Goal: Transaction & Acquisition: Purchase product/service

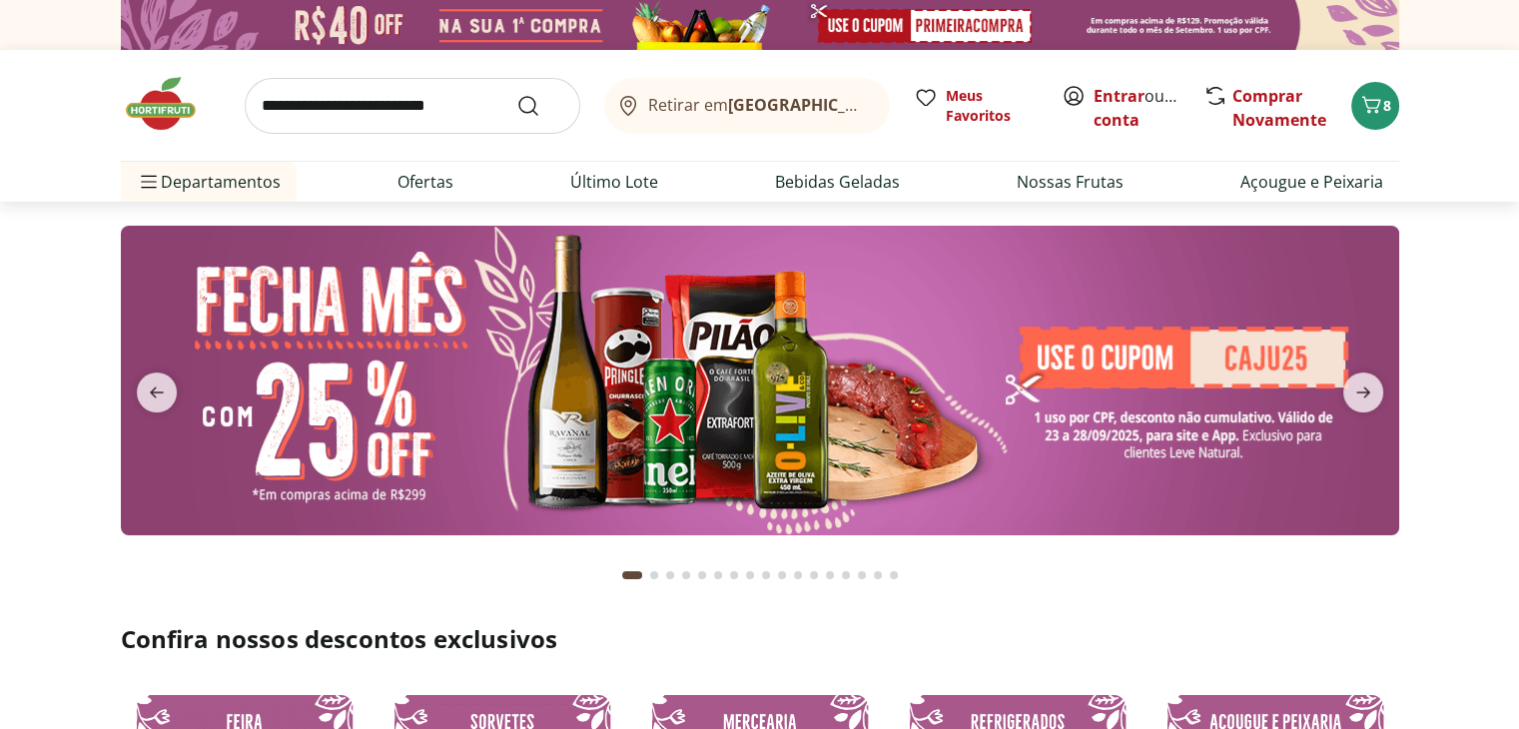
click at [503, 26] on img at bounding box center [760, 25] width 1279 height 50
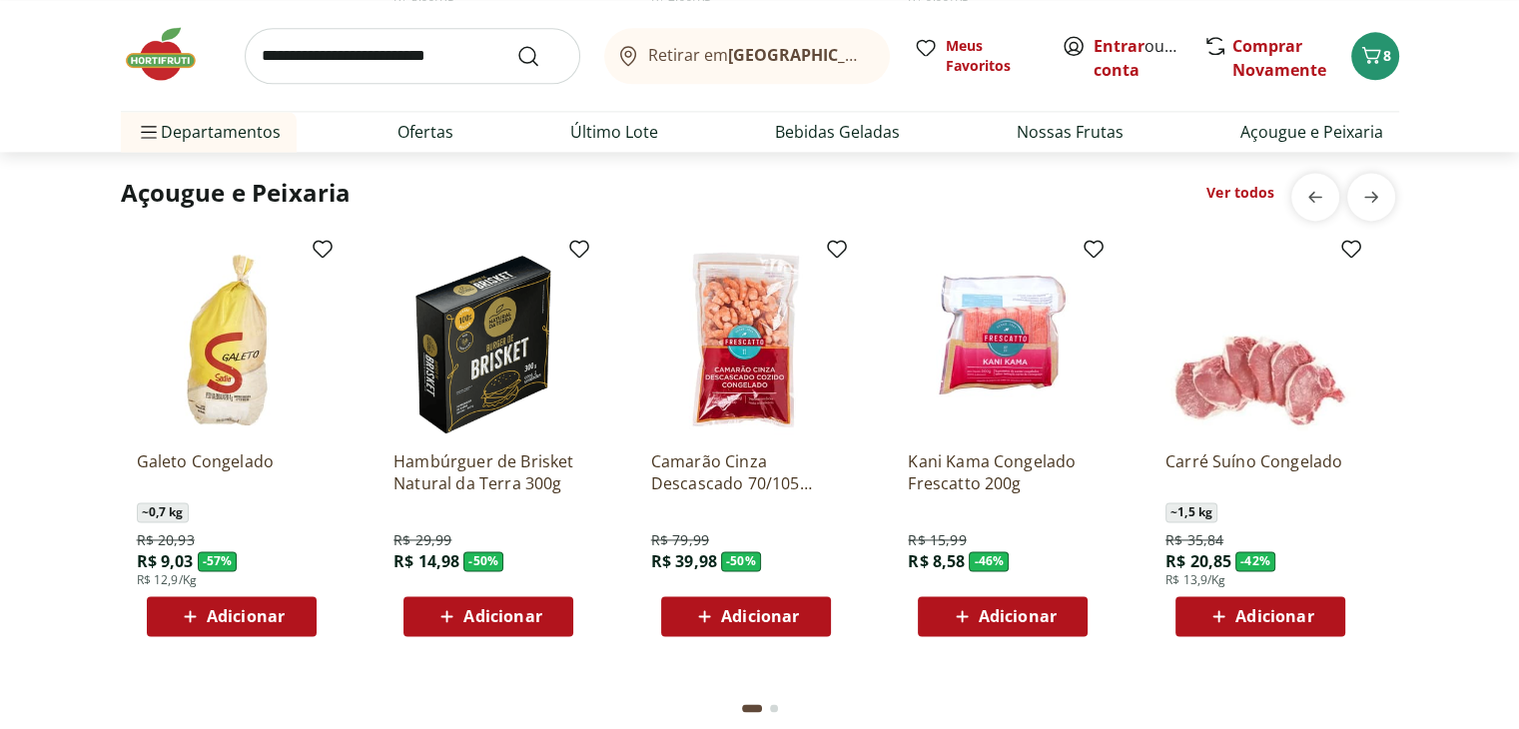
scroll to position [2762, 0]
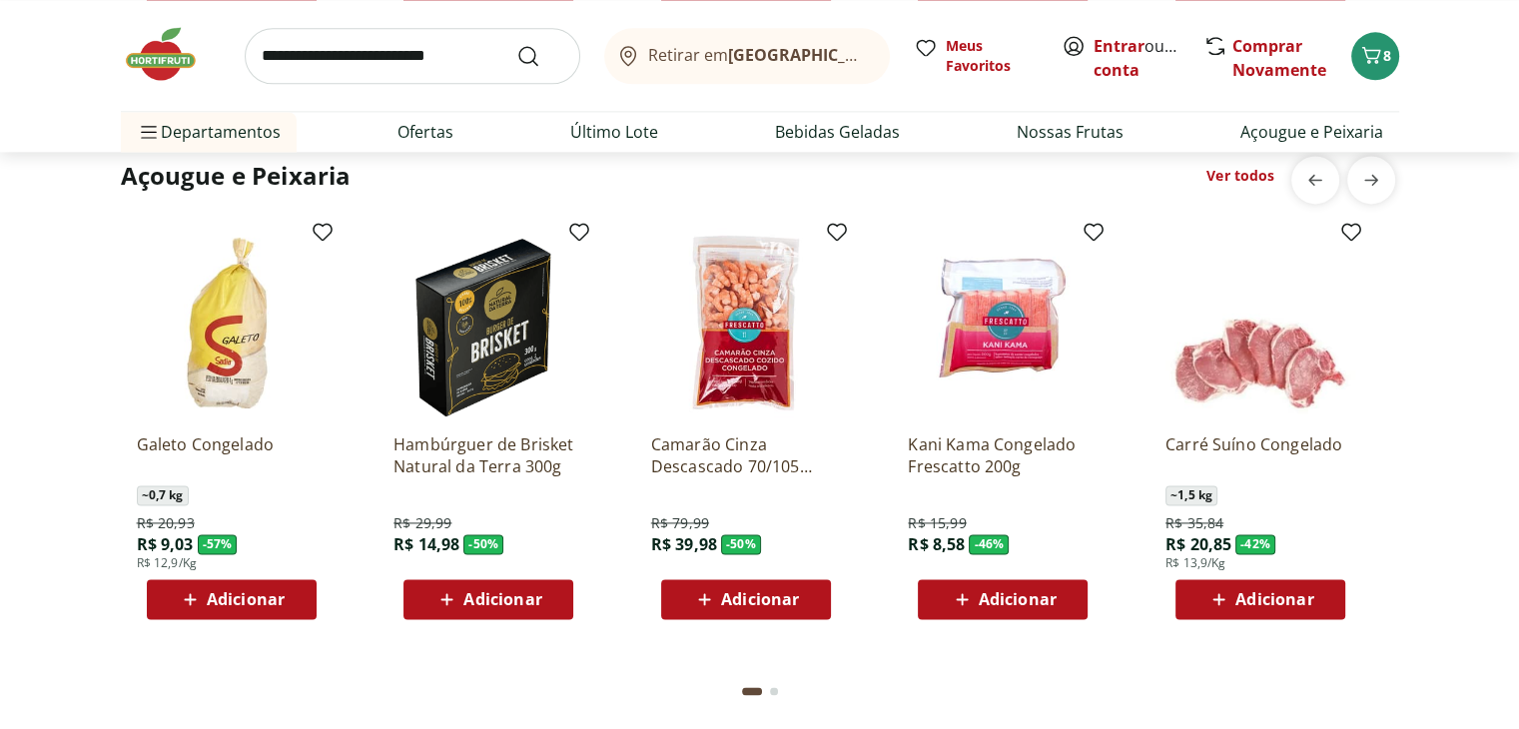
click at [746, 340] on img at bounding box center [746, 323] width 190 height 190
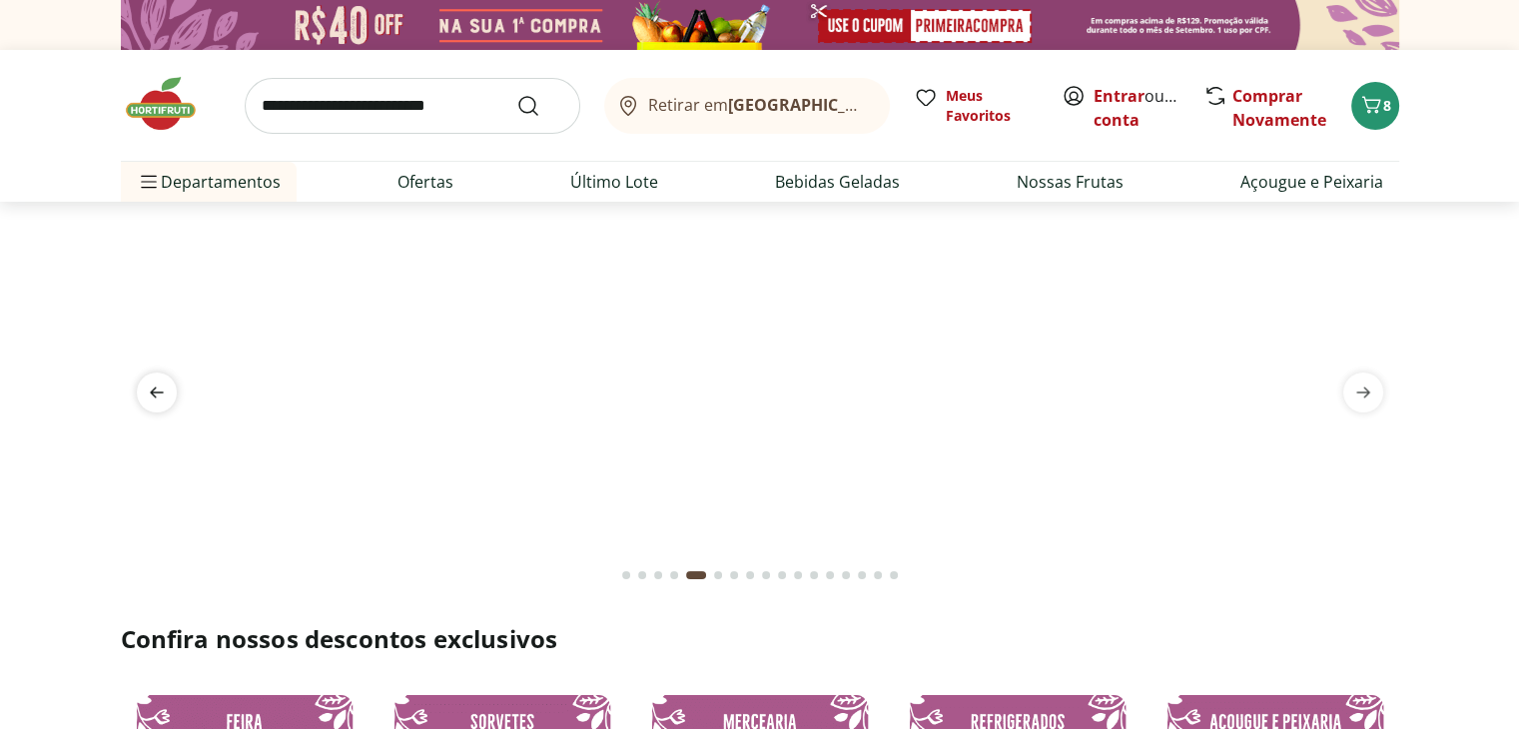
click at [152, 398] on icon "previous" at bounding box center [157, 393] width 24 height 24
click at [421, 182] on link "Ofertas" at bounding box center [426, 182] width 56 height 24
select select "**********"
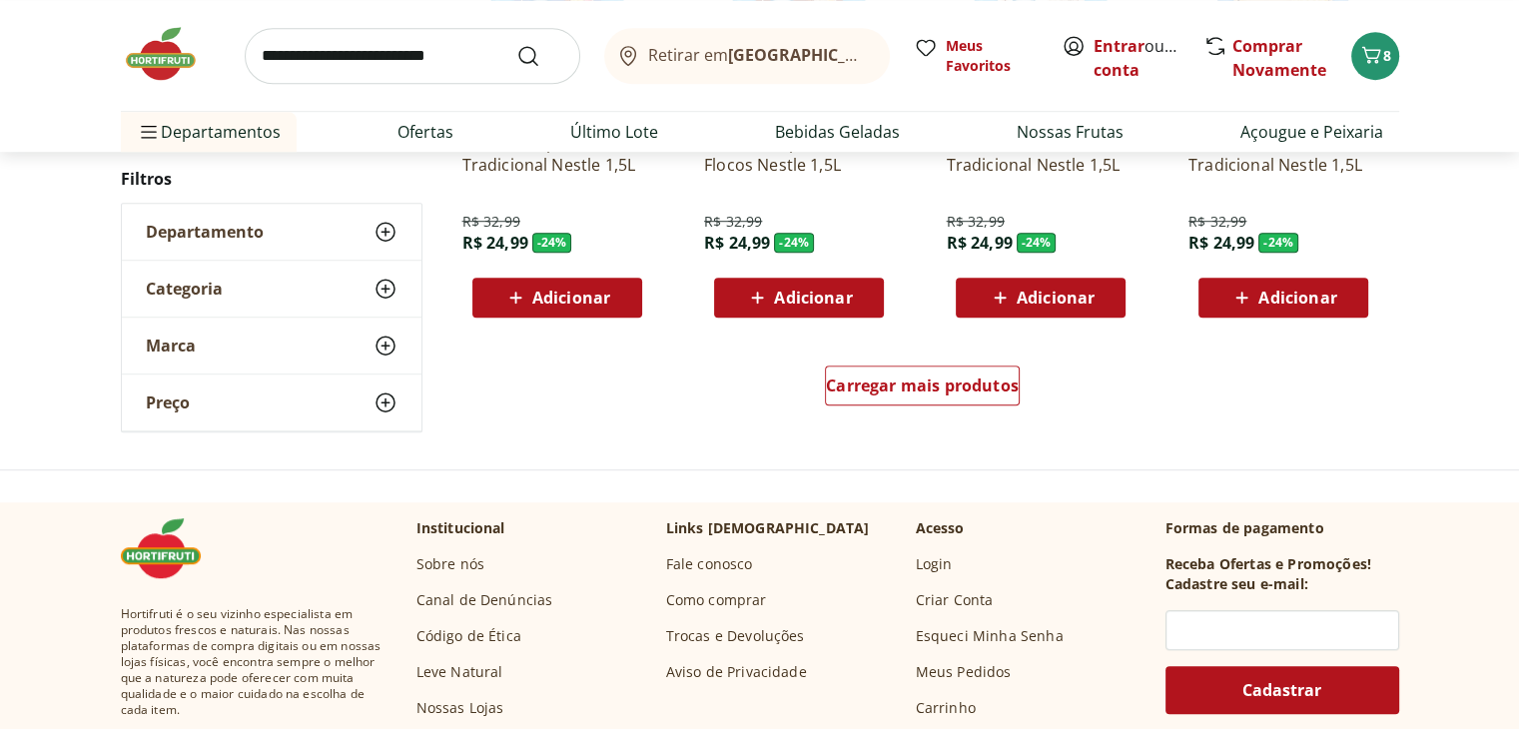
scroll to position [1139, 0]
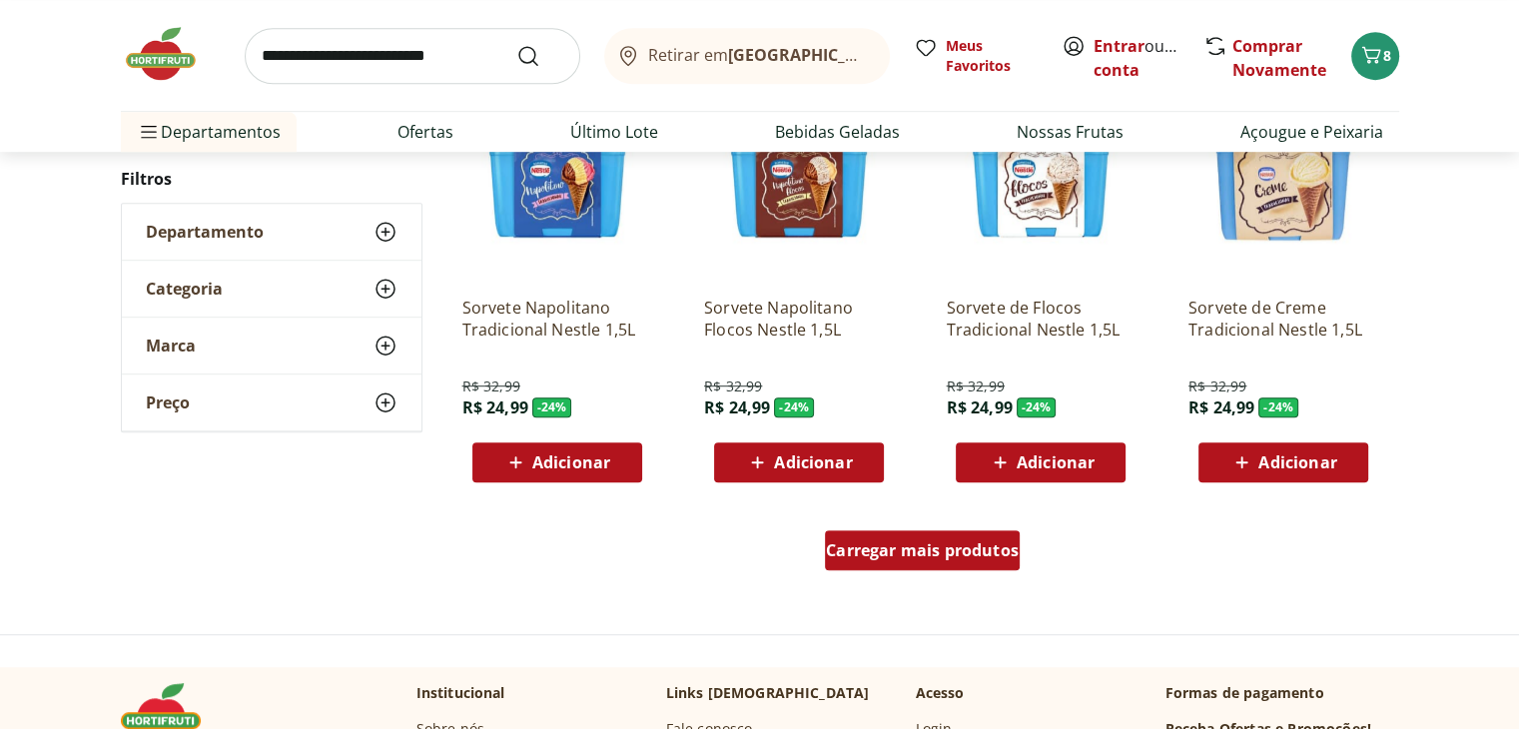
click at [882, 567] on div "Carregar mais produtos" at bounding box center [922, 550] width 195 height 40
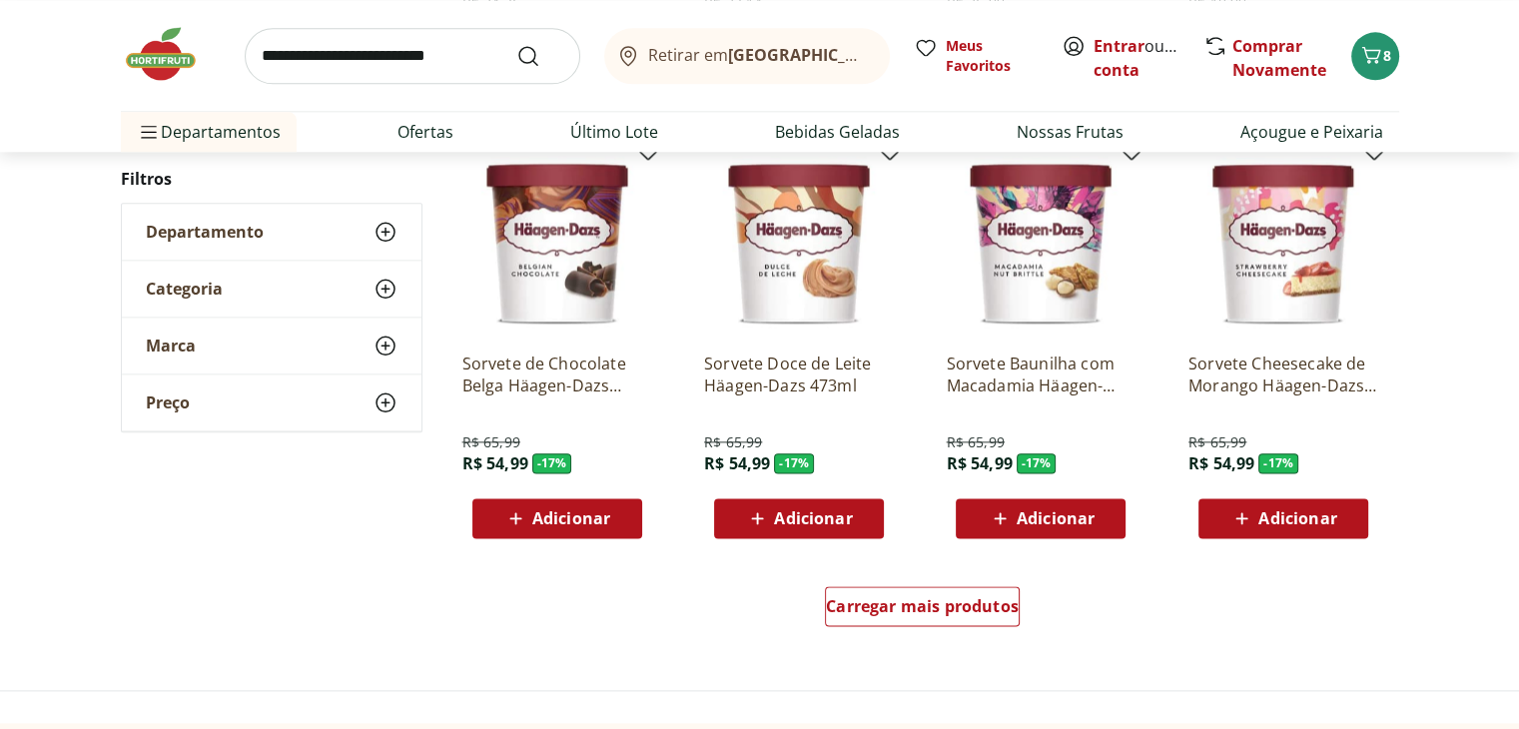
scroll to position [2417, 0]
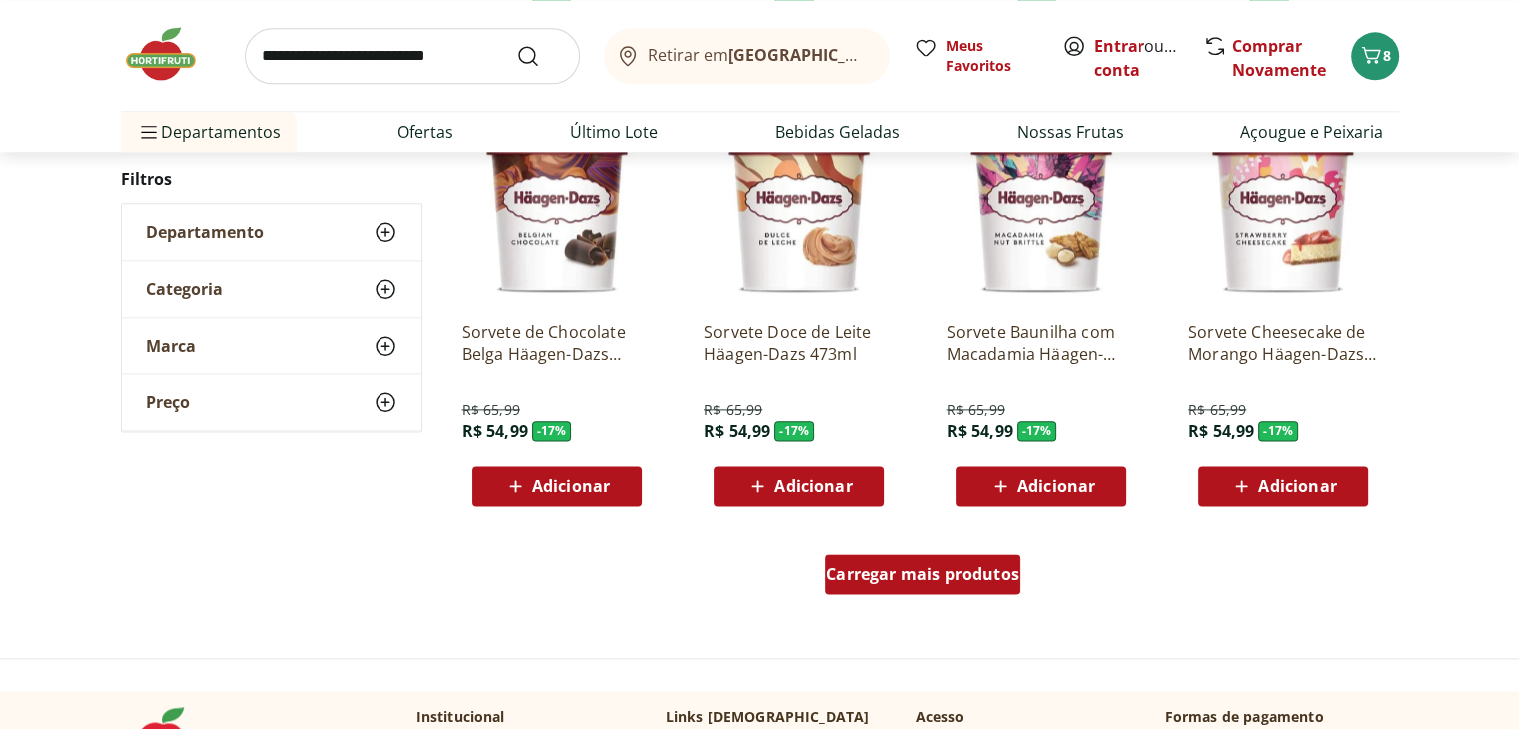
click at [991, 576] on span "Carregar mais produtos" at bounding box center [922, 574] width 193 height 16
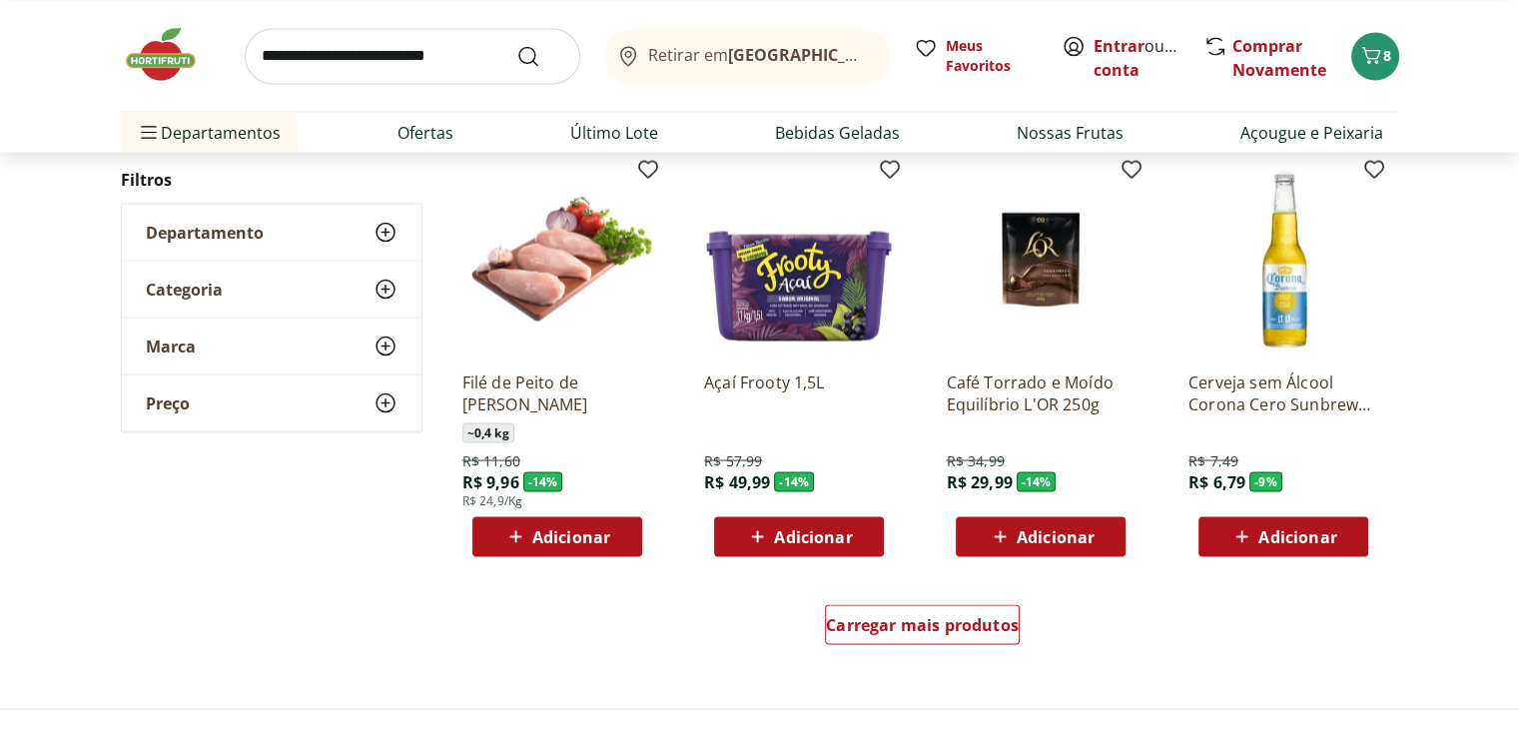
scroll to position [3663, 0]
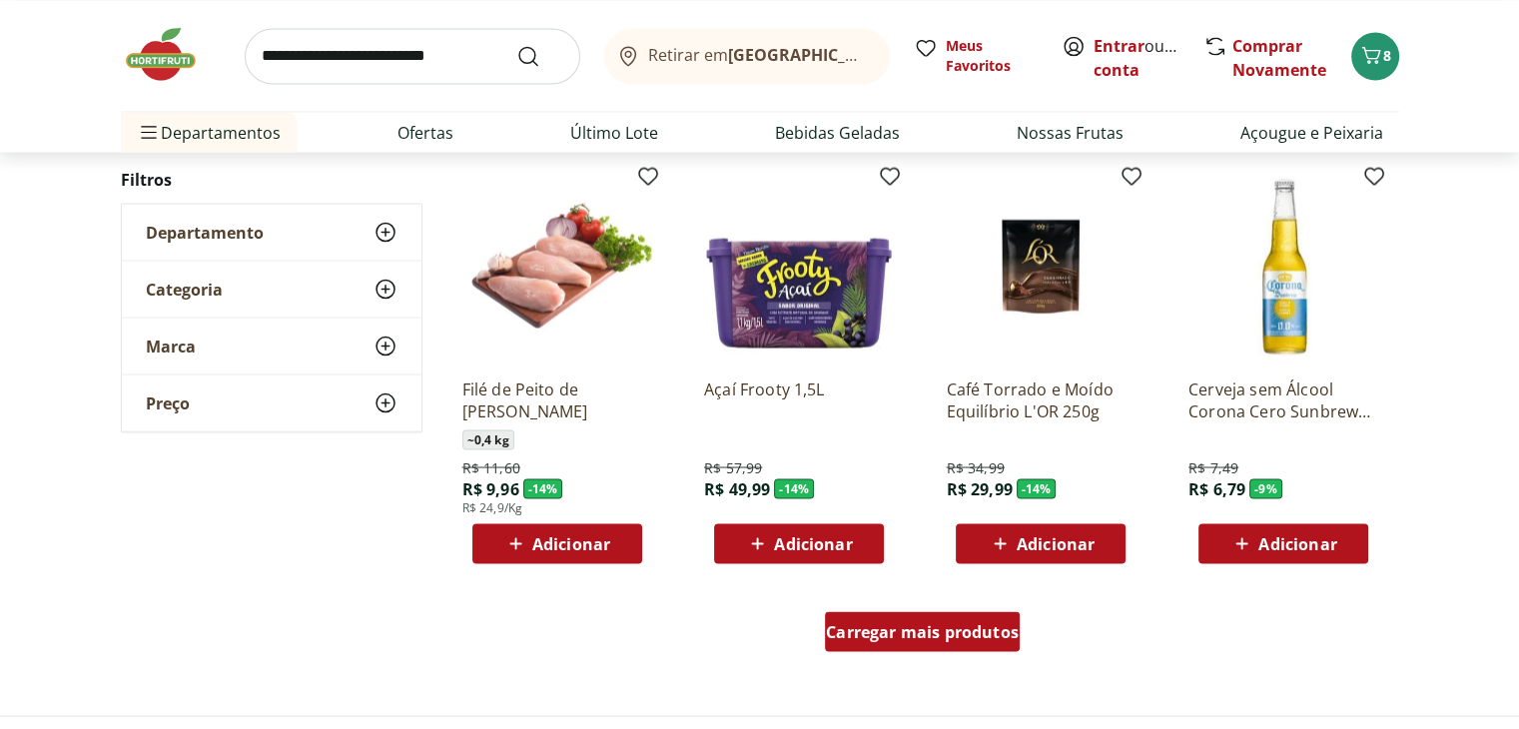
click at [943, 630] on span "Carregar mais produtos" at bounding box center [922, 631] width 193 height 16
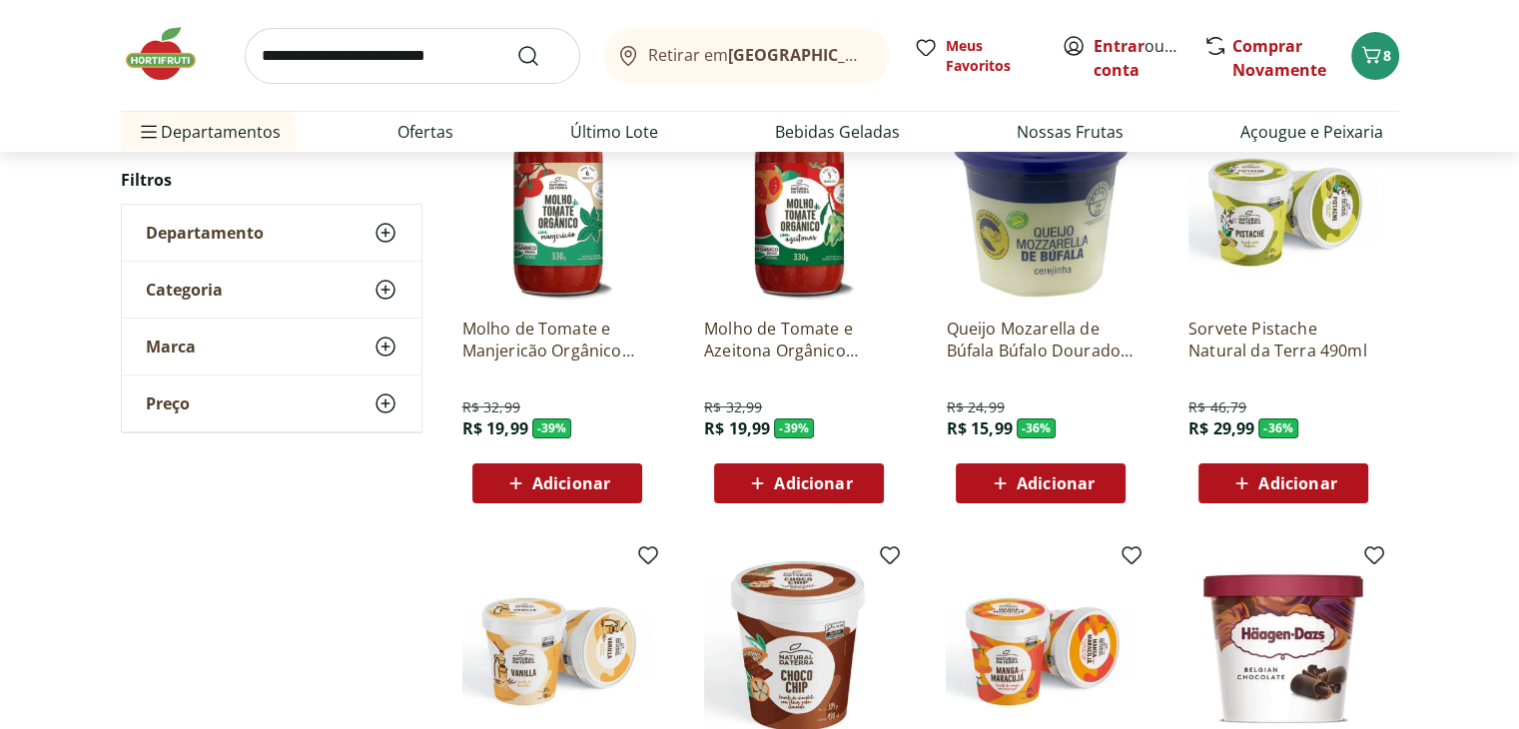
scroll to position [0, 0]
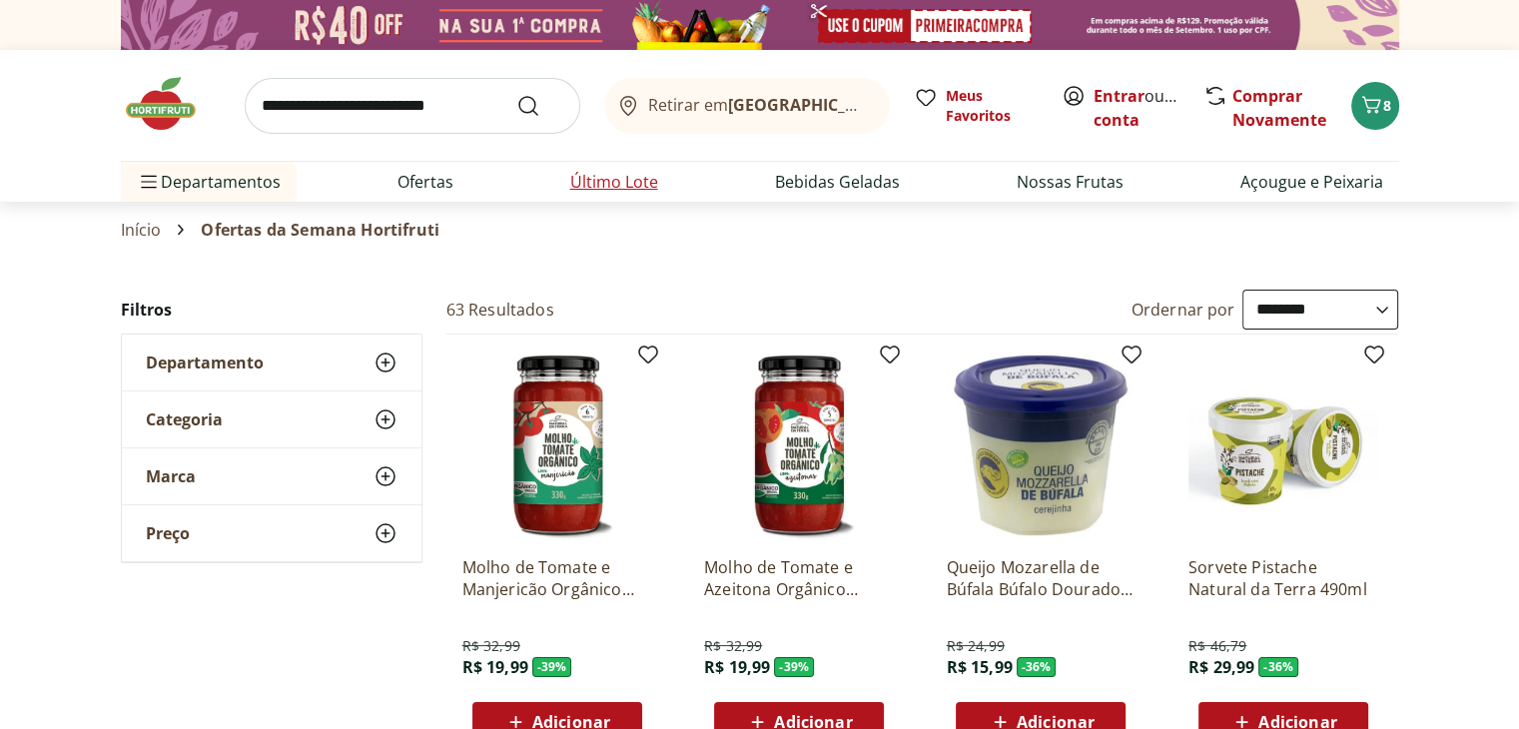
click at [623, 193] on link "Último Lote" at bounding box center [614, 182] width 88 height 24
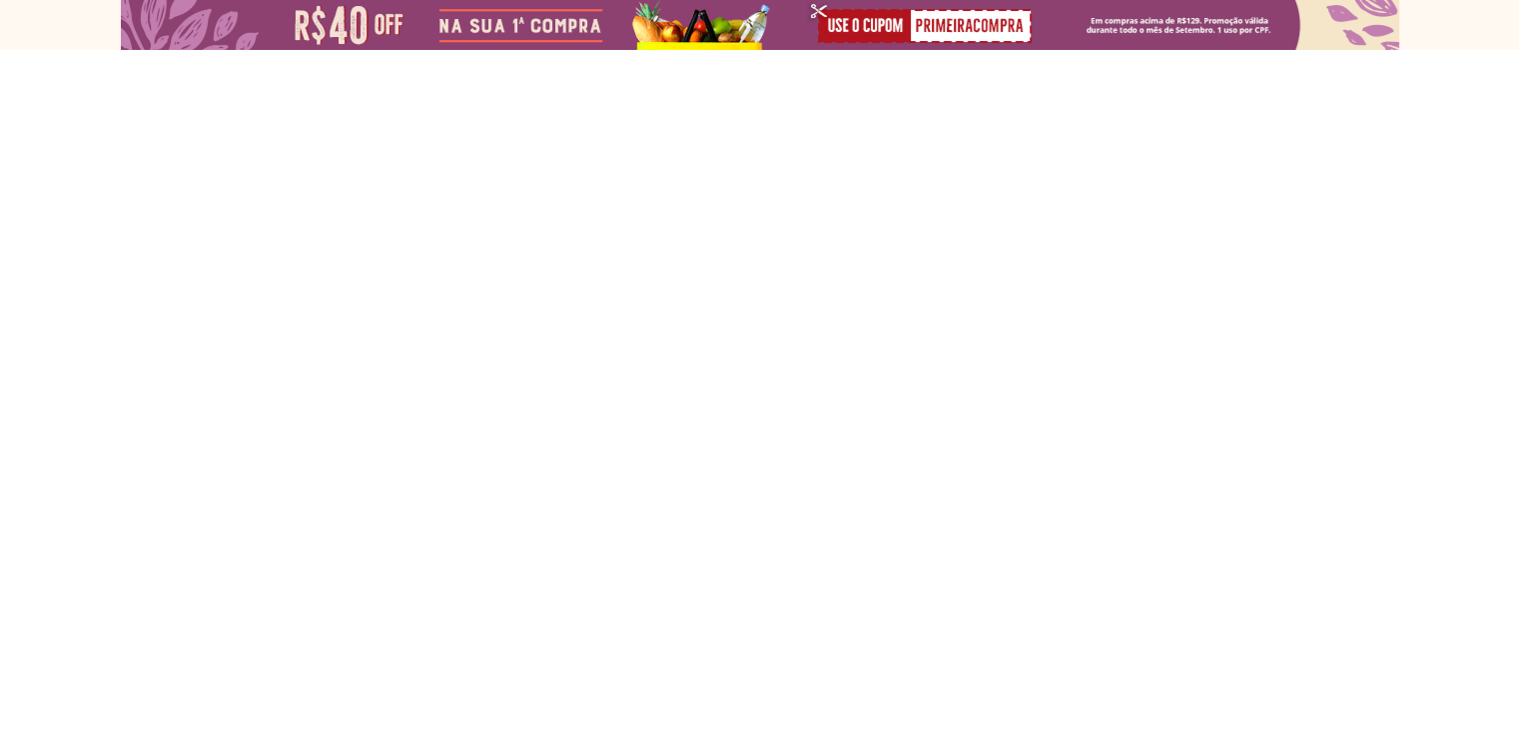
select select "**********"
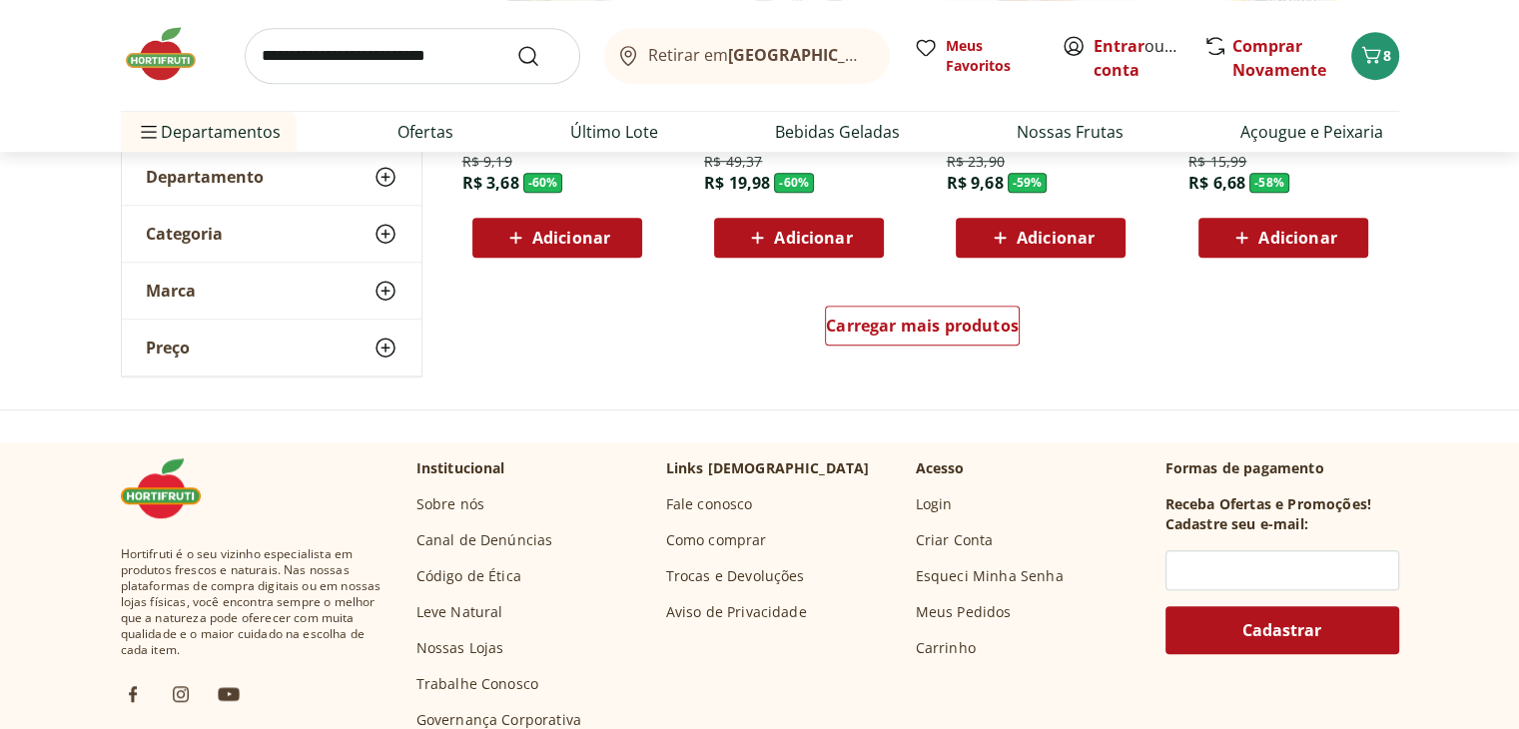
scroll to position [1351, 0]
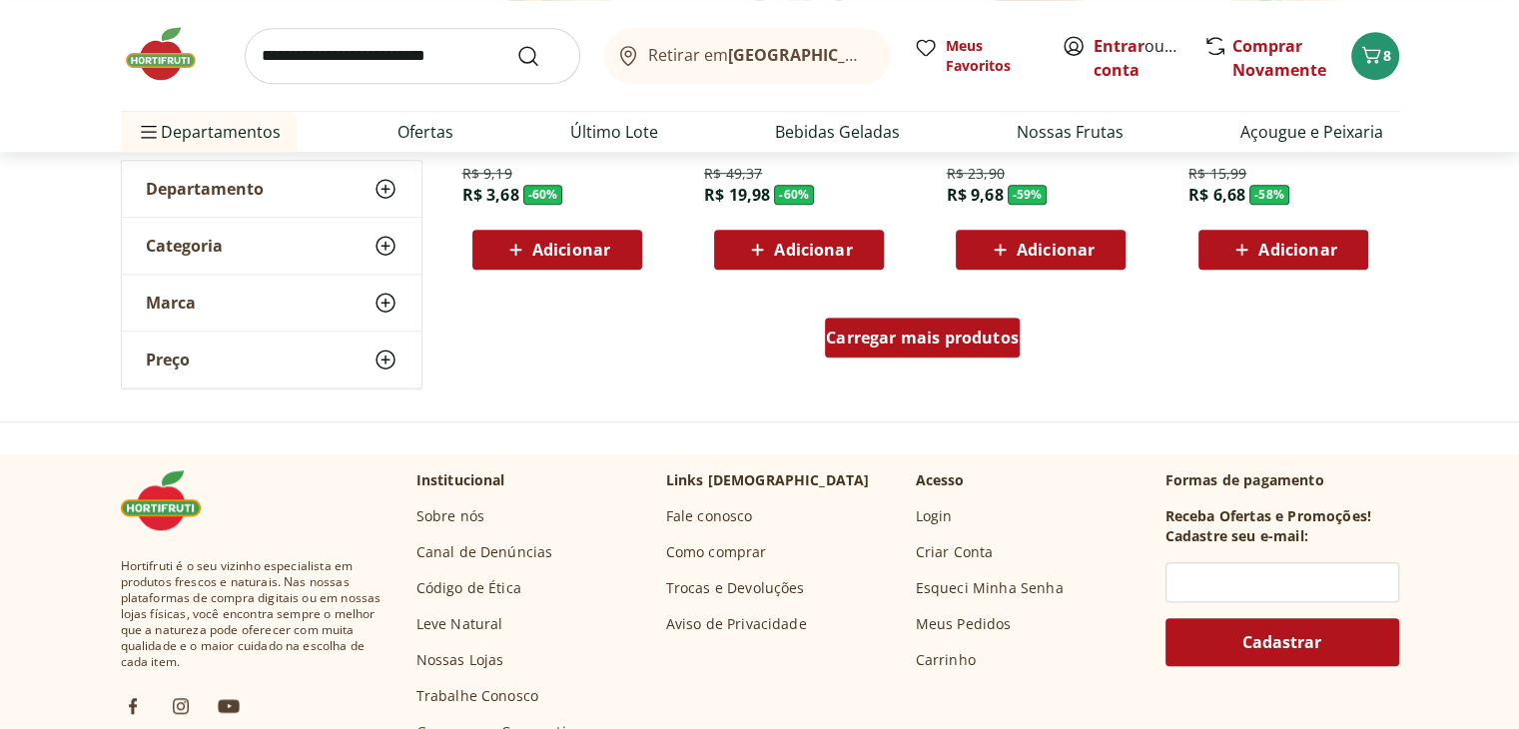
click at [959, 330] on span "Carregar mais produtos" at bounding box center [922, 338] width 193 height 16
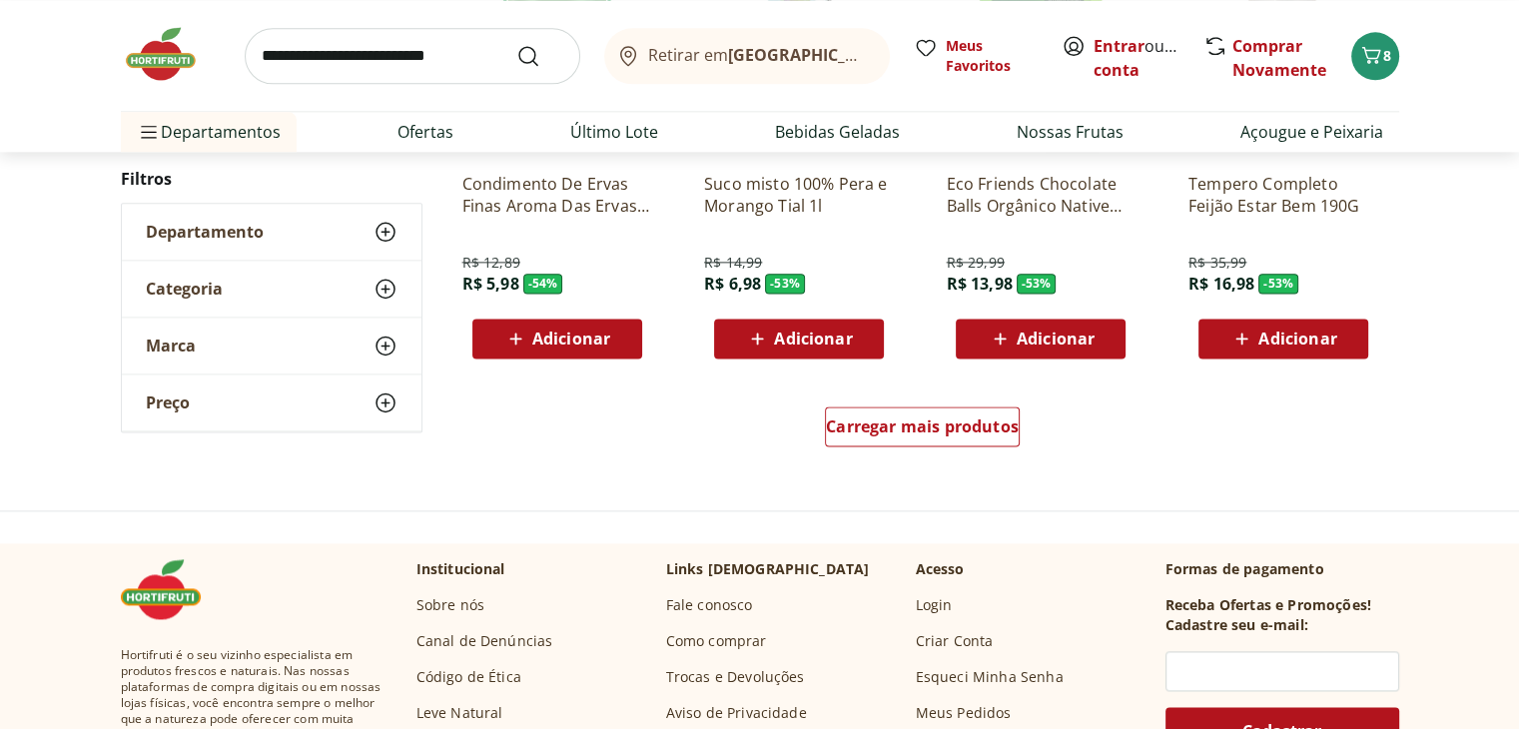
scroll to position [2570, 0]
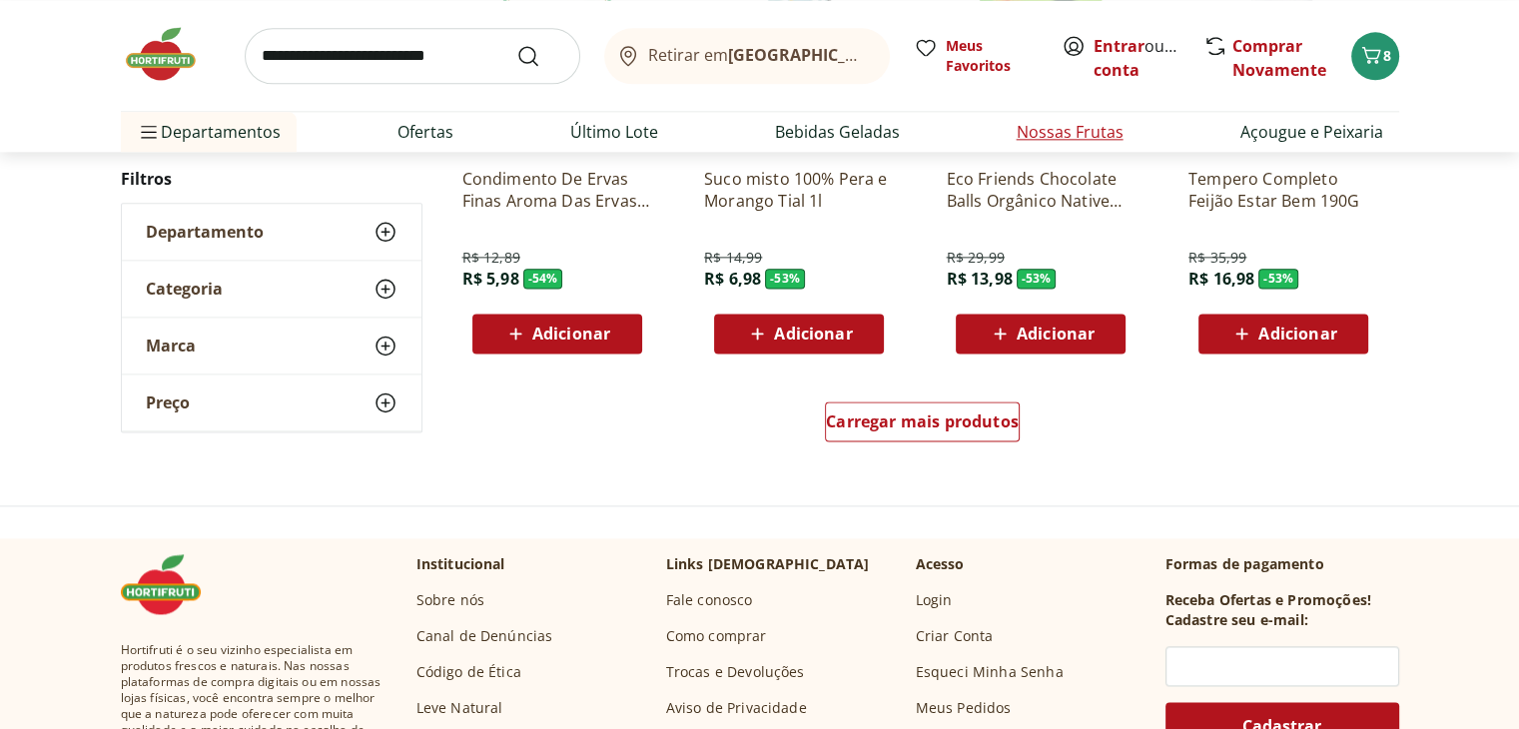
click at [1111, 126] on link "Nossas Frutas" at bounding box center [1070, 132] width 107 height 24
select select "**********"
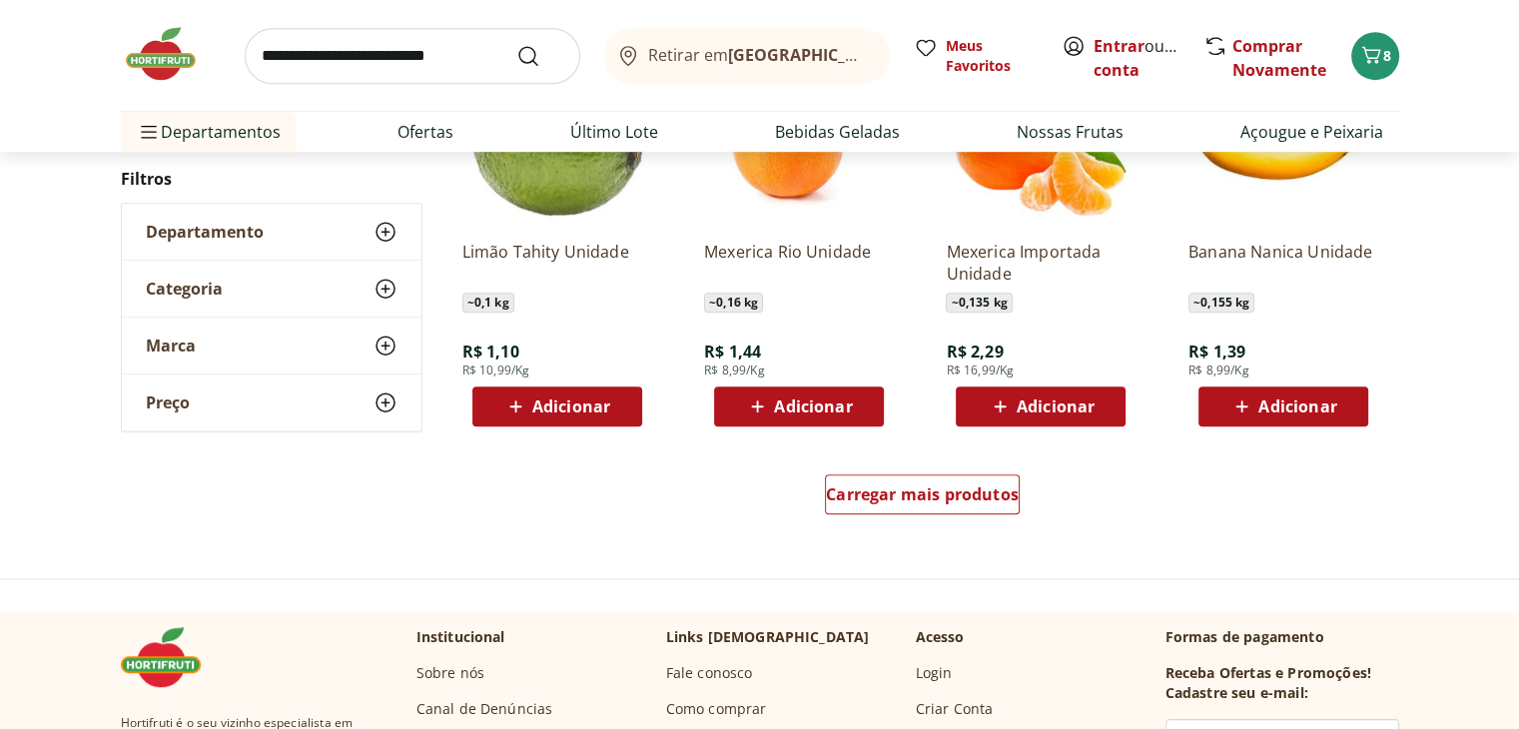
scroll to position [1199, 0]
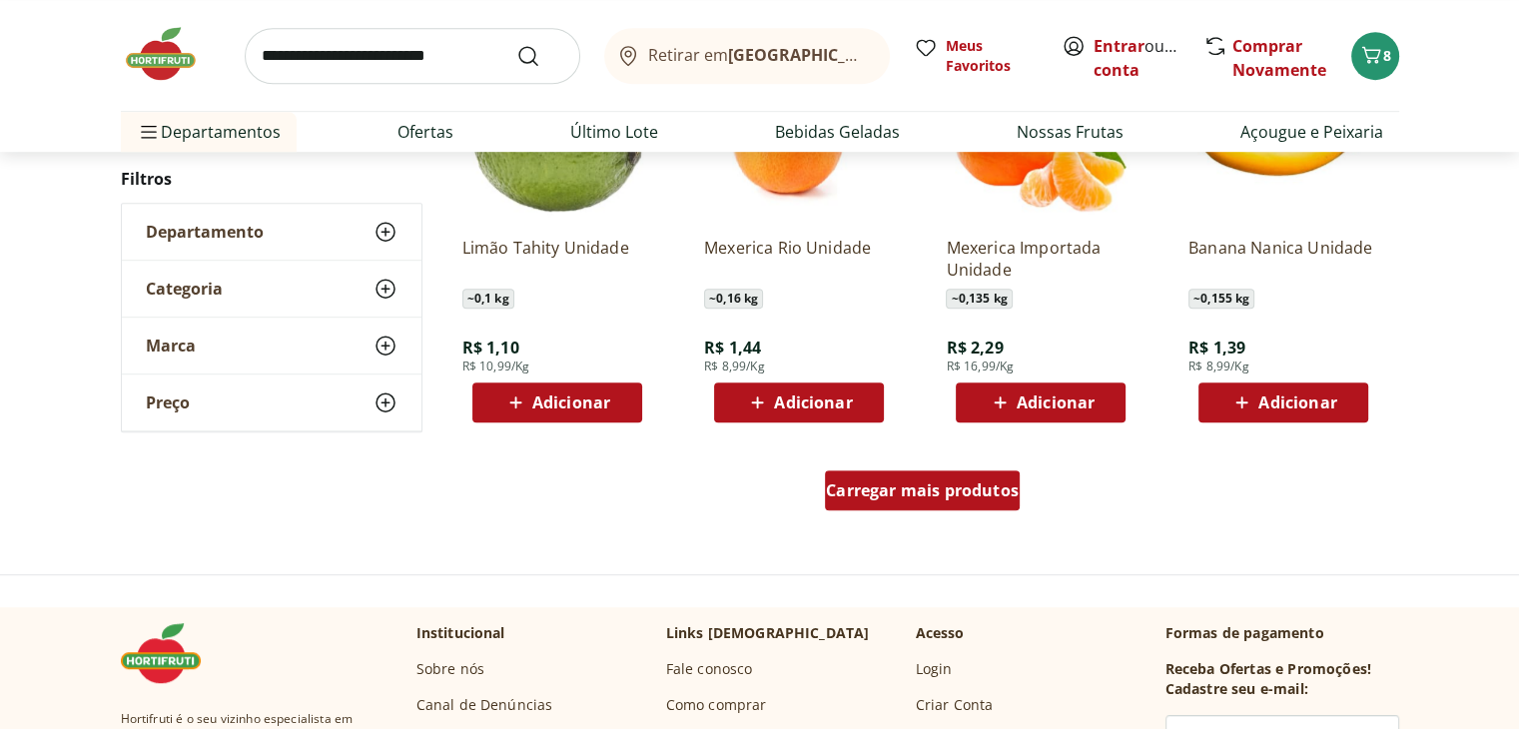
click at [930, 482] on span "Carregar mais produtos" at bounding box center [922, 490] width 193 height 16
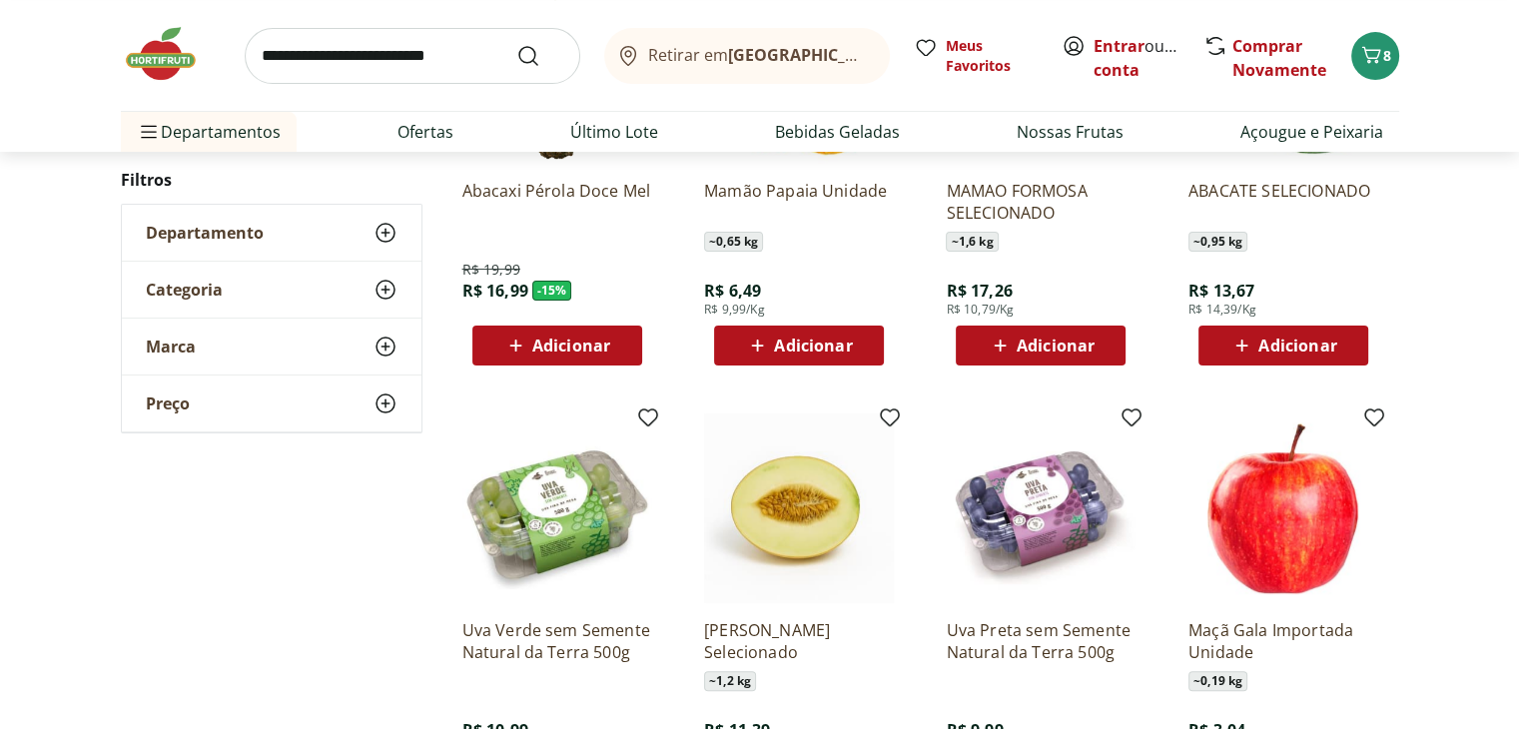
scroll to position [372, 0]
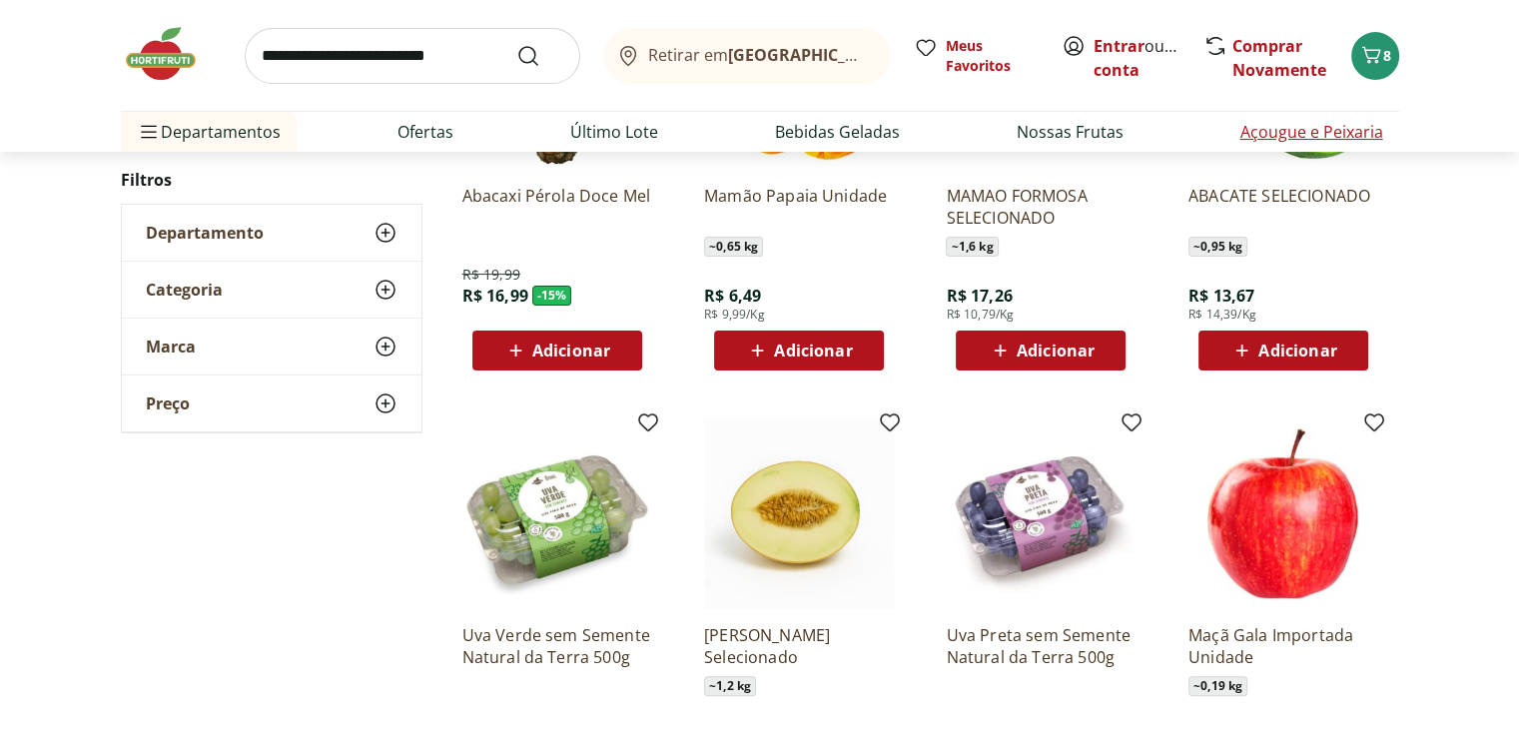
click at [1275, 134] on link "Açougue e Peixaria" at bounding box center [1312, 132] width 143 height 24
select select "**********"
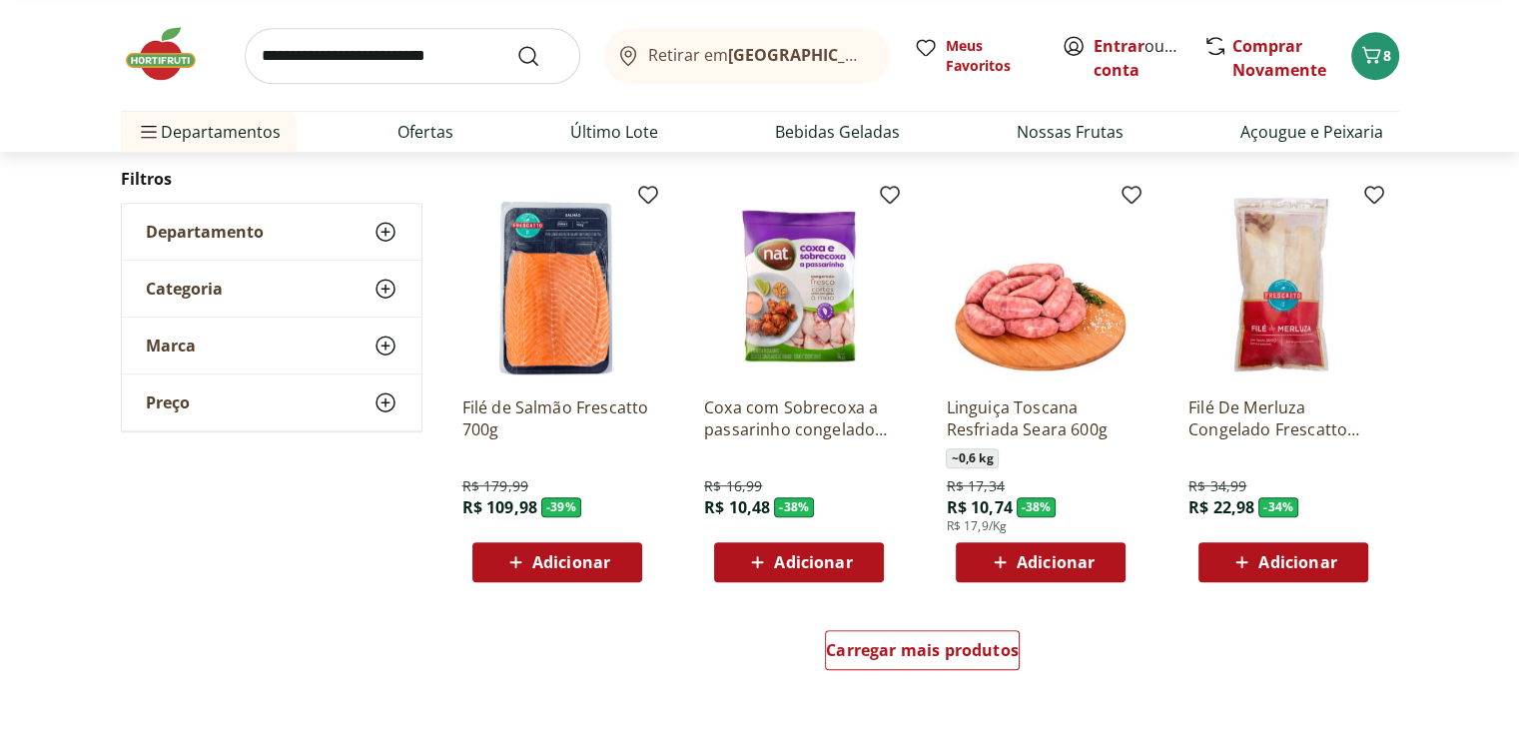
scroll to position [1055, 0]
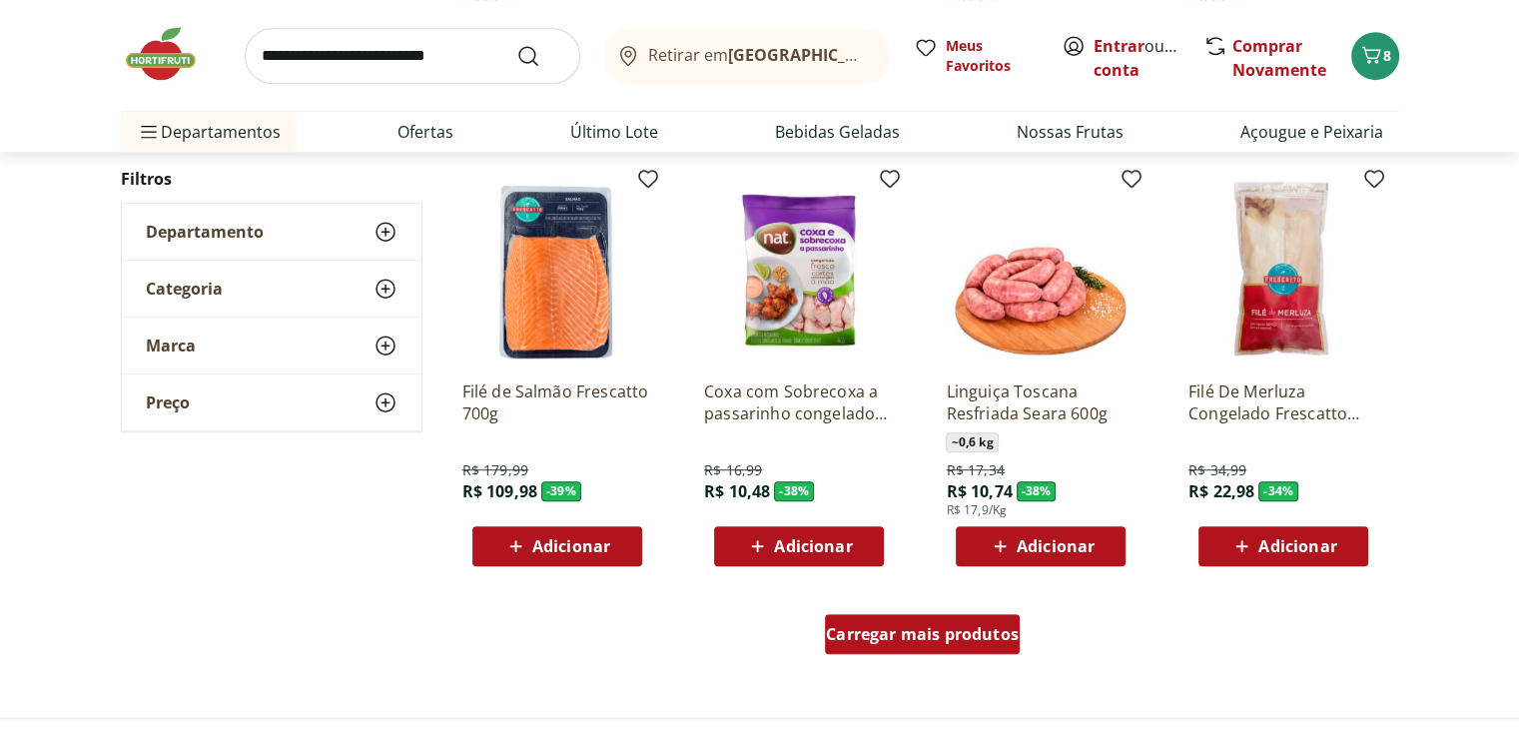
click at [913, 634] on span "Carregar mais produtos" at bounding box center [922, 634] width 193 height 16
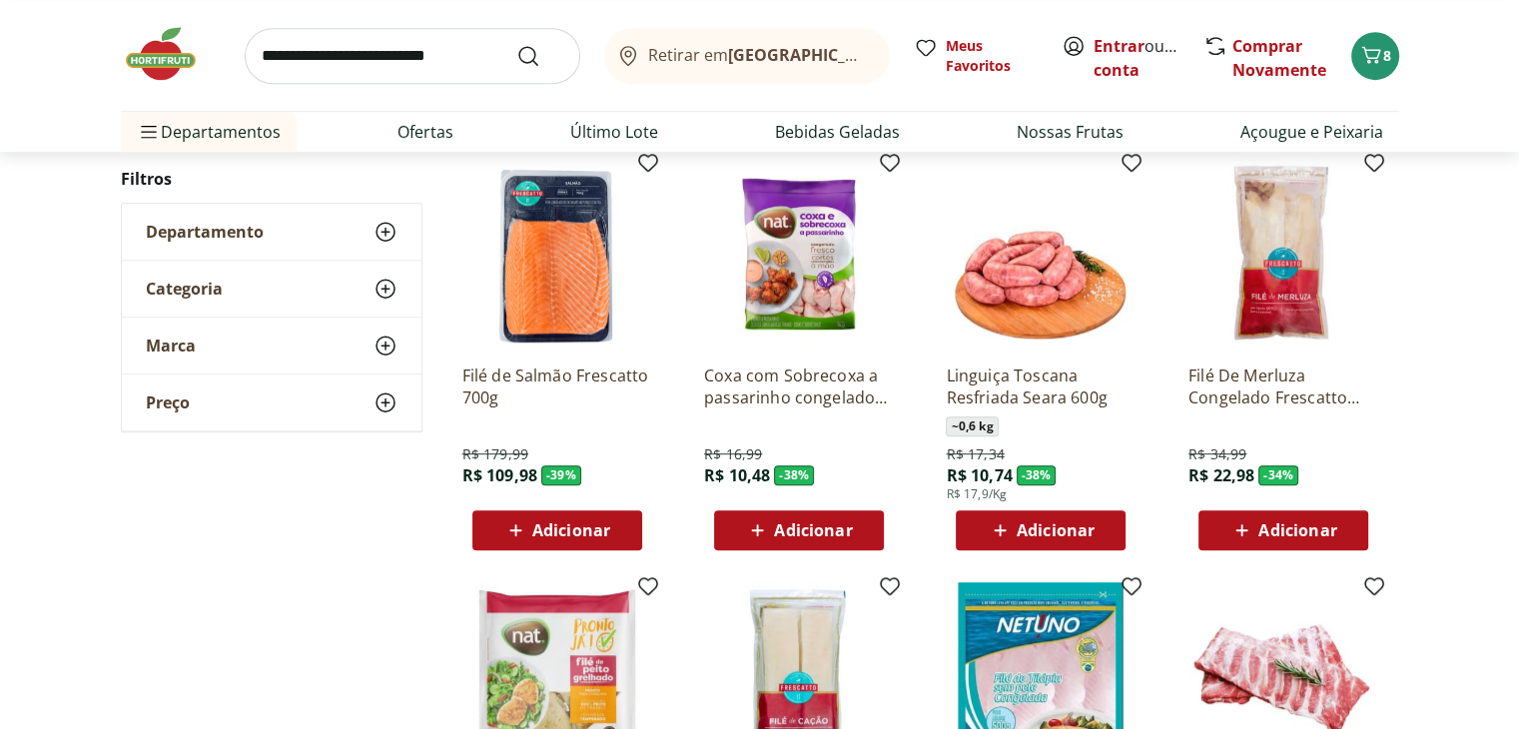
scroll to position [1062, 0]
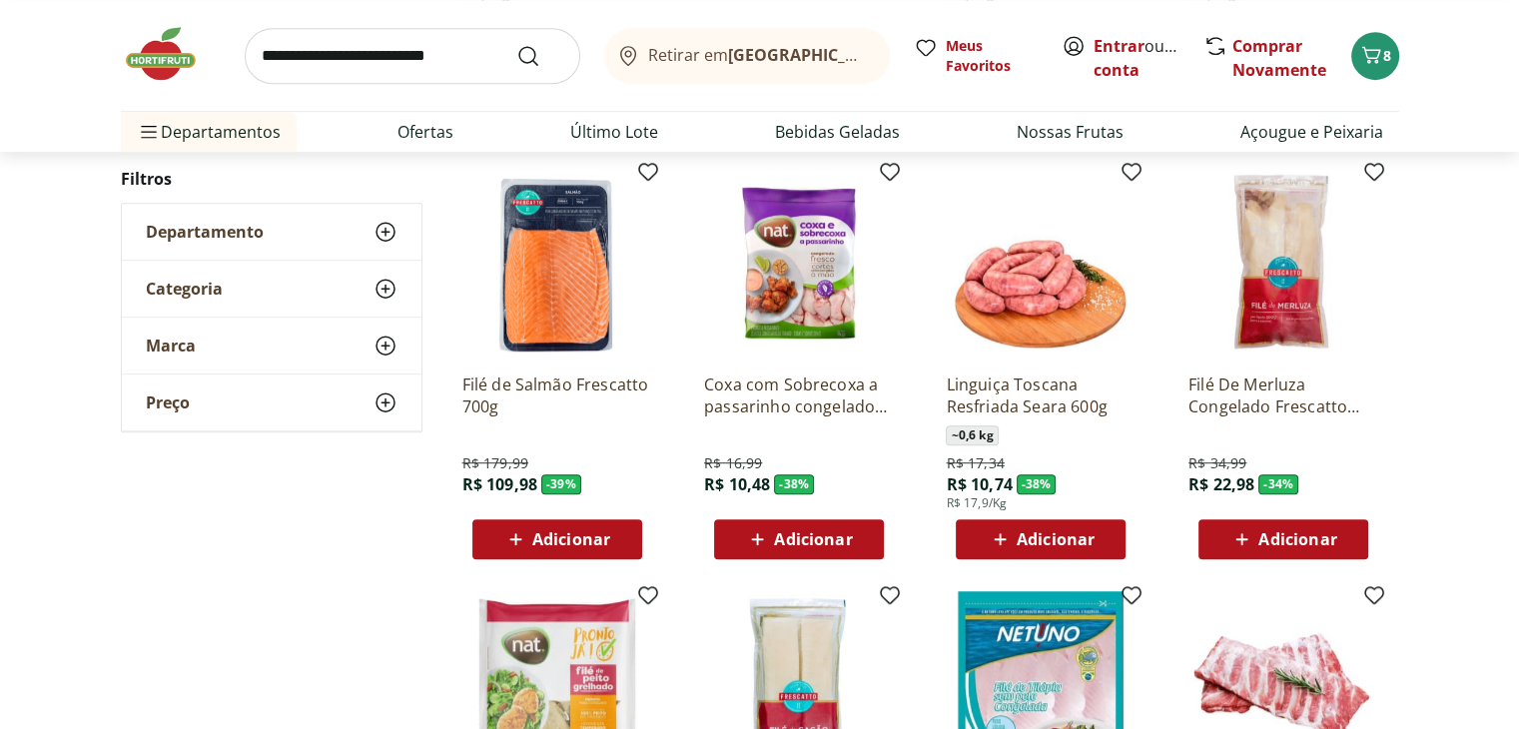
click at [1283, 358] on div "Filé De Merluza Congelado Frescatto 500G R$ 34,99 R$ 22,98 - 34 % Adicionar" at bounding box center [1284, 459] width 190 height 202
click at [1279, 342] on img at bounding box center [1284, 263] width 190 height 190
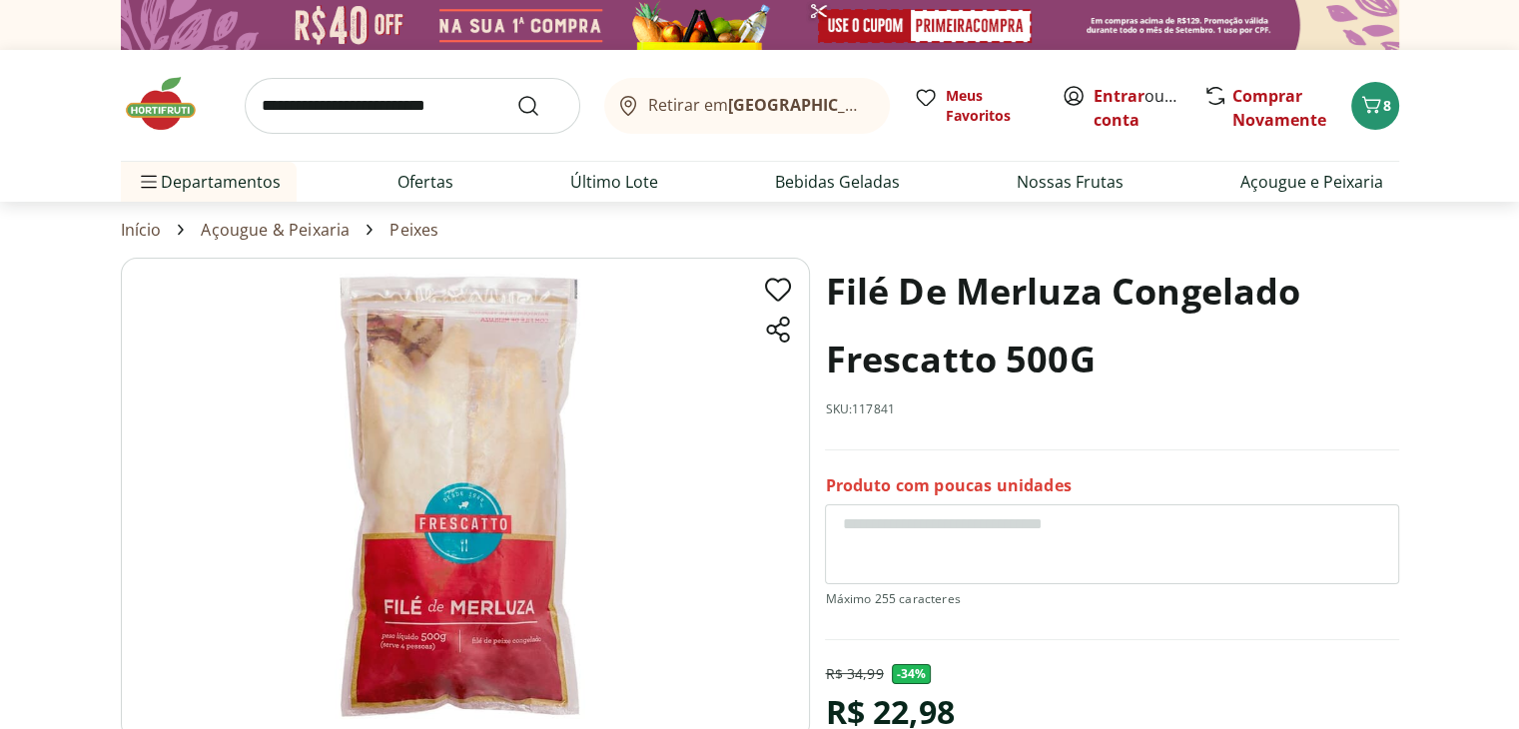
scroll to position [1062, 0]
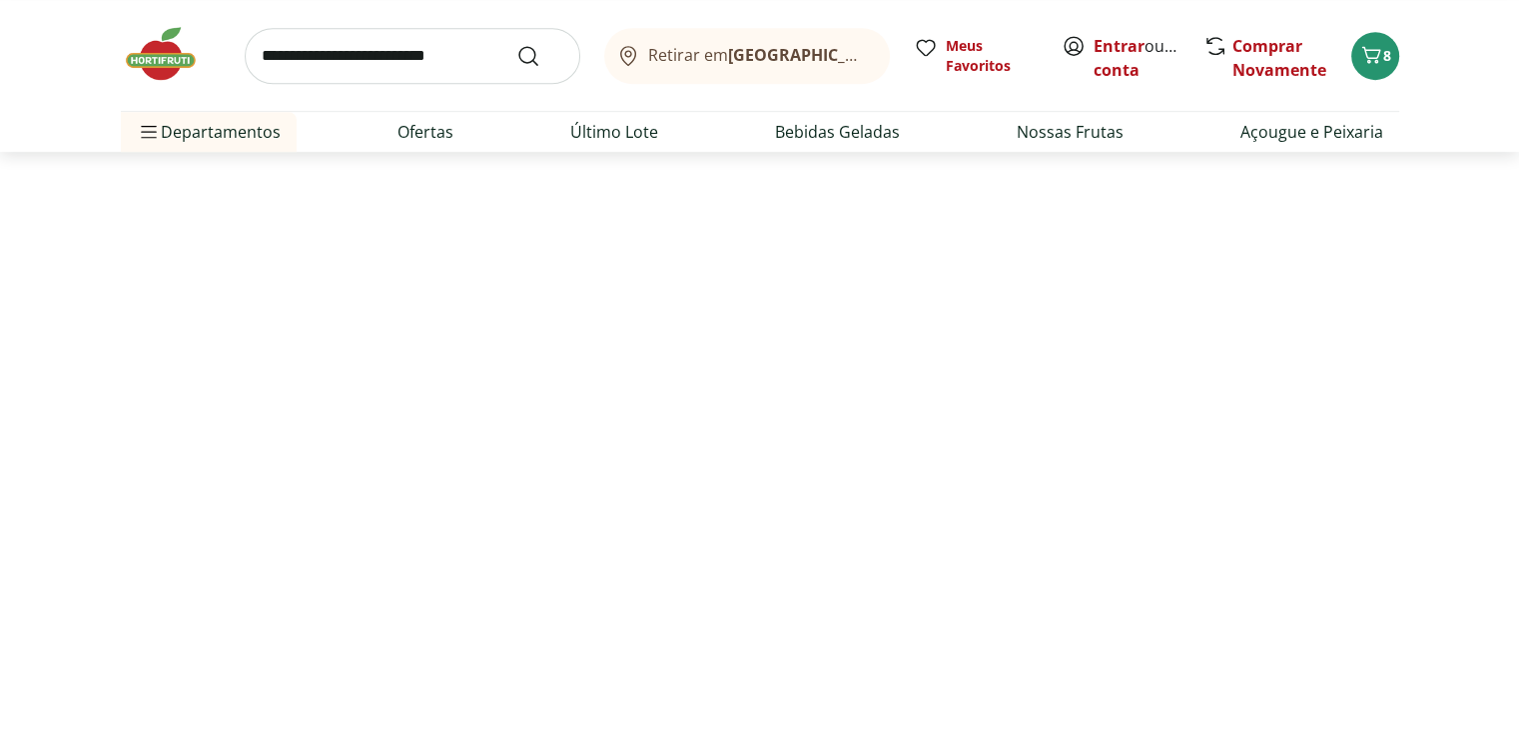
select select "**********"
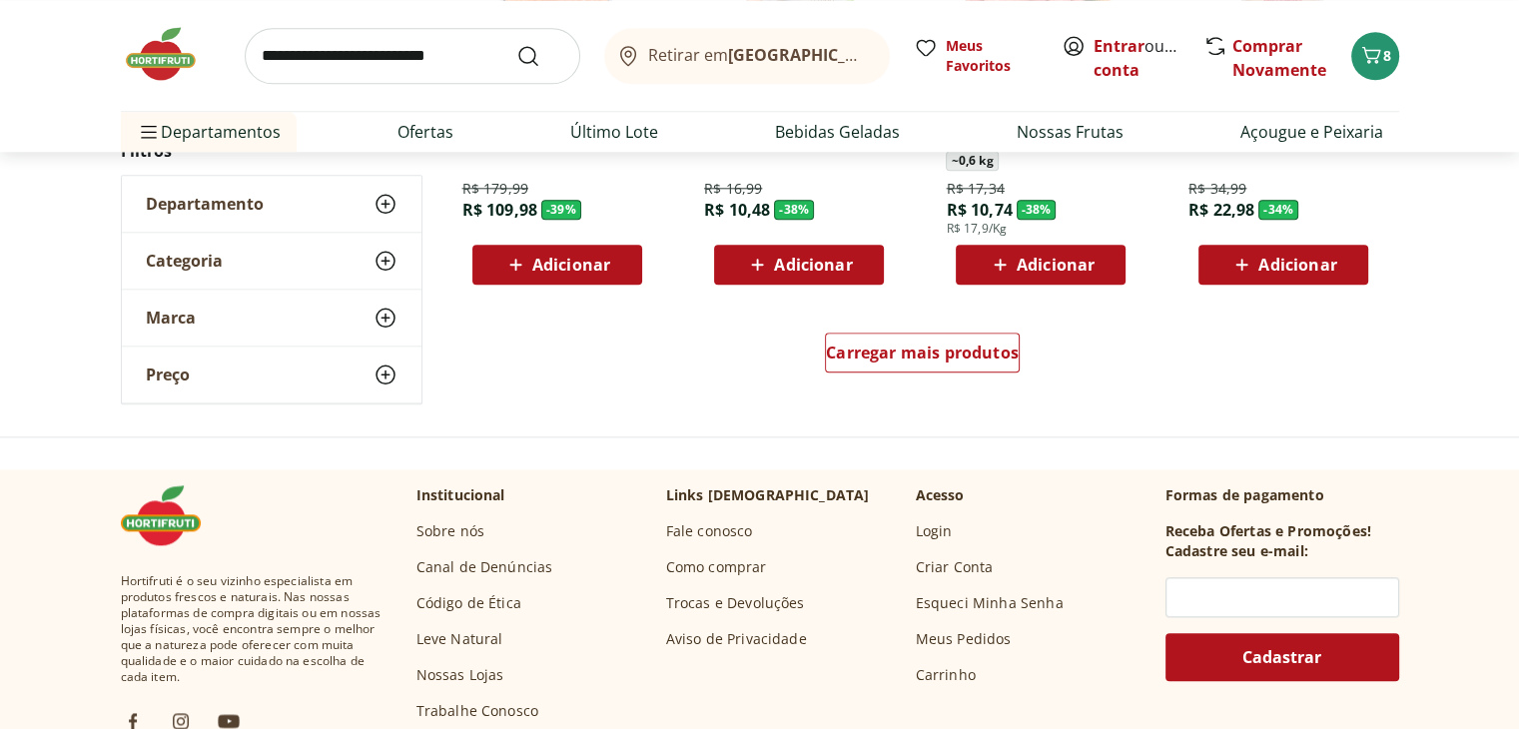
scroll to position [2154, 0]
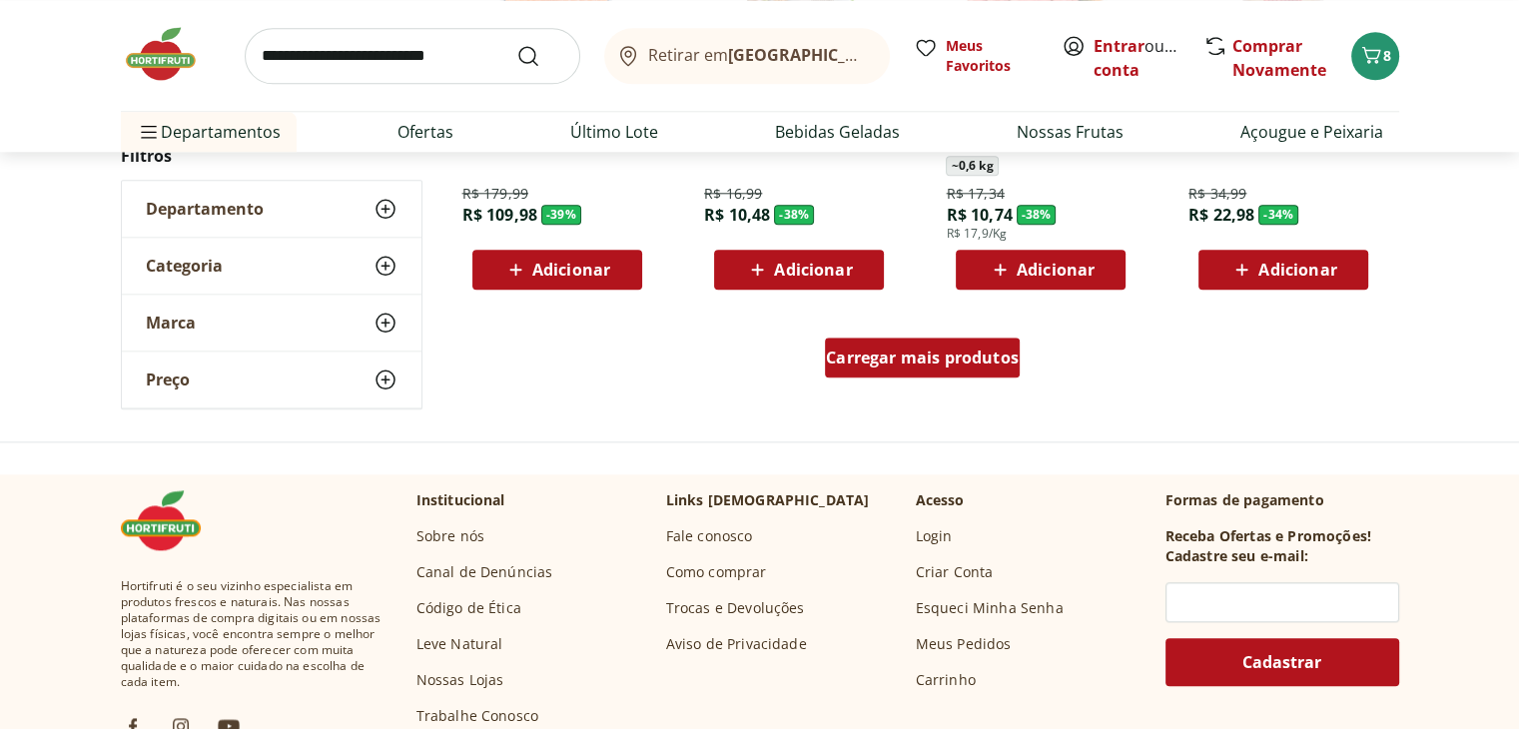
click at [967, 369] on div "Carregar mais produtos" at bounding box center [922, 358] width 195 height 40
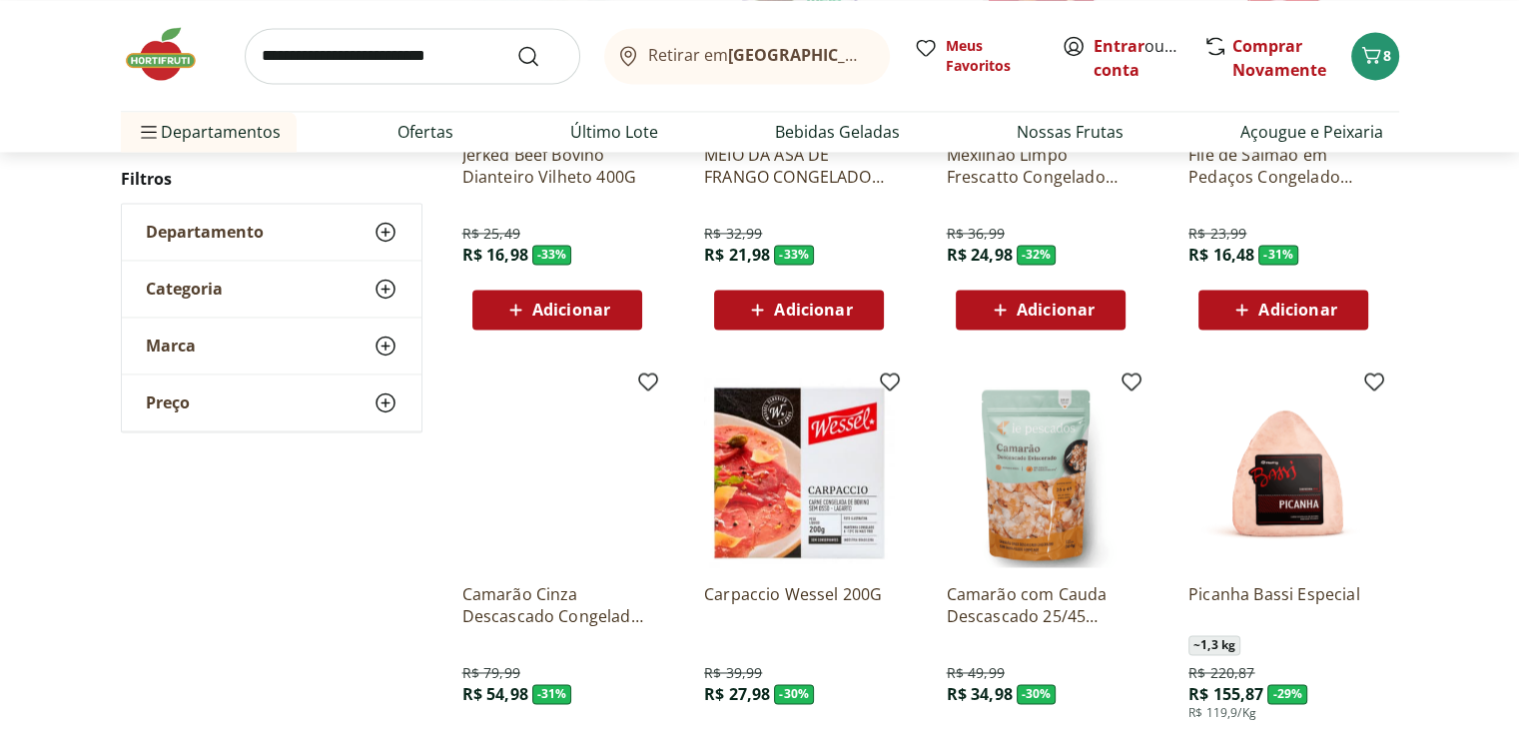
scroll to position [3161, 0]
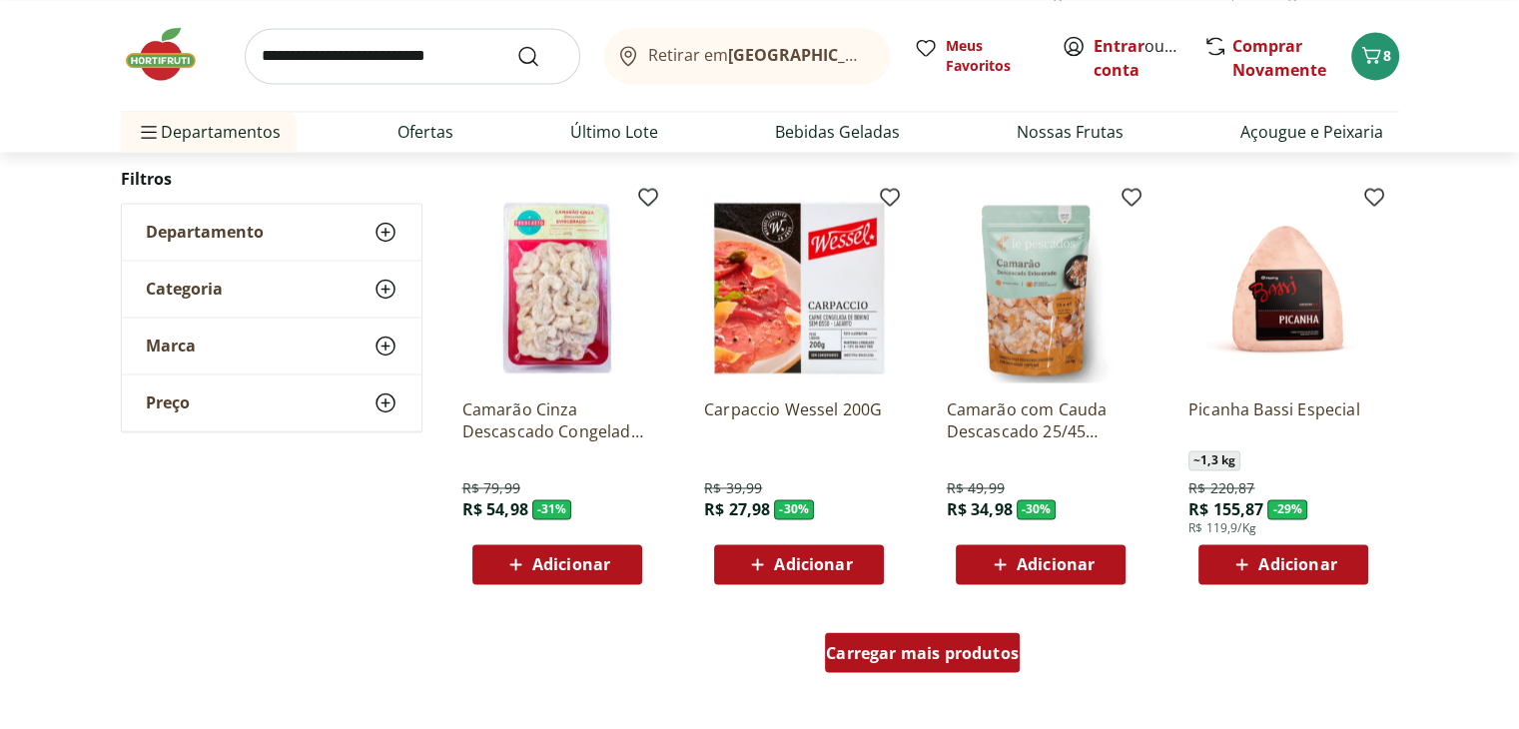
click at [971, 676] on link "Carregar mais produtos" at bounding box center [922, 656] width 195 height 48
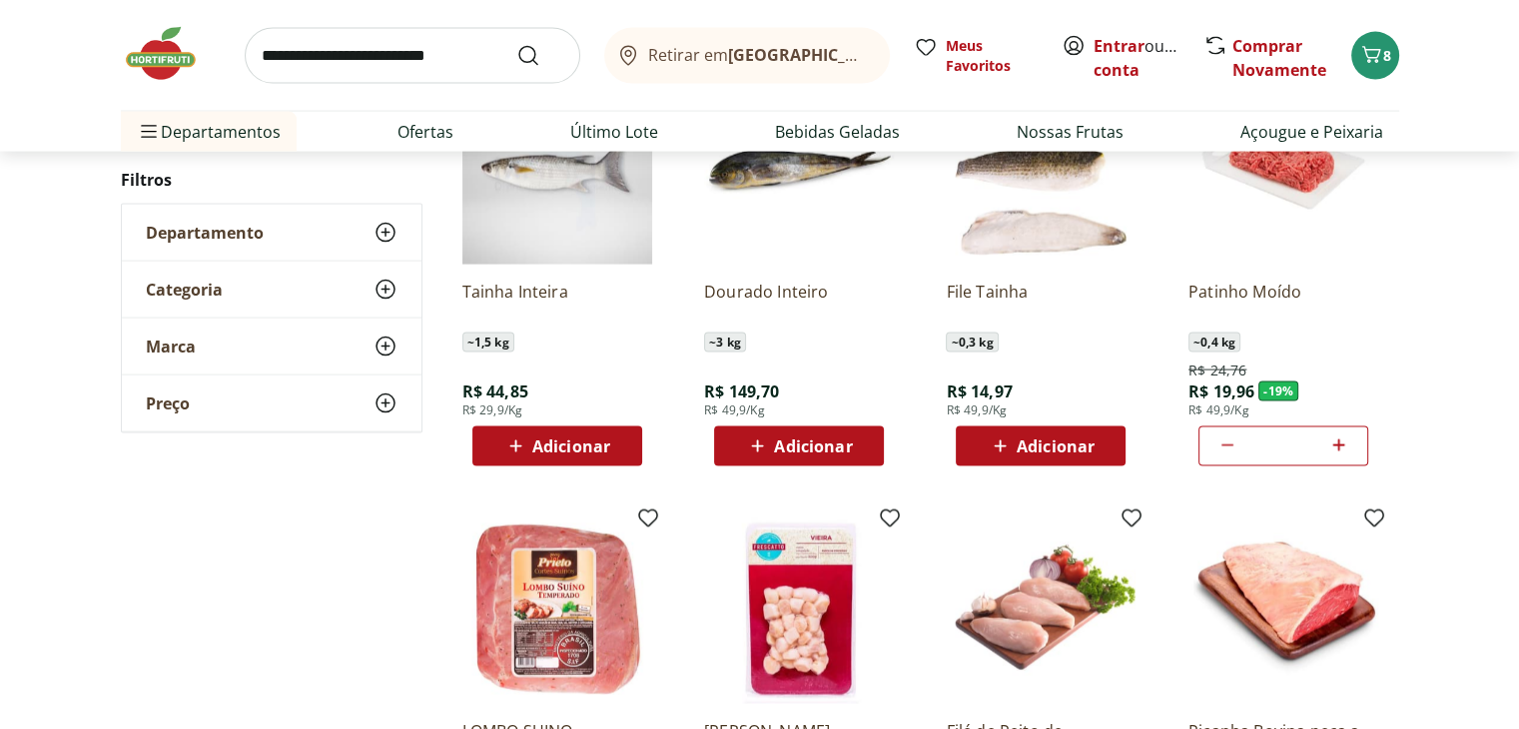
scroll to position [4127, 0]
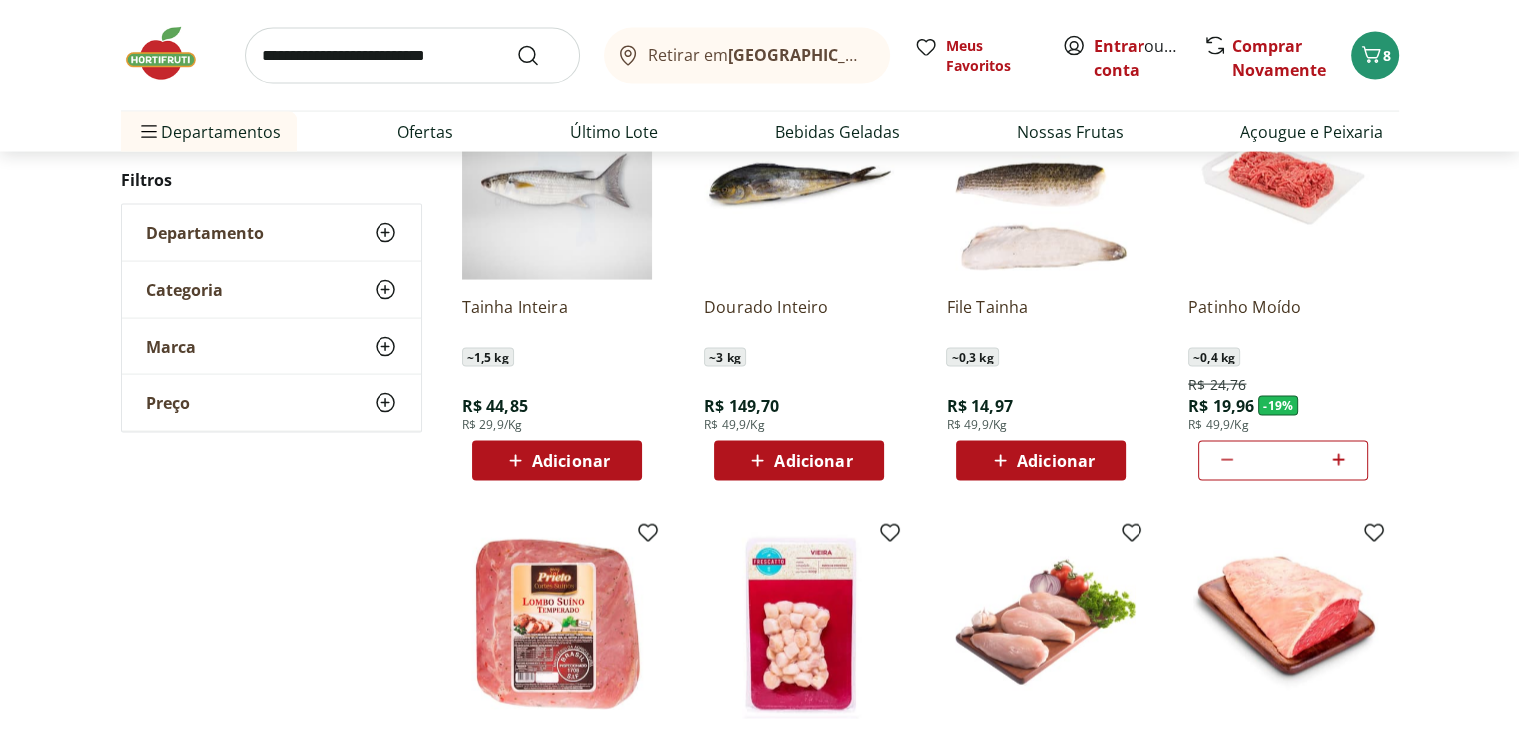
click at [1224, 456] on icon at bounding box center [1228, 460] width 24 height 24
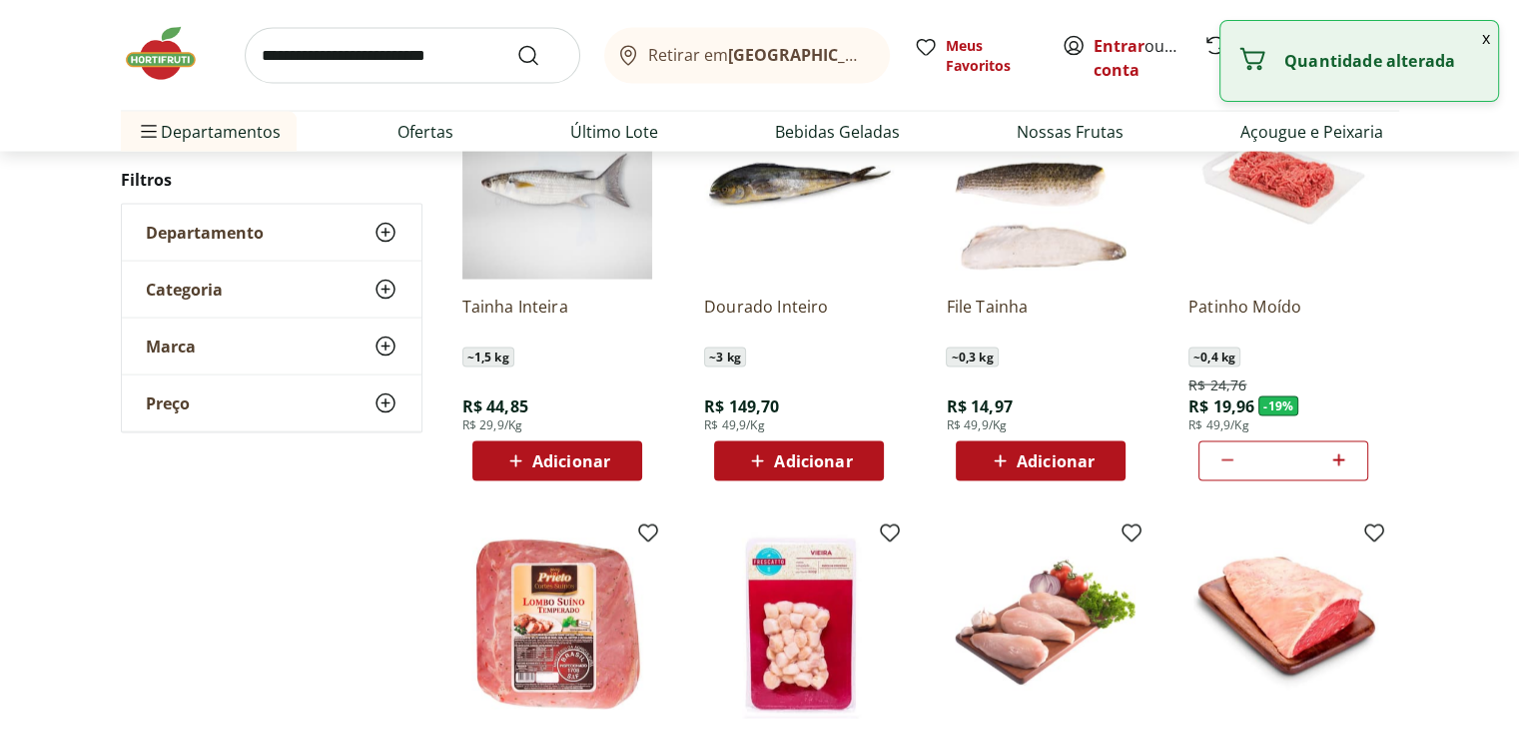
click at [1224, 456] on icon at bounding box center [1228, 460] width 24 height 24
type input "*"
click at [1237, 361] on span "~ 0,4 kg" at bounding box center [1215, 358] width 52 height 20
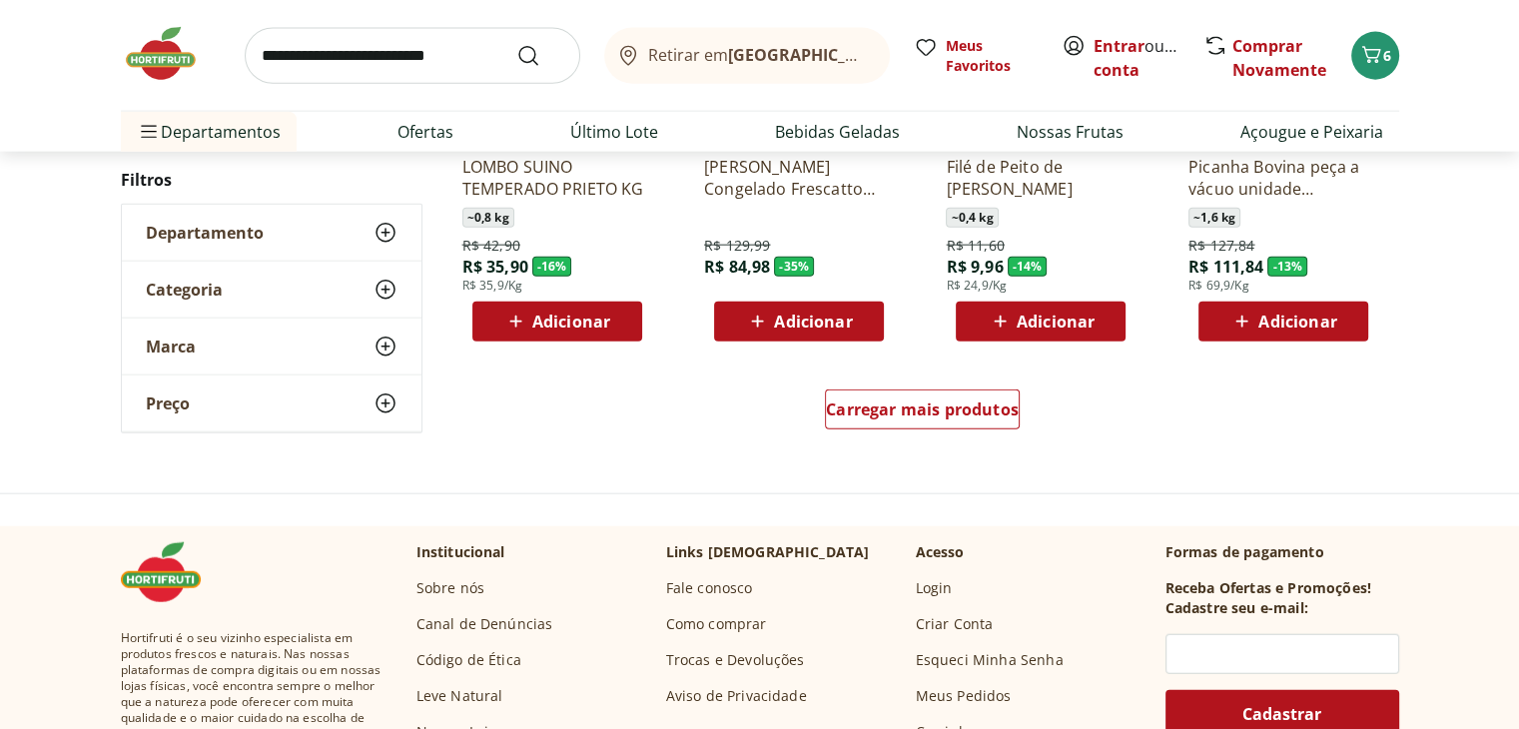
scroll to position [4771, 0]
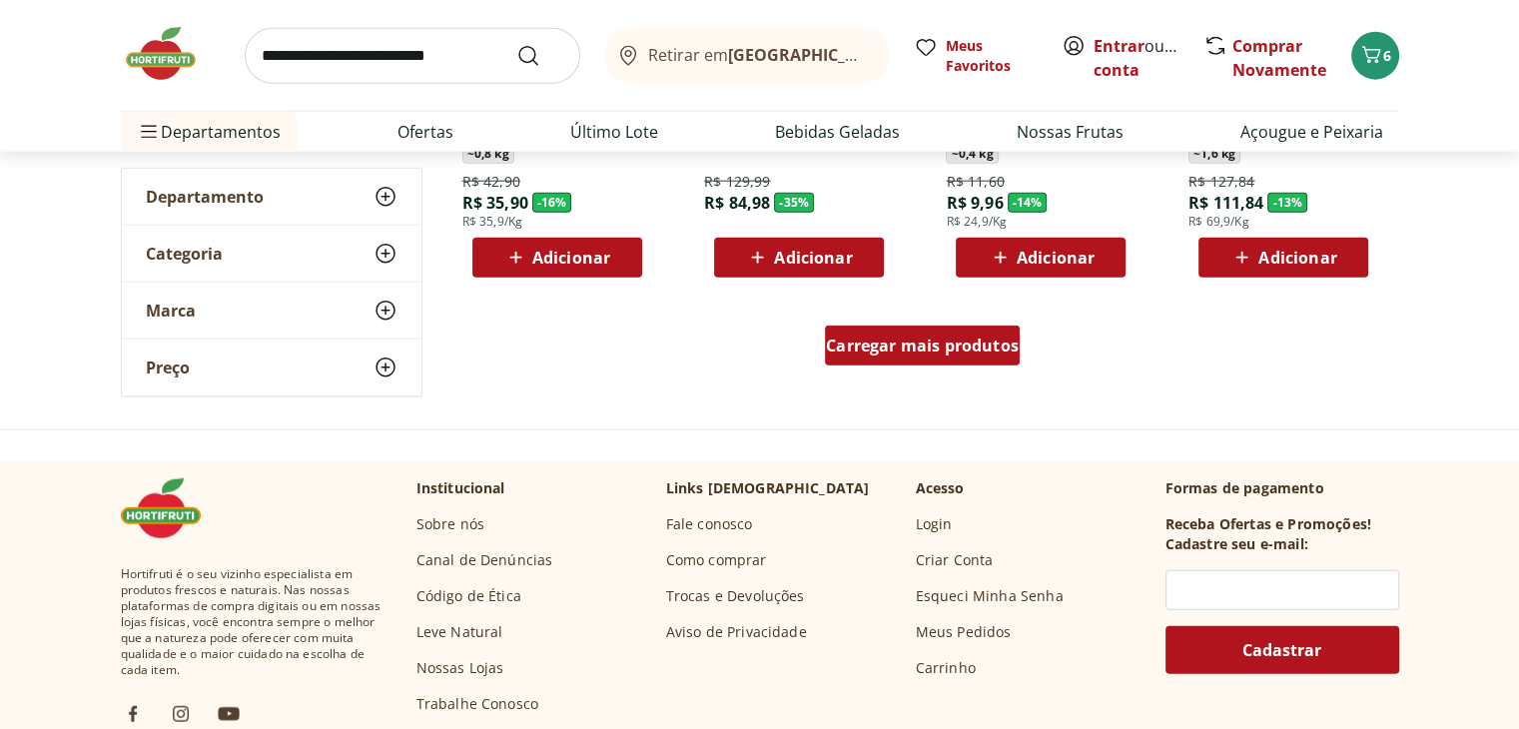
click at [919, 356] on div "Carregar mais produtos" at bounding box center [922, 346] width 195 height 40
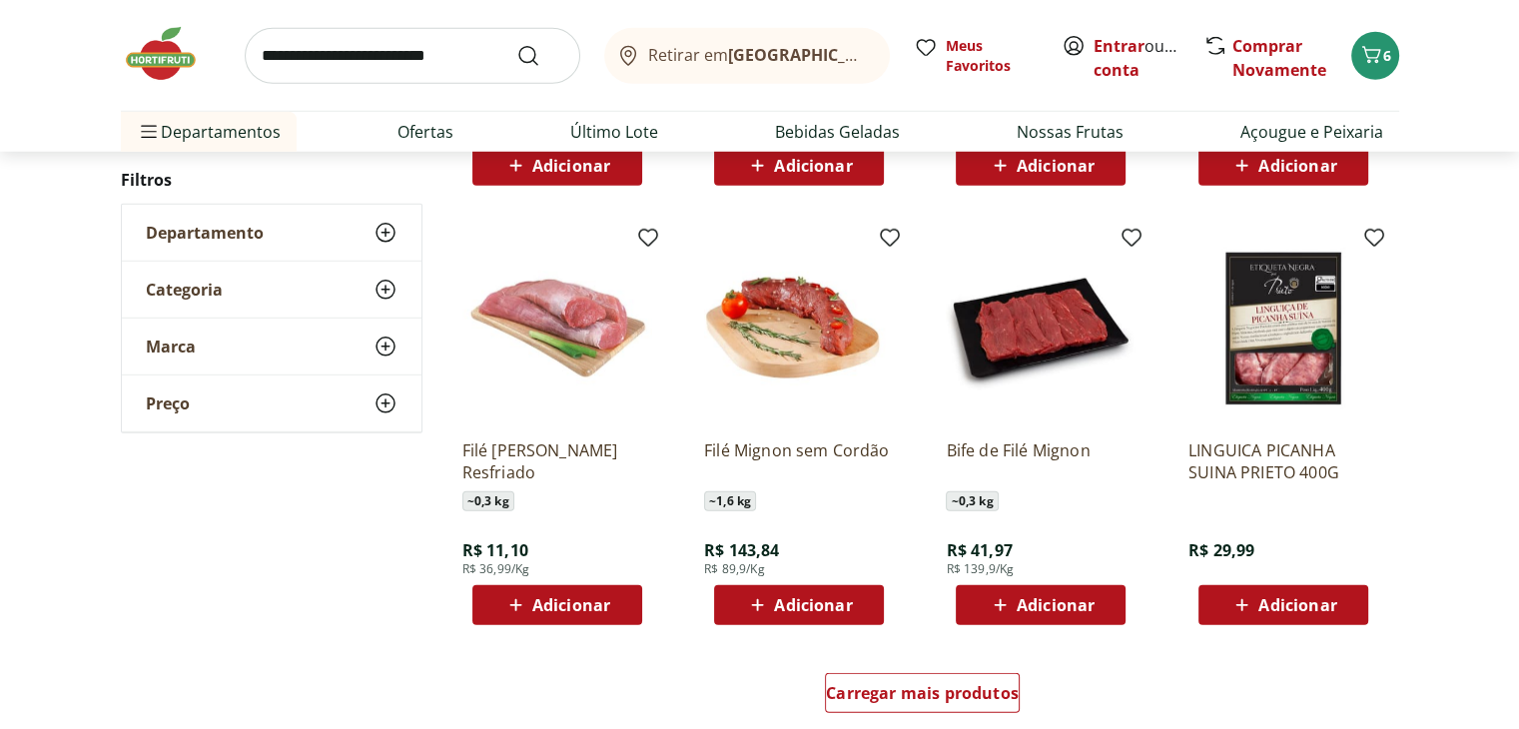
scroll to position [5697, 0]
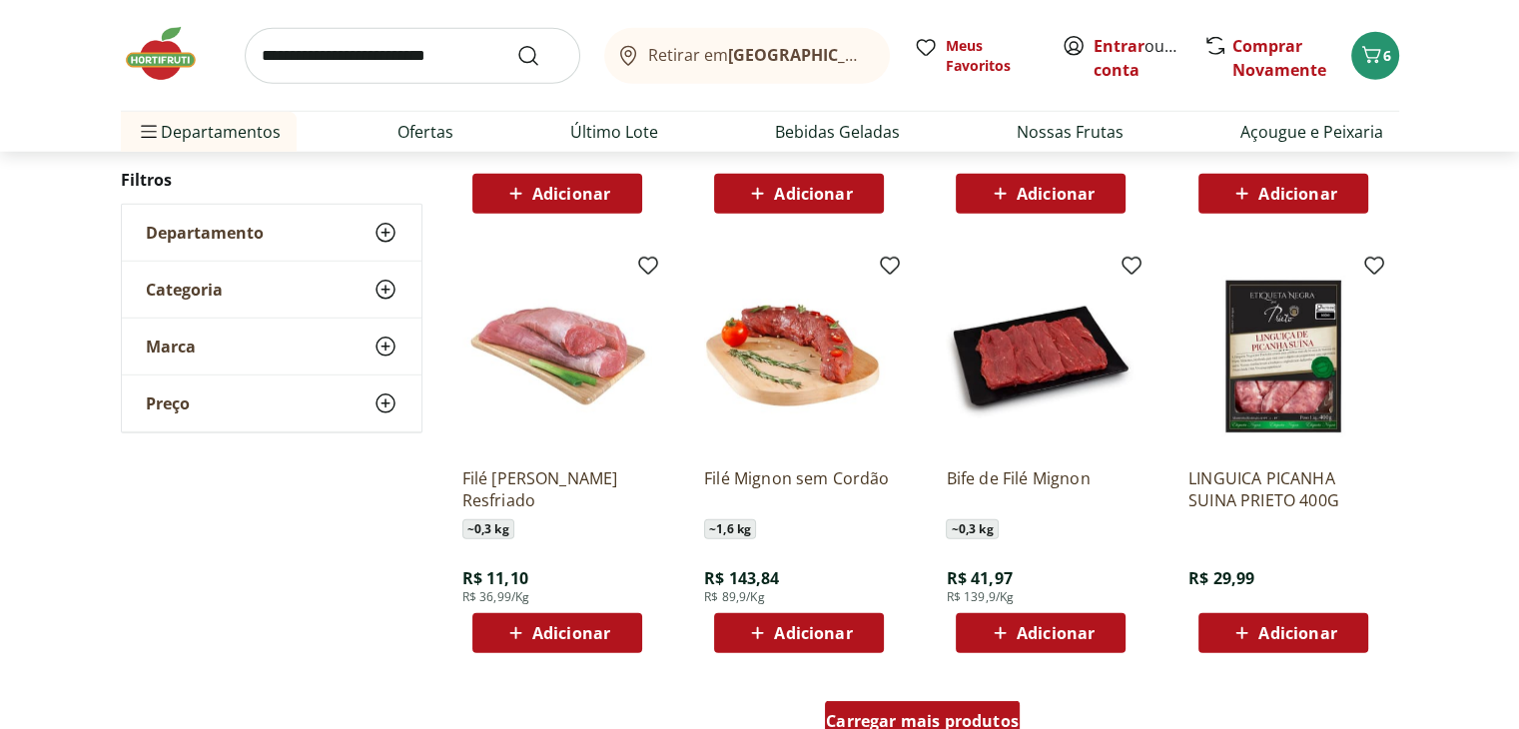
click at [907, 705] on div "Carregar mais produtos" at bounding box center [922, 721] width 195 height 40
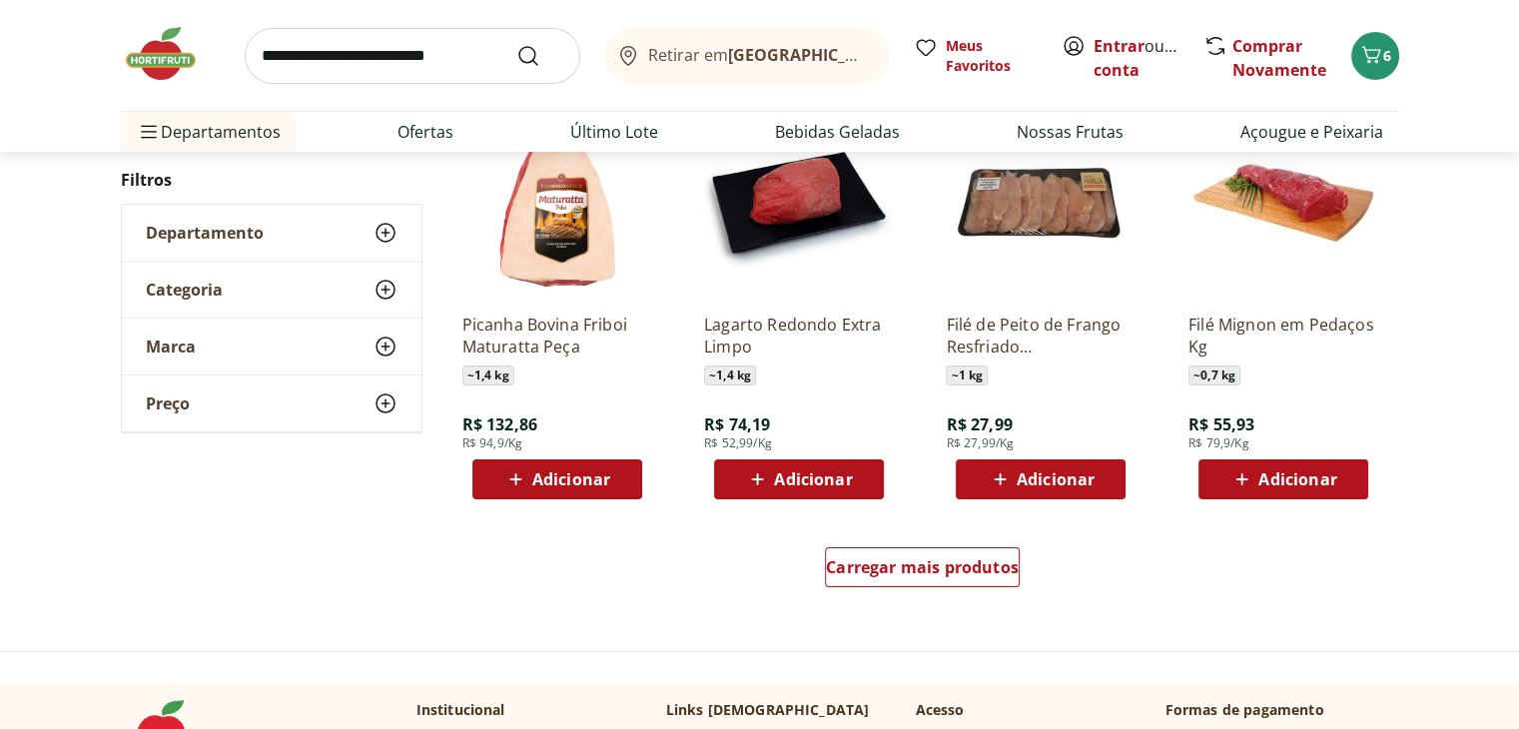
scroll to position [7164, 0]
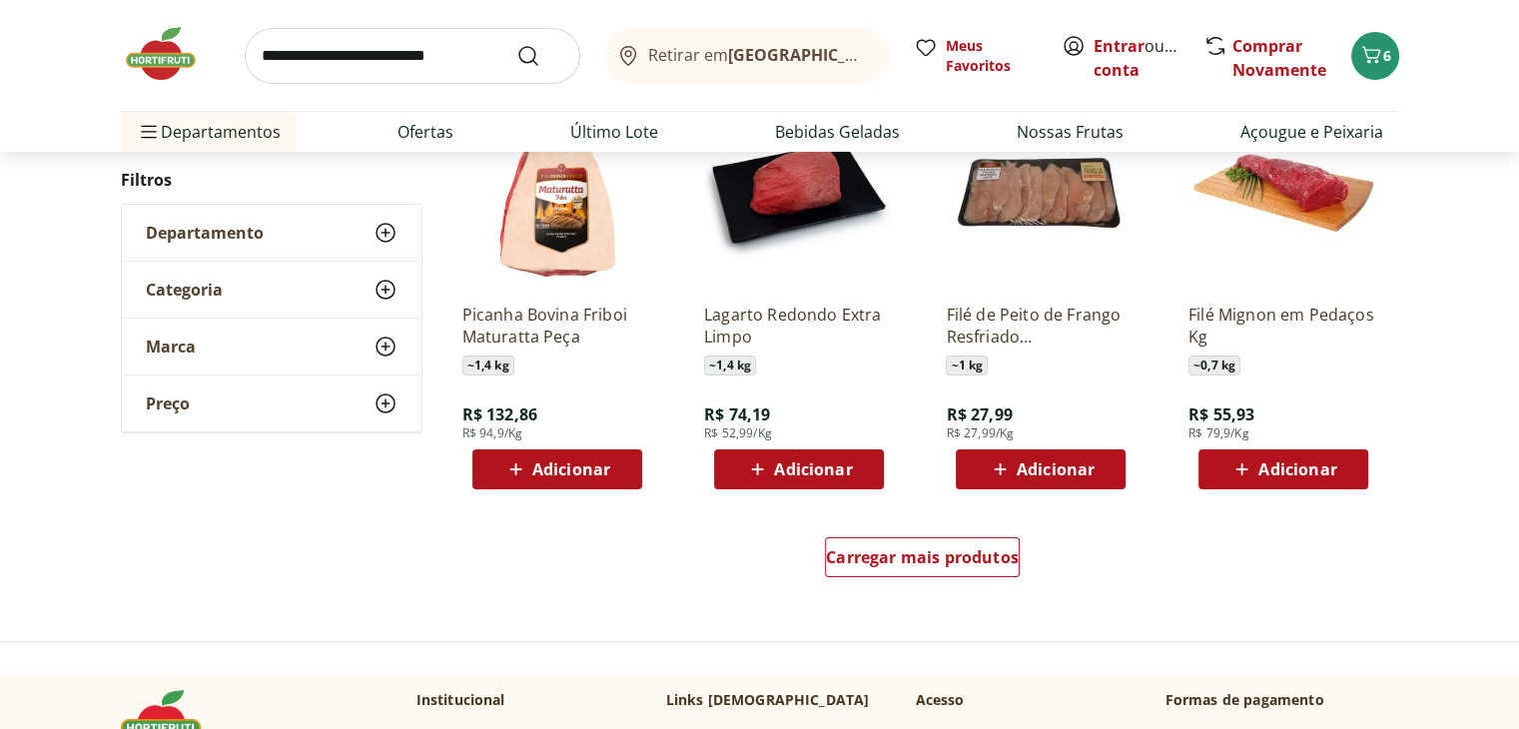
click at [1020, 554] on div "Carregar mais produtos" at bounding box center [922, 561] width 969 height 96
click at [1002, 557] on span "Carregar mais produtos" at bounding box center [922, 557] width 193 height 16
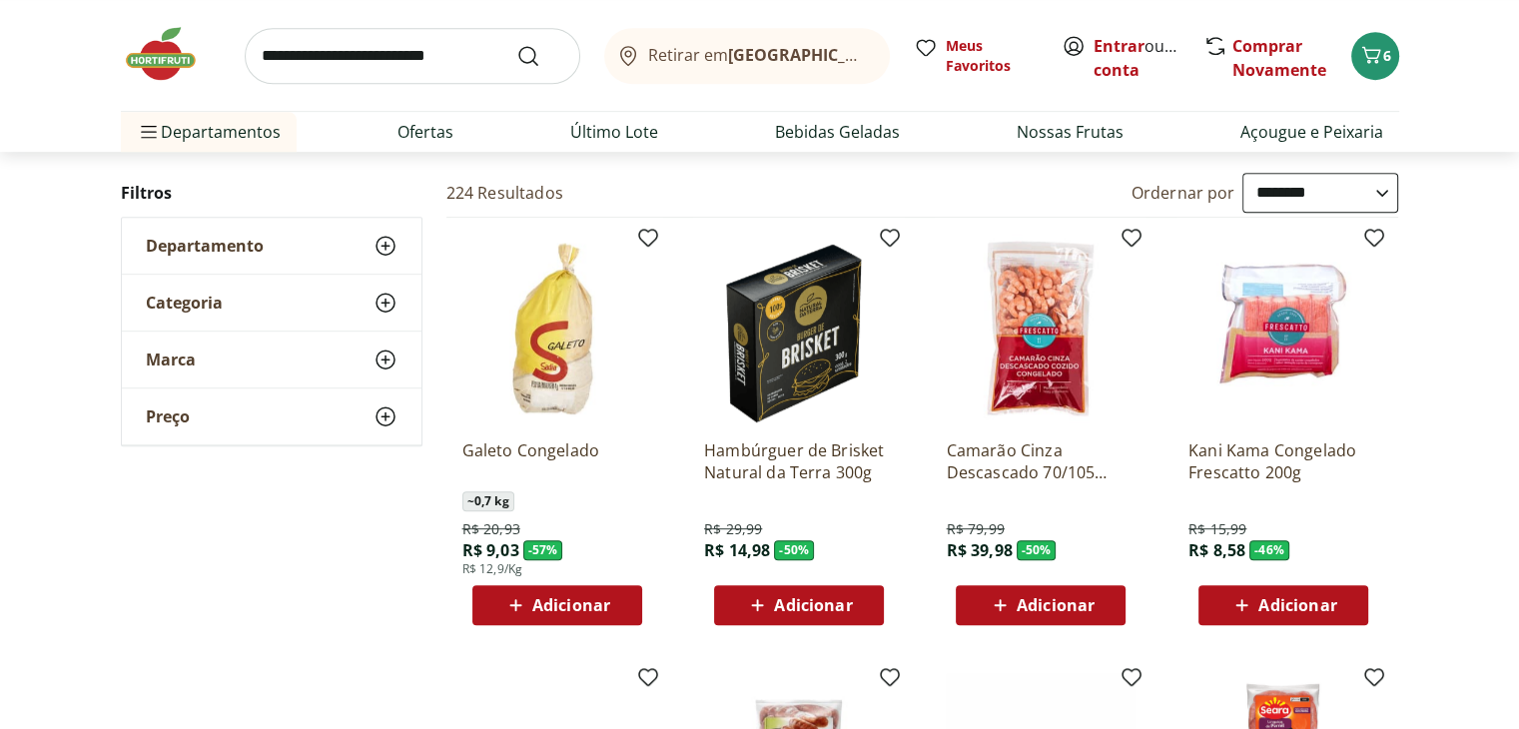
scroll to position [827, 0]
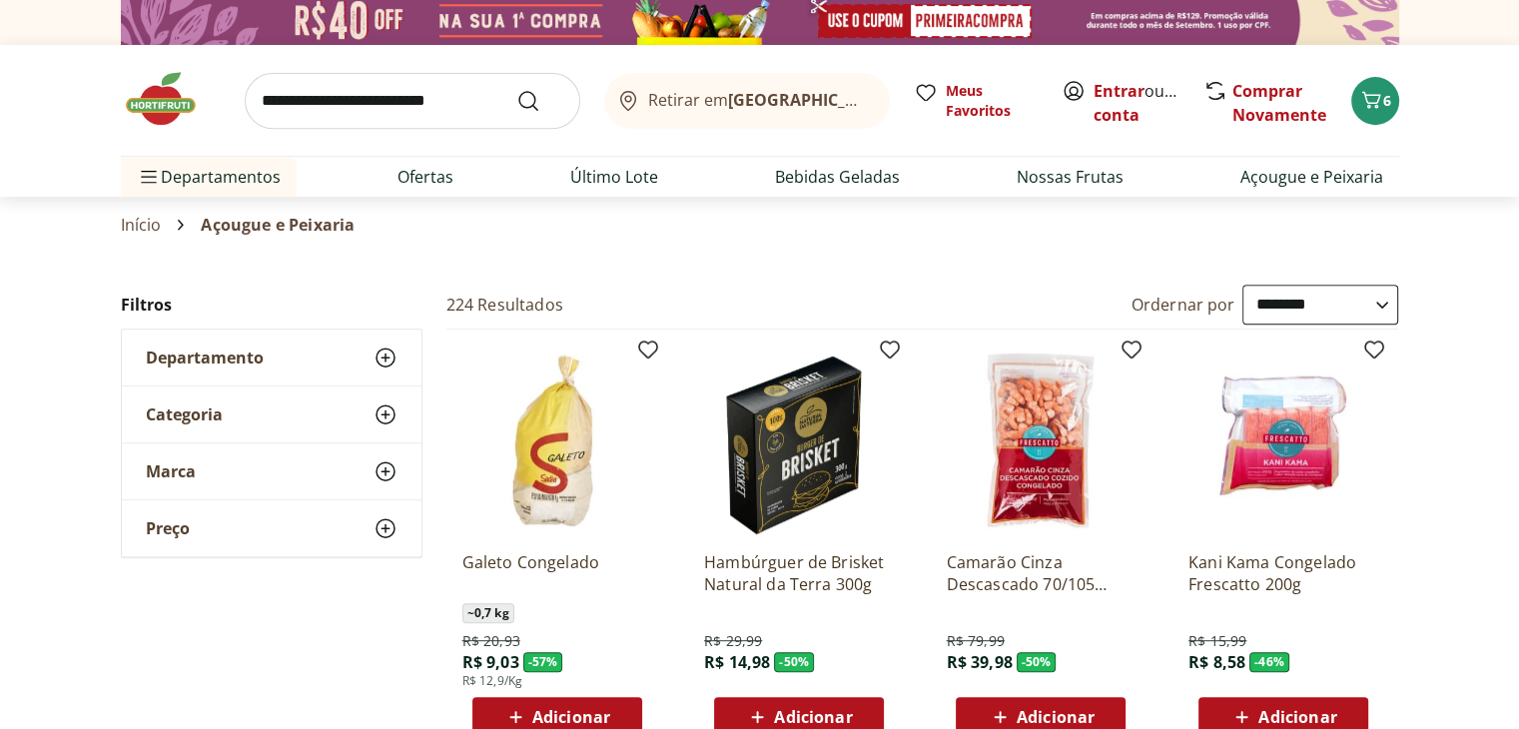
click at [180, 117] on img at bounding box center [171, 99] width 100 height 60
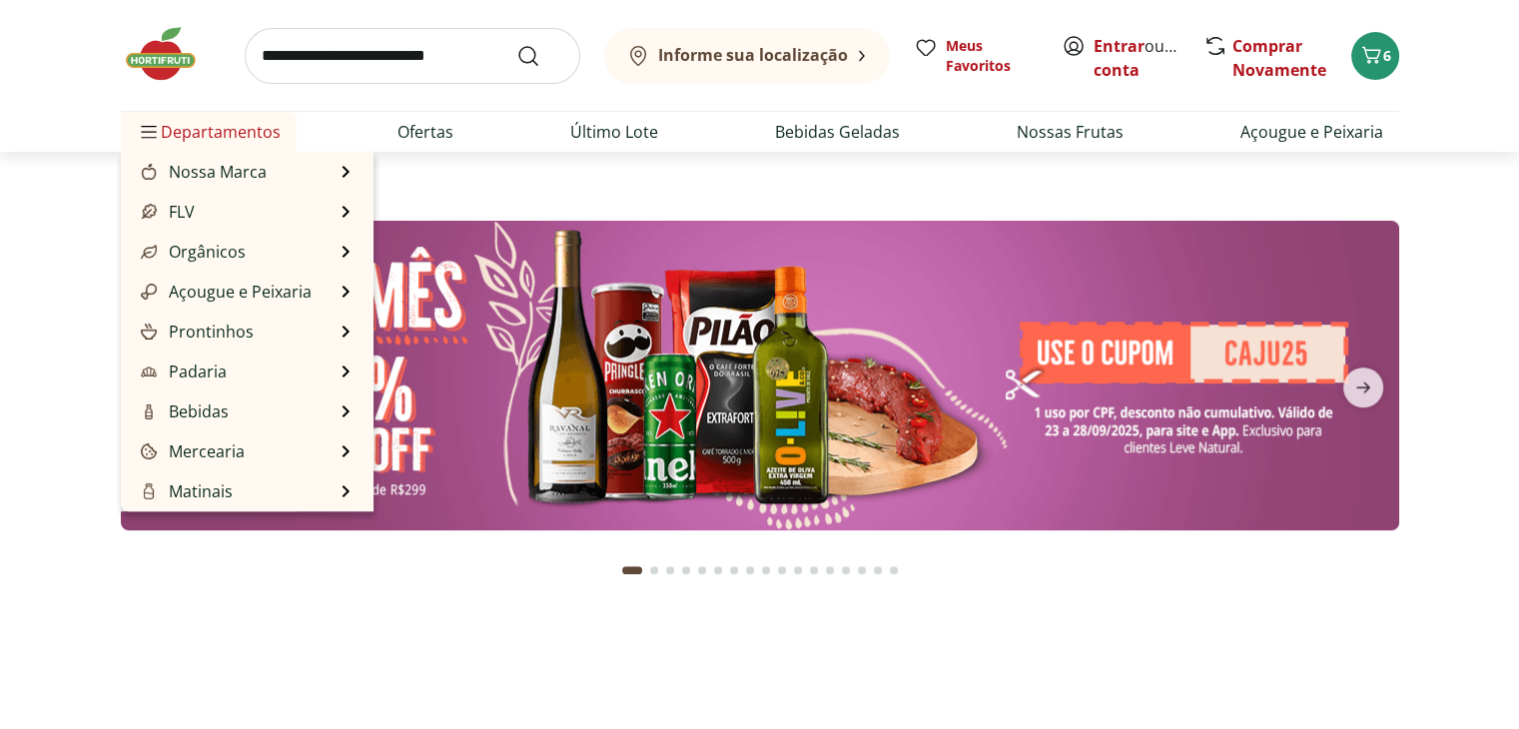
type input "*"
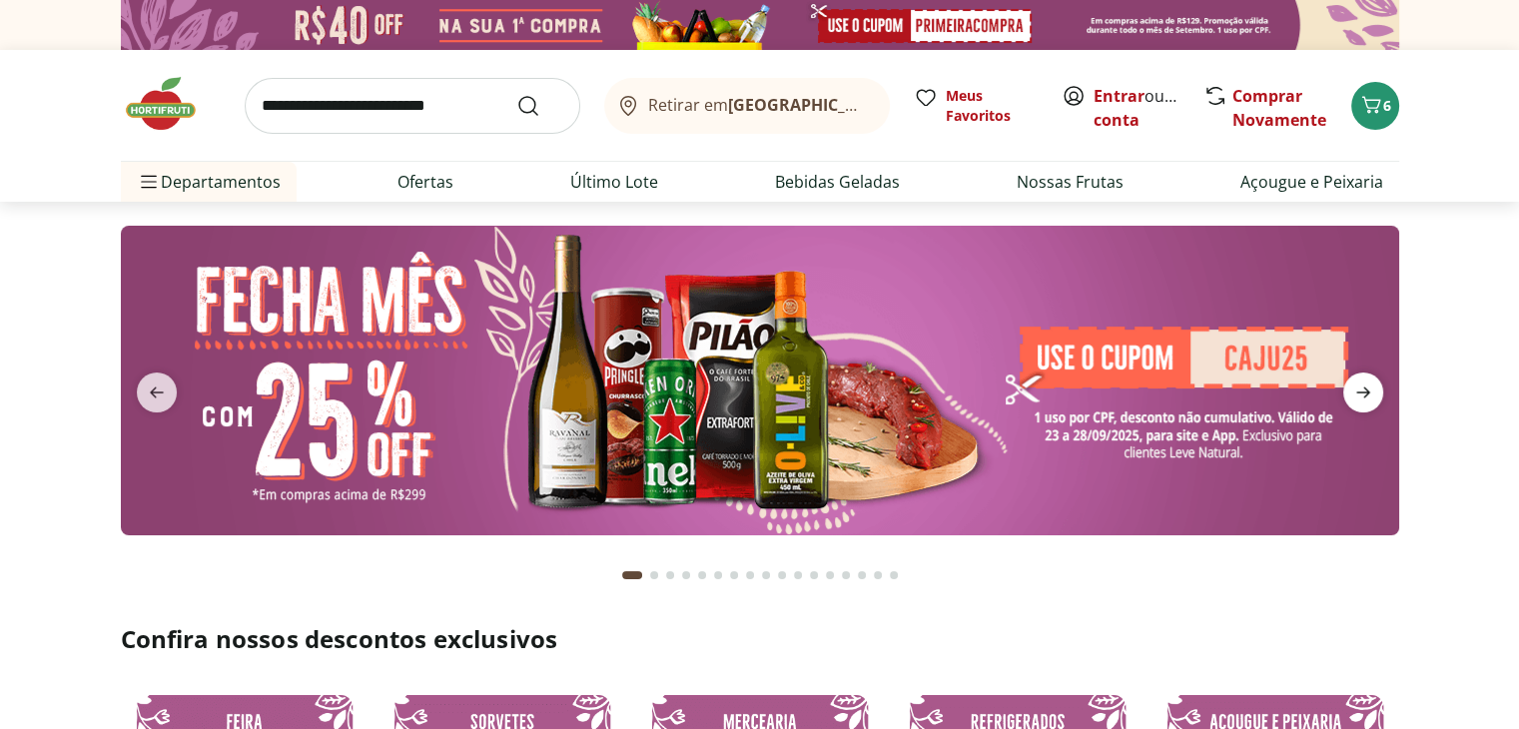
click at [1362, 393] on icon "next" at bounding box center [1363, 393] width 14 height 11
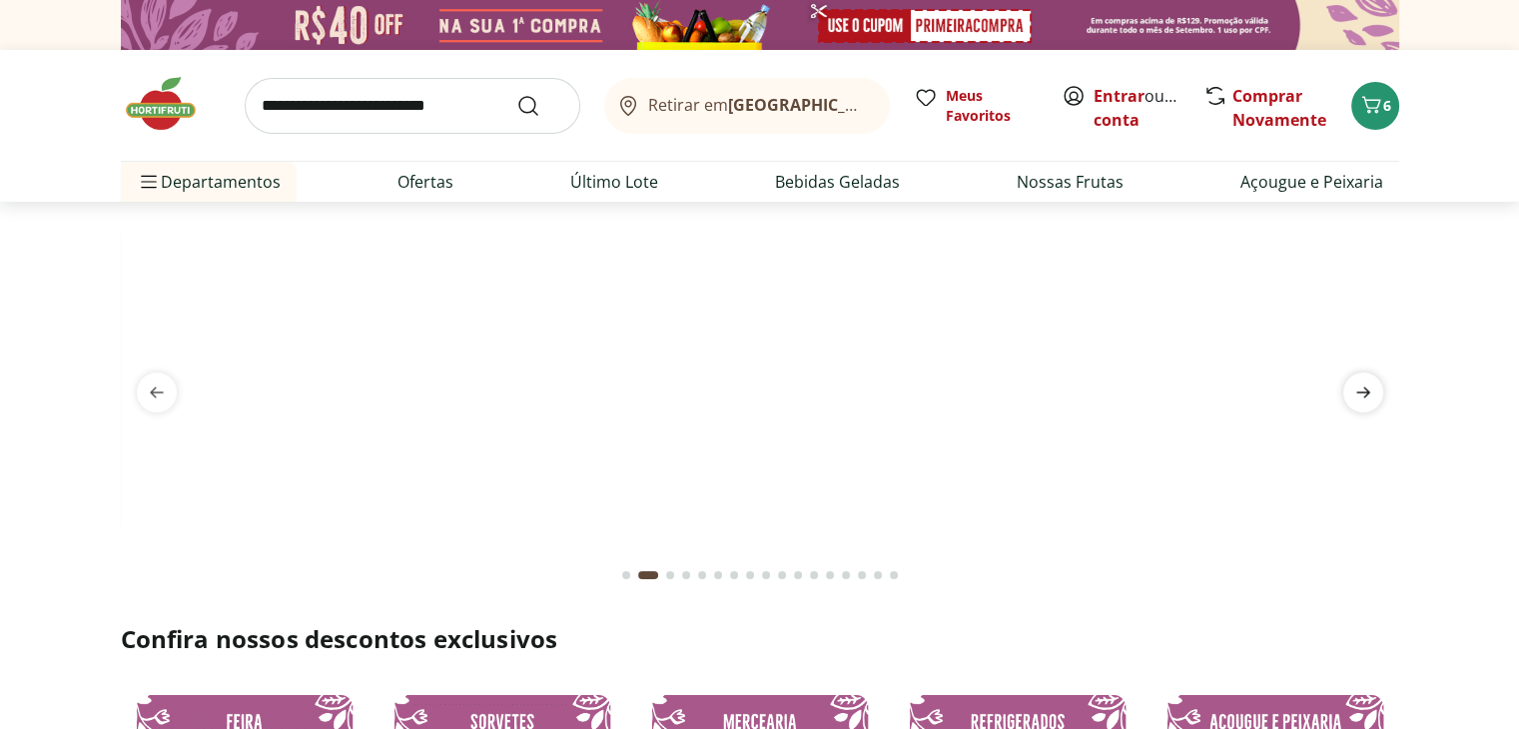
click at [1362, 393] on icon "next" at bounding box center [1363, 393] width 14 height 11
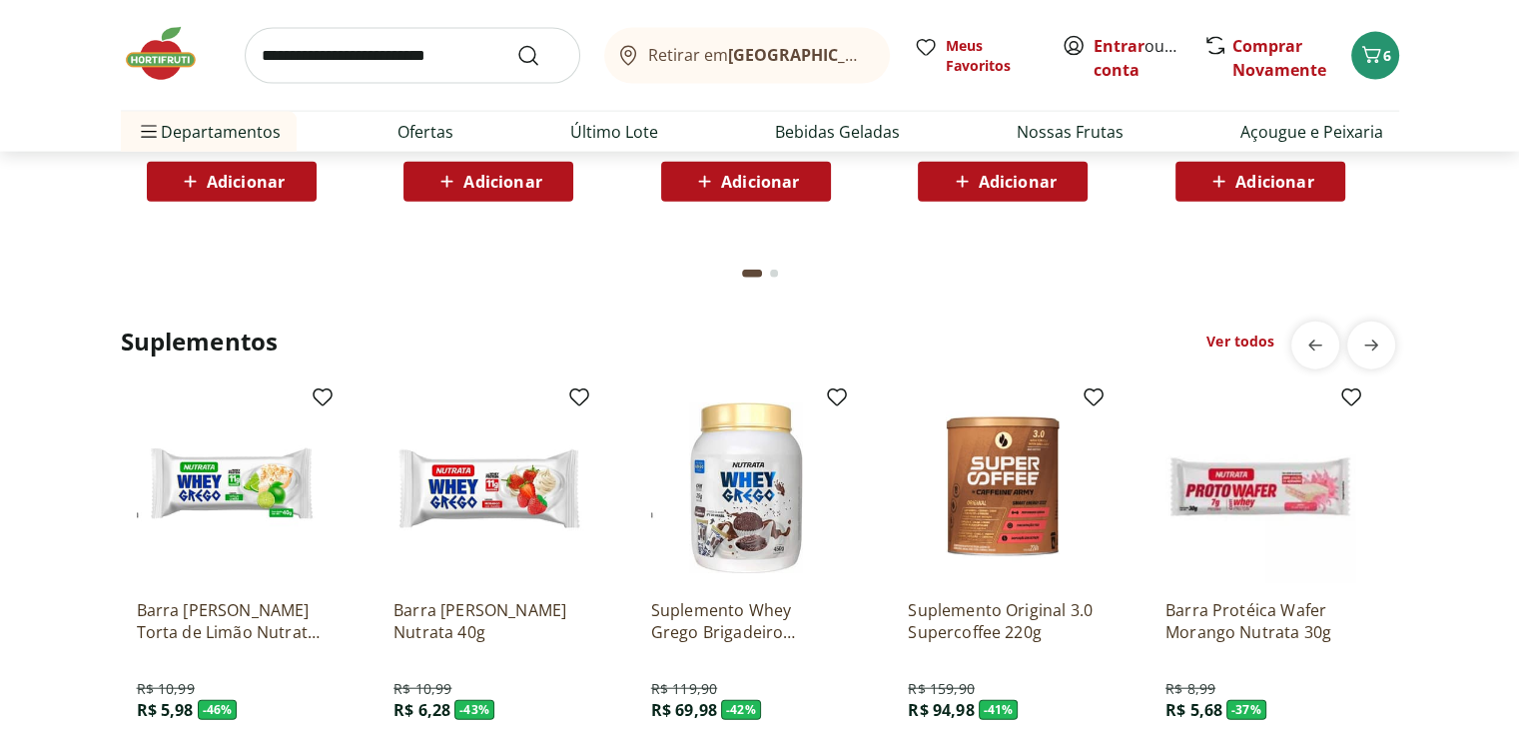
scroll to position [4791, 0]
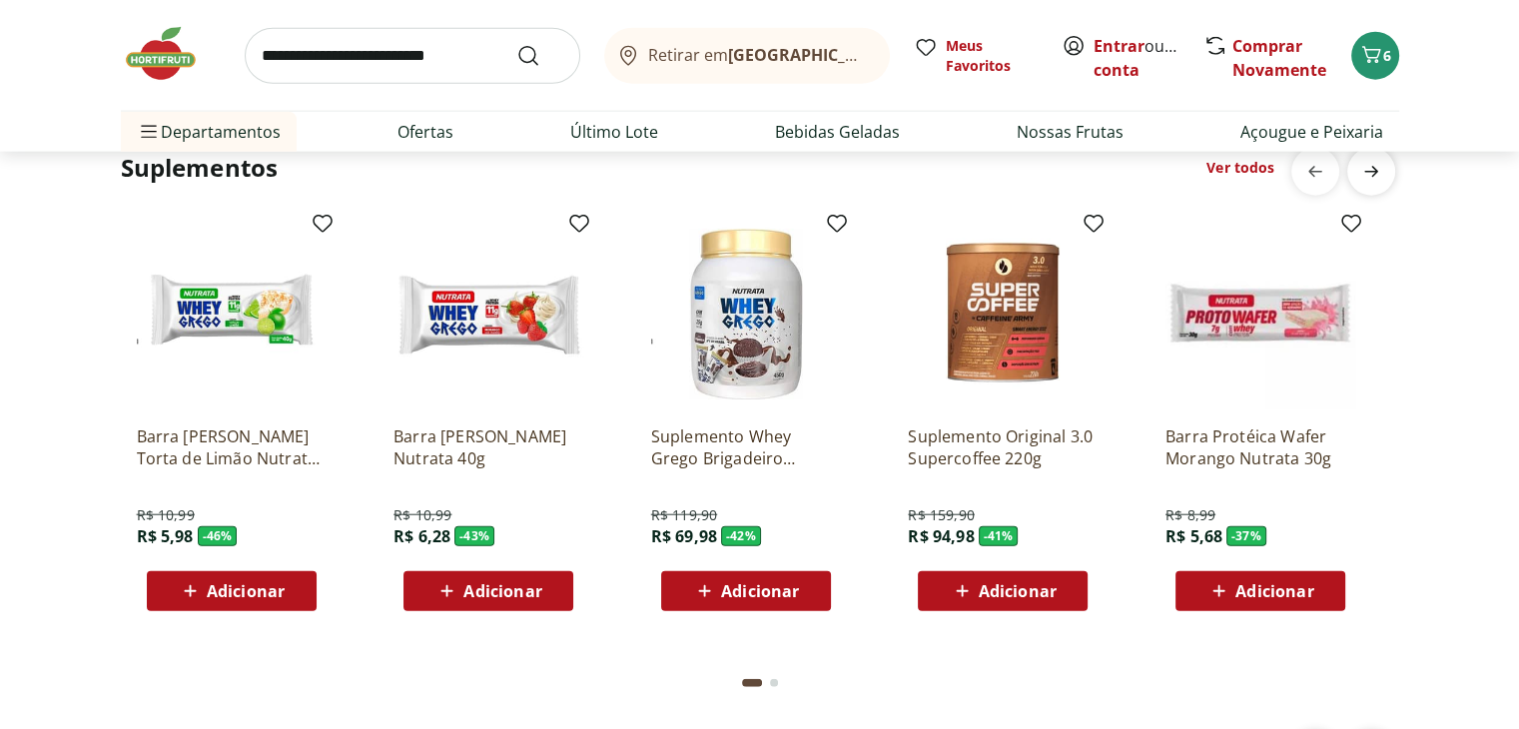
click at [1357, 181] on span "next" at bounding box center [1371, 172] width 40 height 40
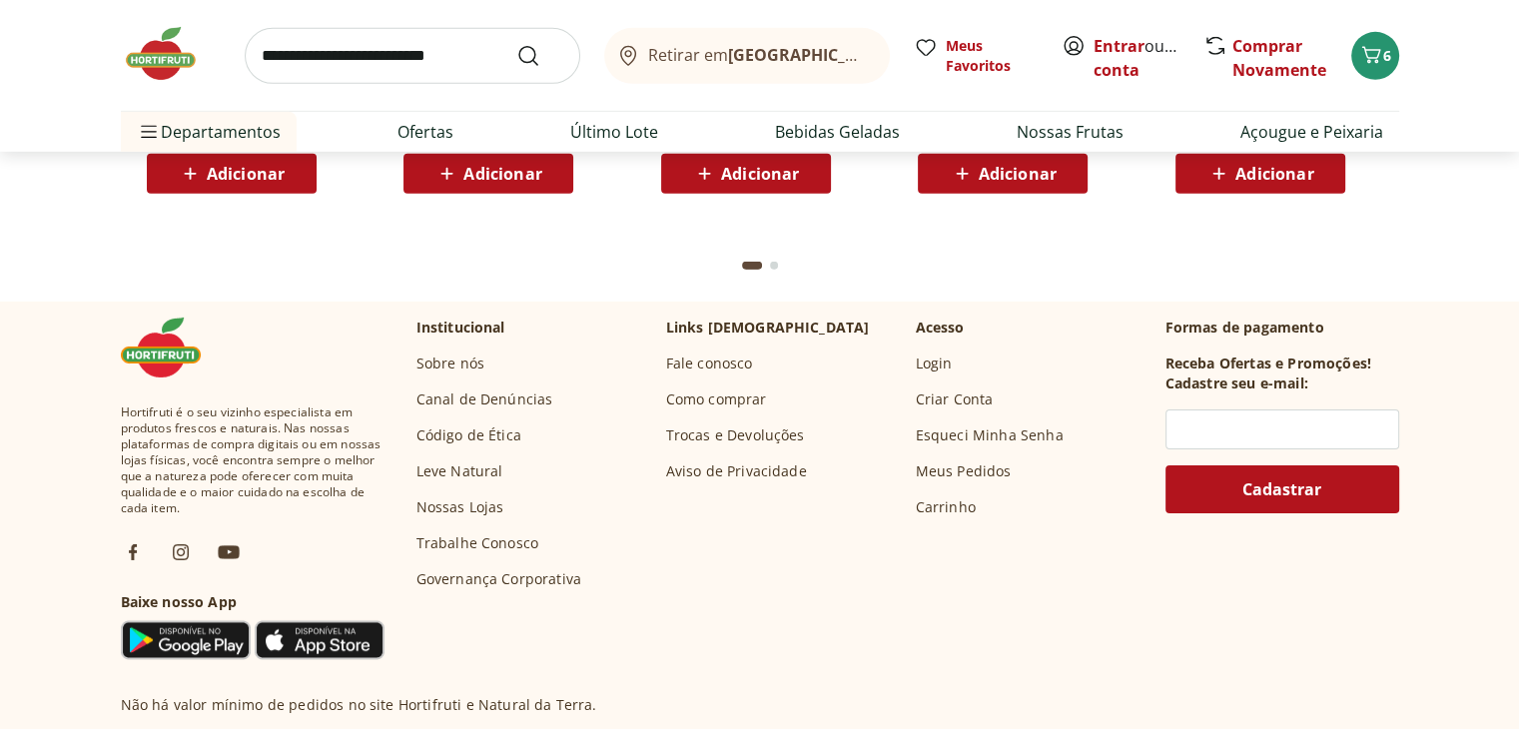
scroll to position [5737, 0]
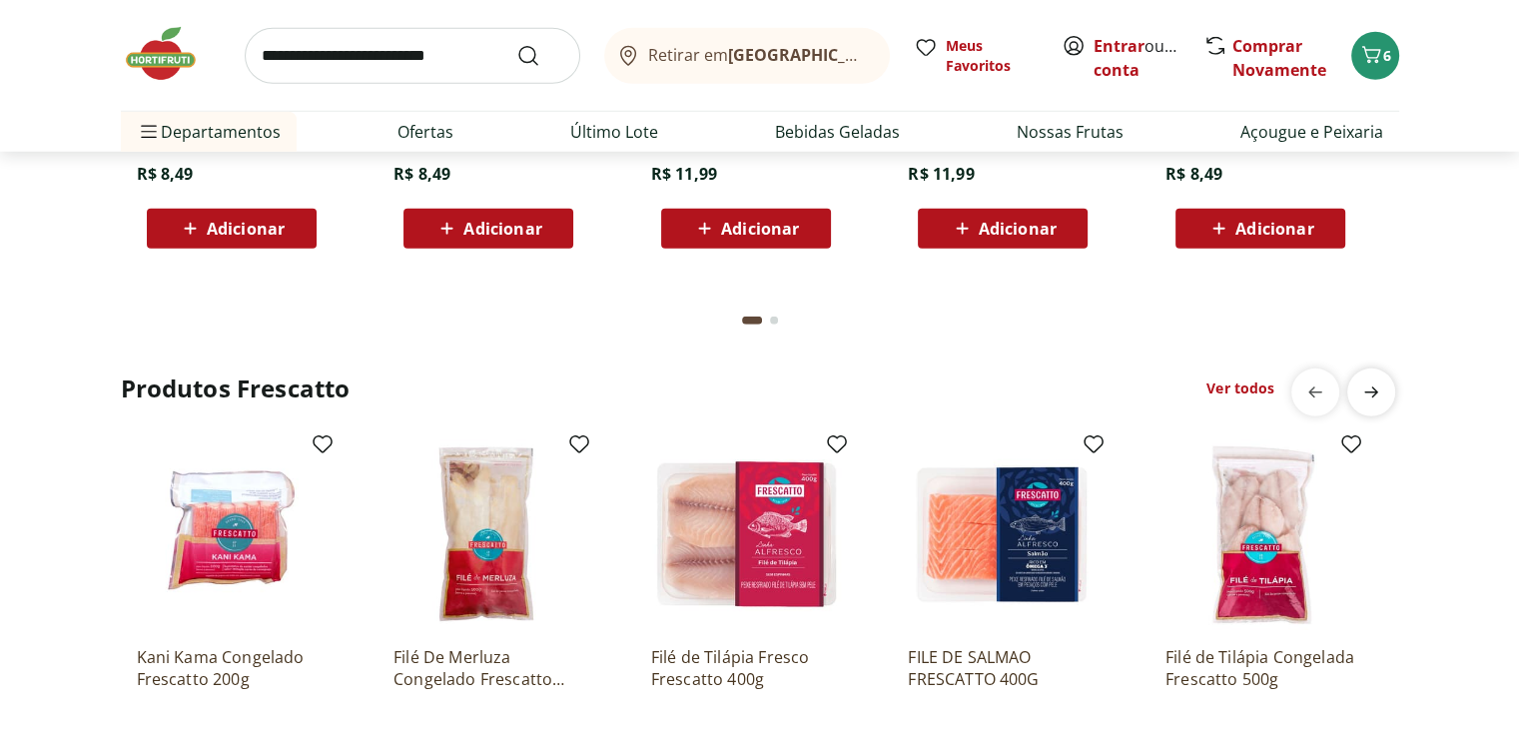
click at [1361, 381] on icon "next" at bounding box center [1371, 393] width 24 height 24
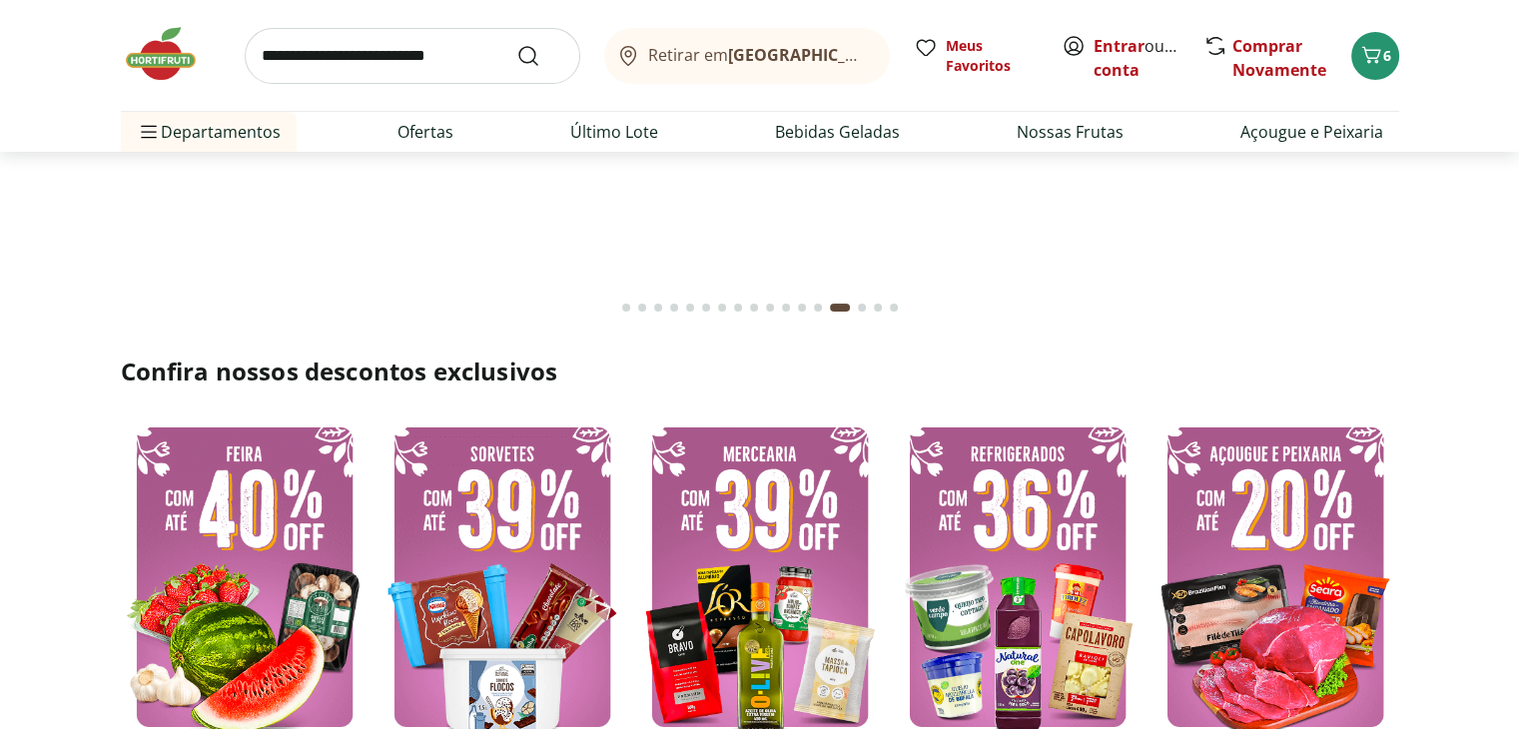
scroll to position [0, 0]
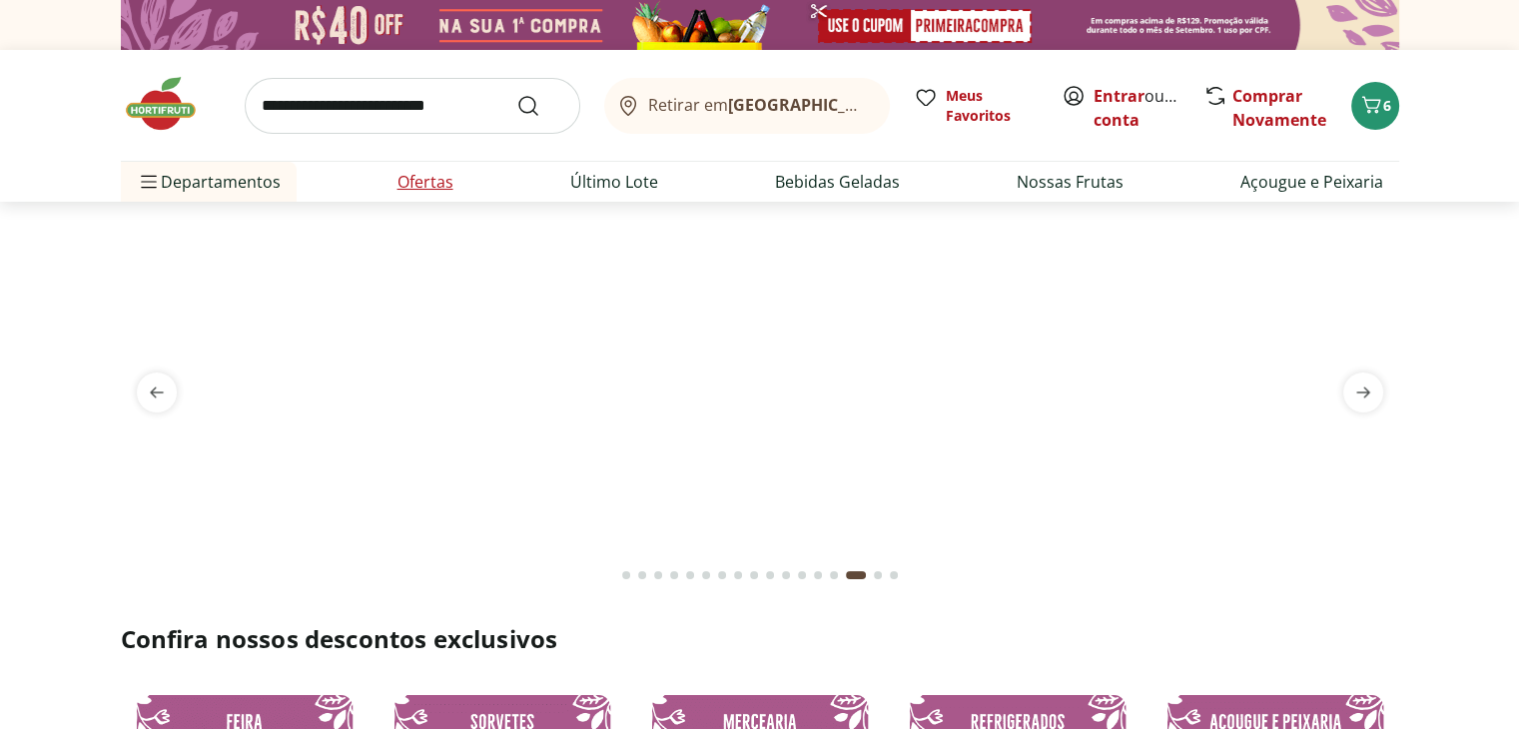
click at [444, 184] on link "Ofertas" at bounding box center [426, 182] width 56 height 24
select select "**********"
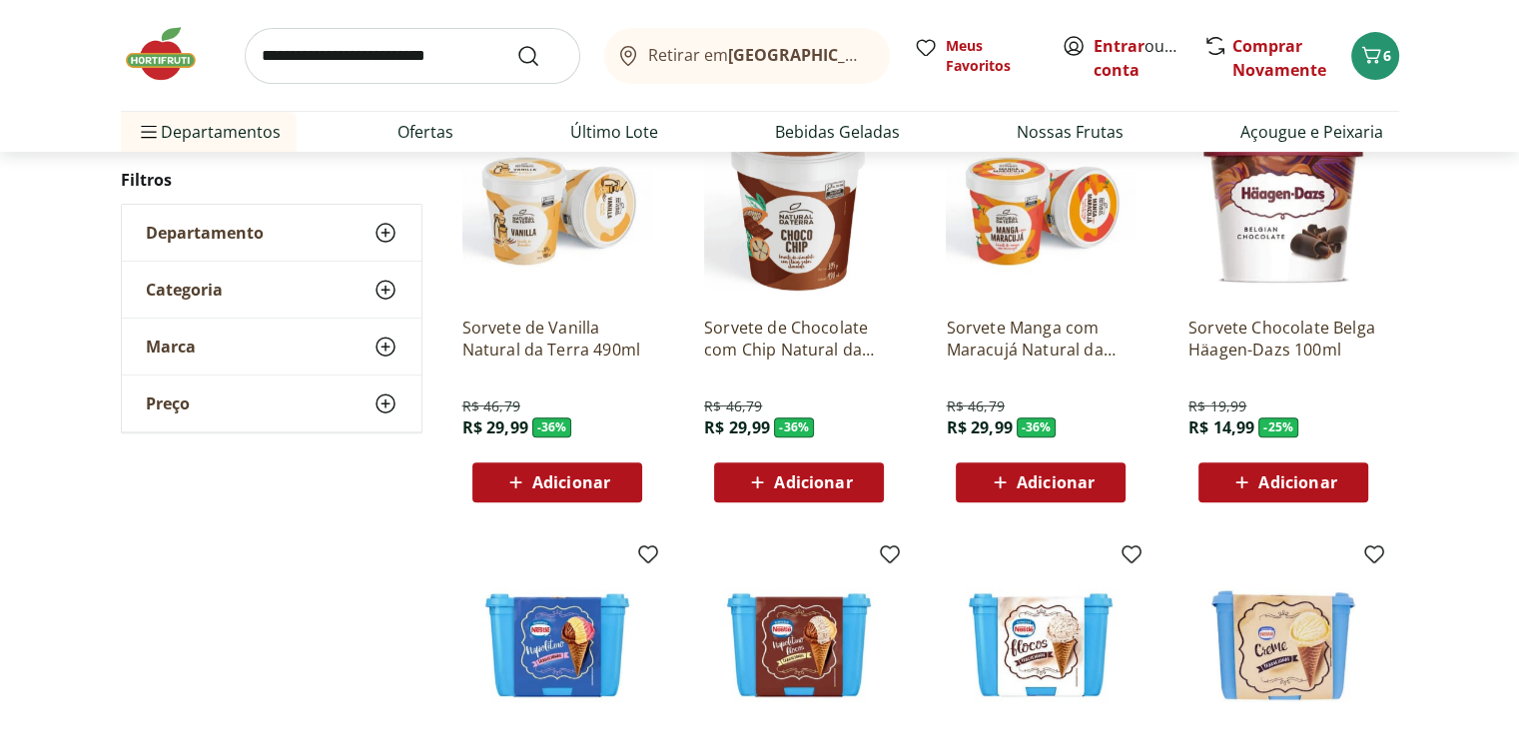
scroll to position [624, 0]
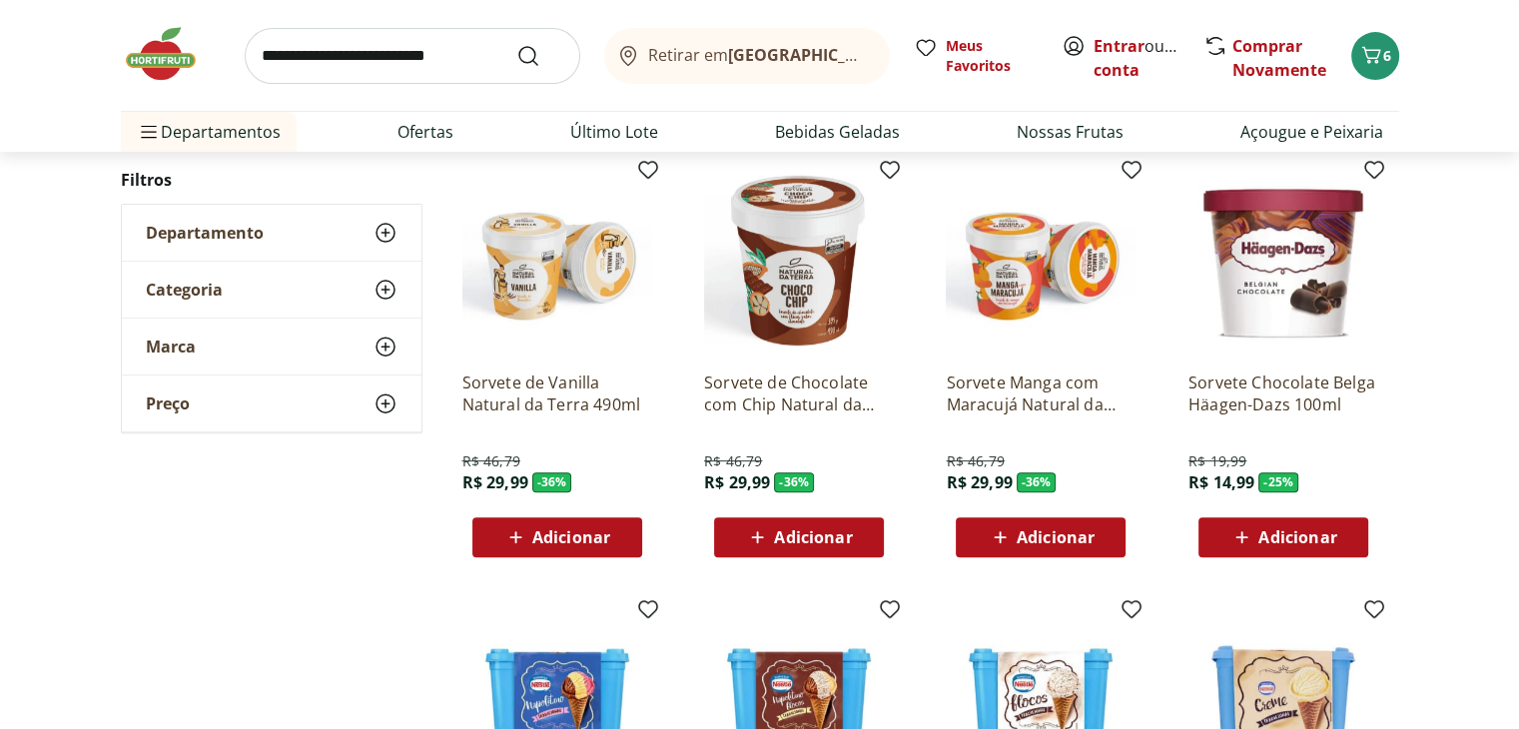
click at [396, 400] on icon at bounding box center [386, 404] width 24 height 24
drag, startPoint x: 396, startPoint y: 463, endPoint x: 182, endPoint y: 453, distance: 214.0
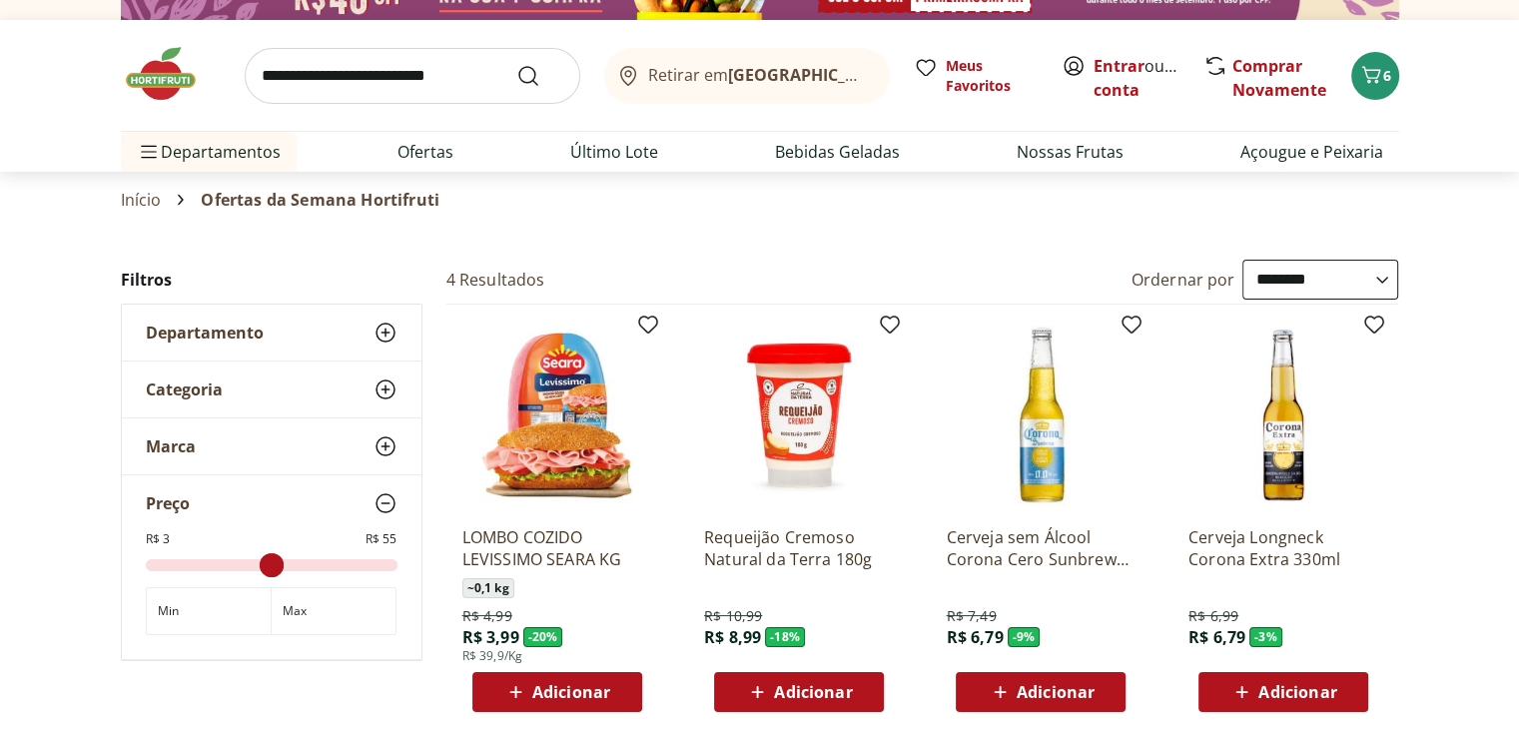
scroll to position [38, 0]
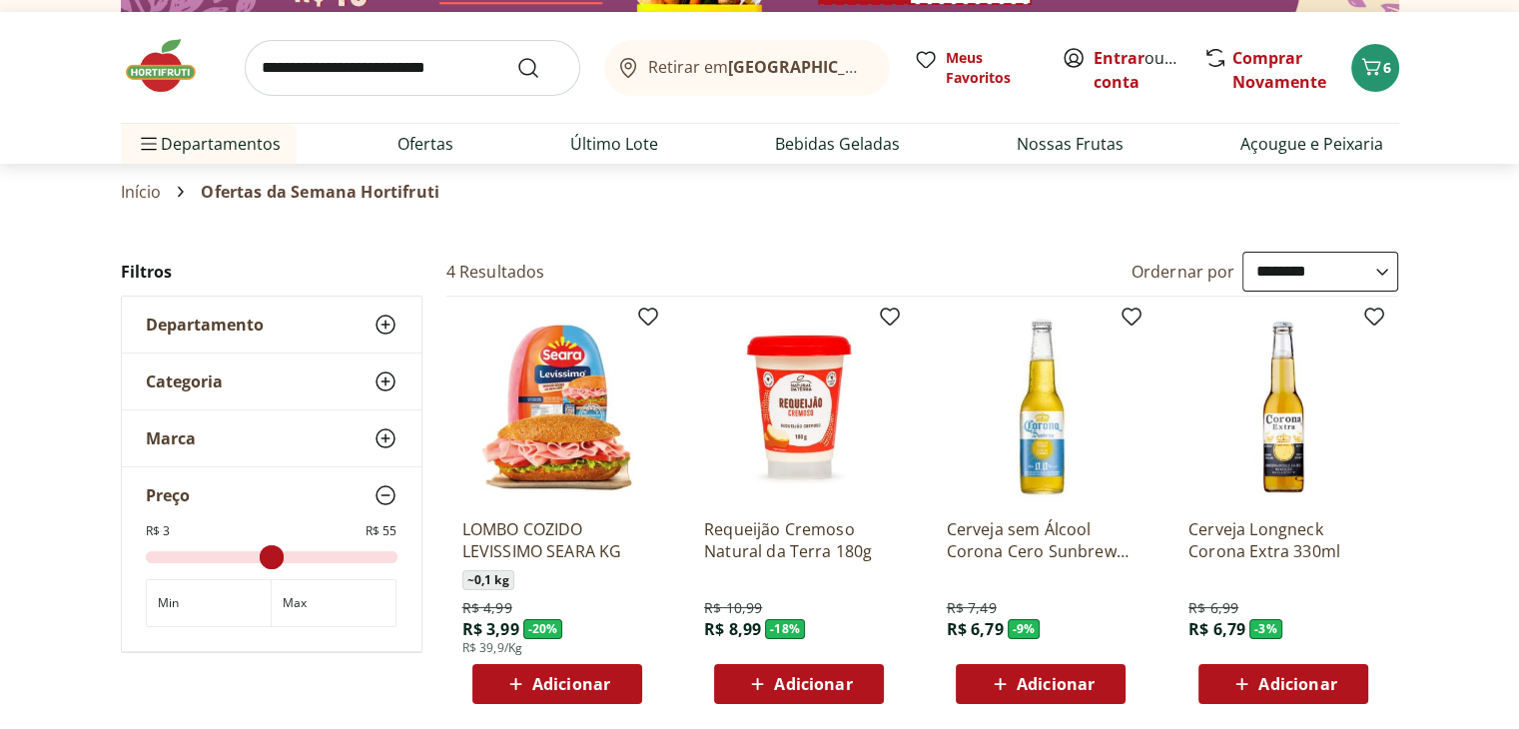
click at [136, 93] on img at bounding box center [171, 66] width 100 height 60
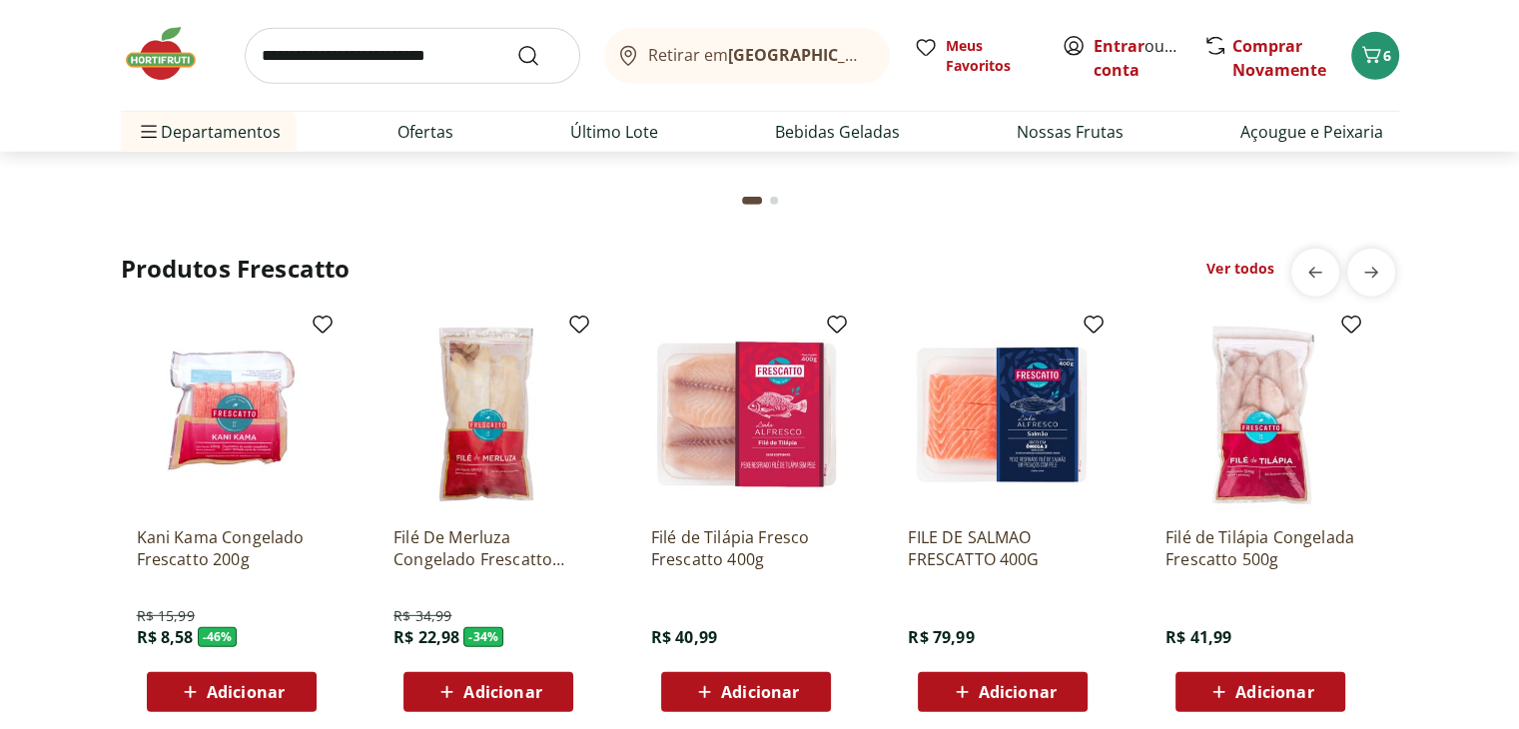
scroll to position [5828, 0]
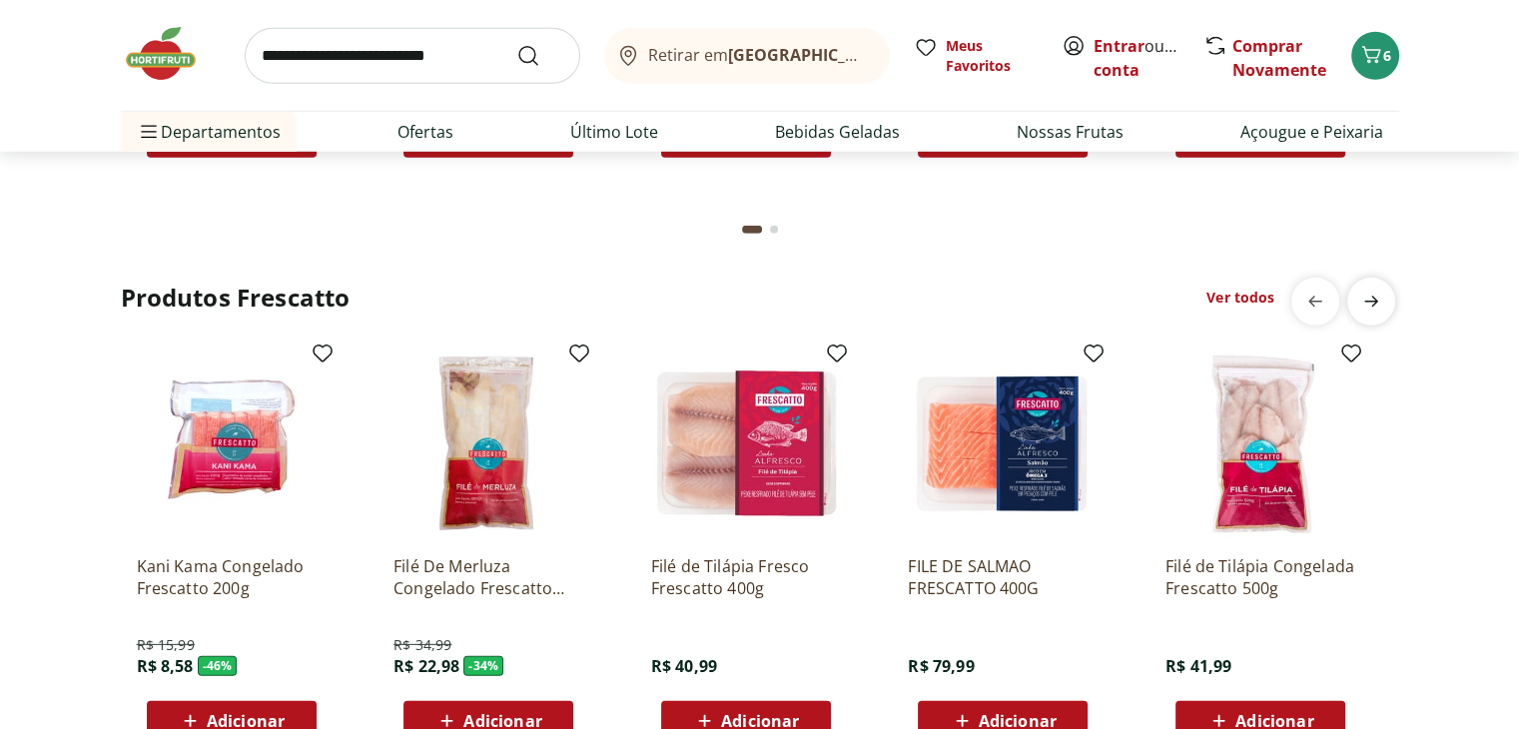
click at [1369, 284] on span "next" at bounding box center [1371, 302] width 40 height 40
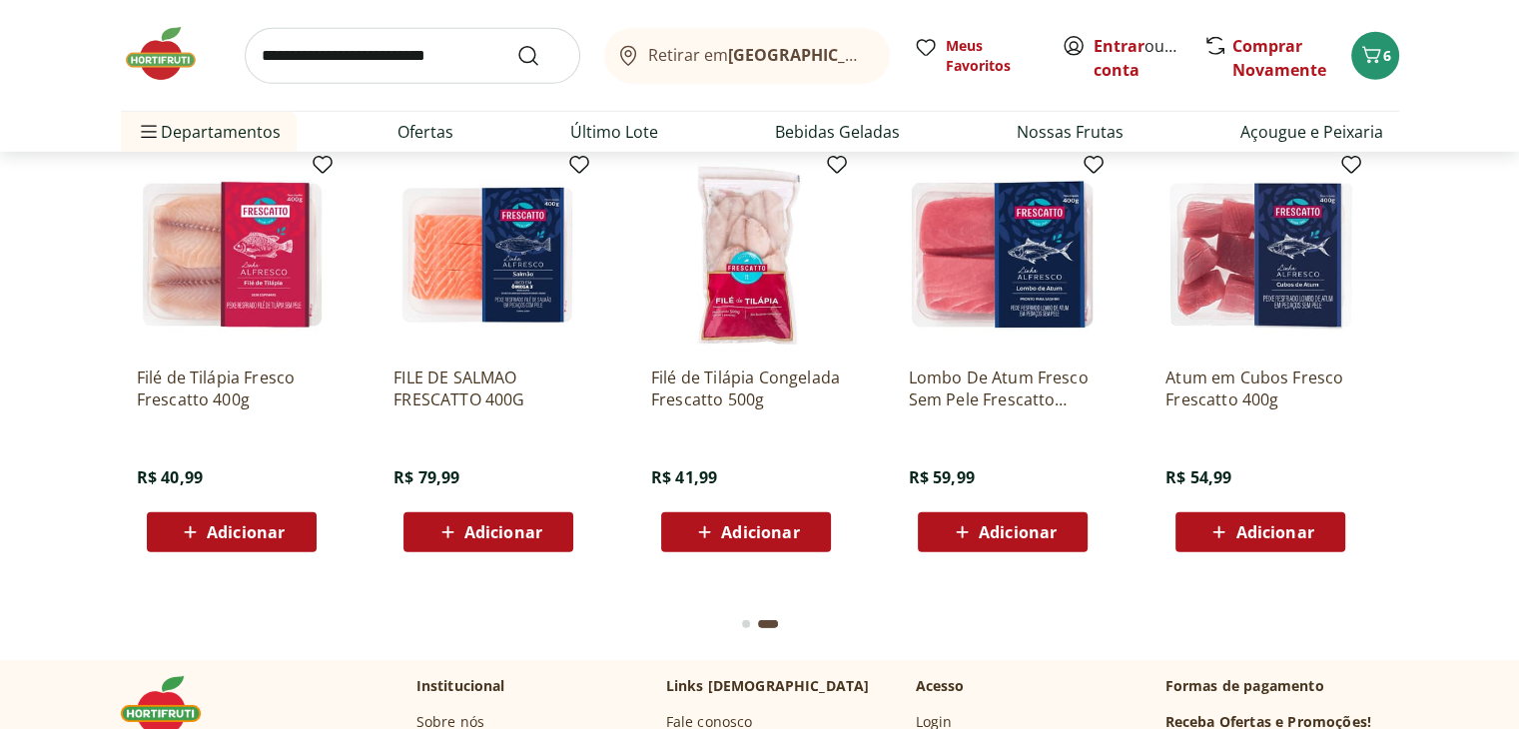
scroll to position [0, 0]
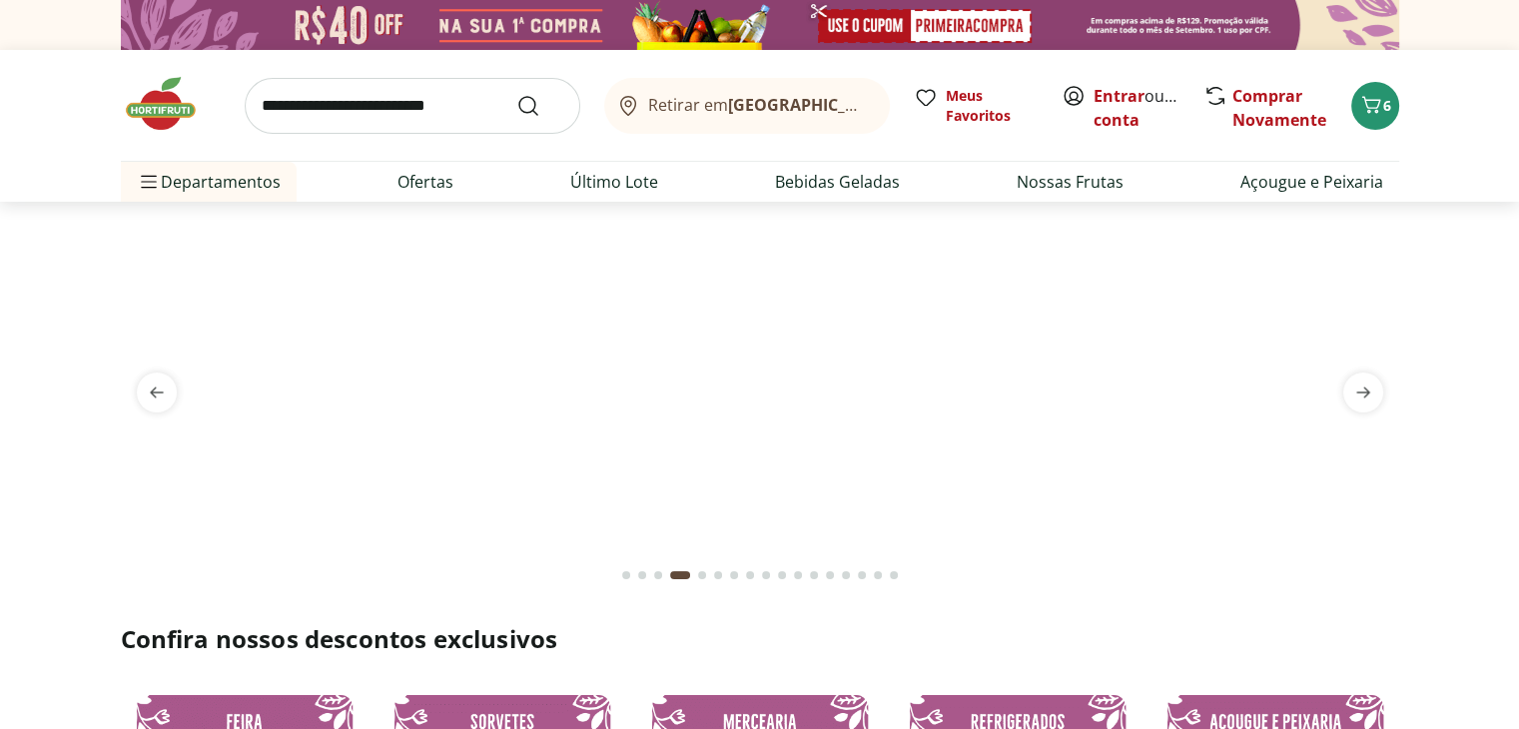
click at [499, 120] on input "search" at bounding box center [413, 106] width 336 height 56
type input "*****"
click at [516, 94] on button "Submit Search" at bounding box center [540, 106] width 48 height 24
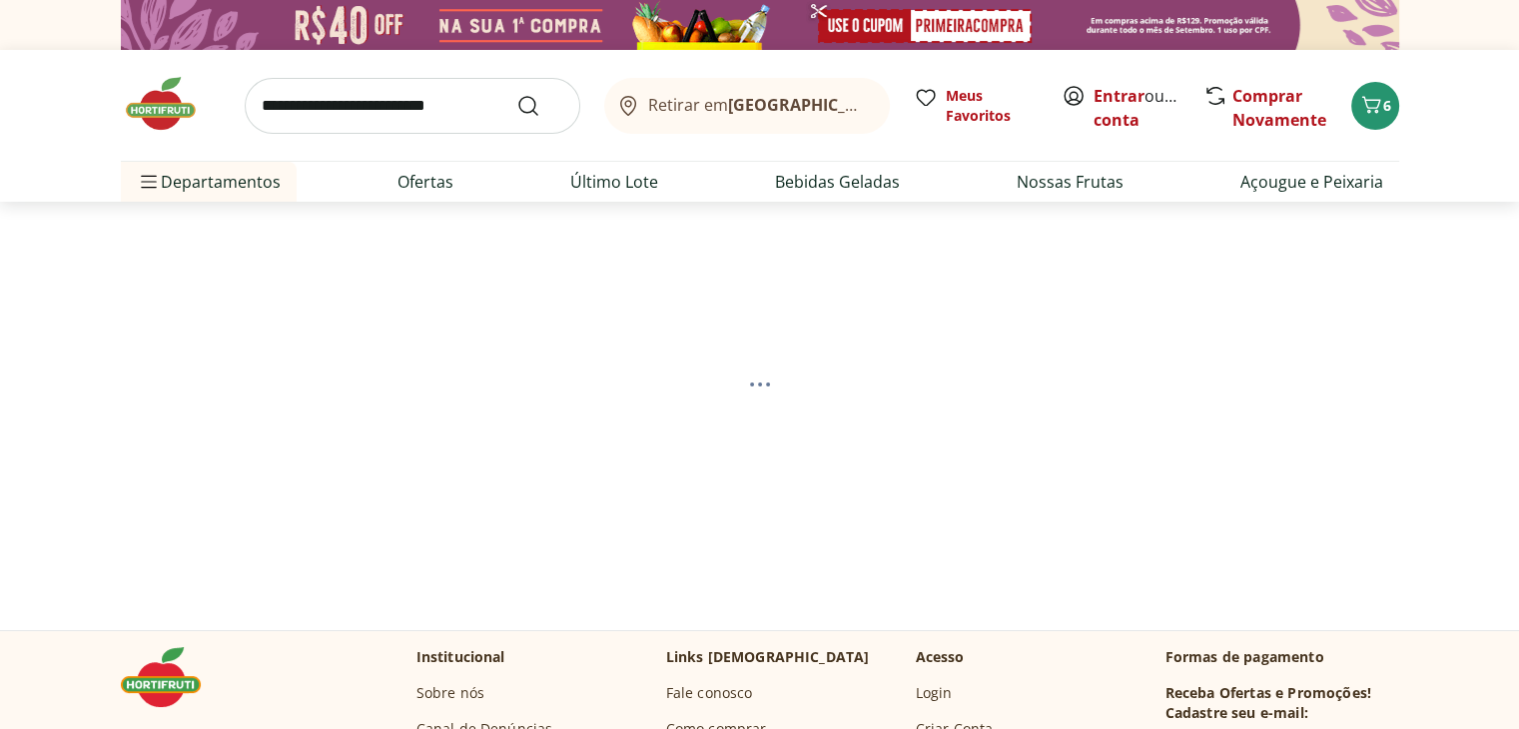
select select "**********"
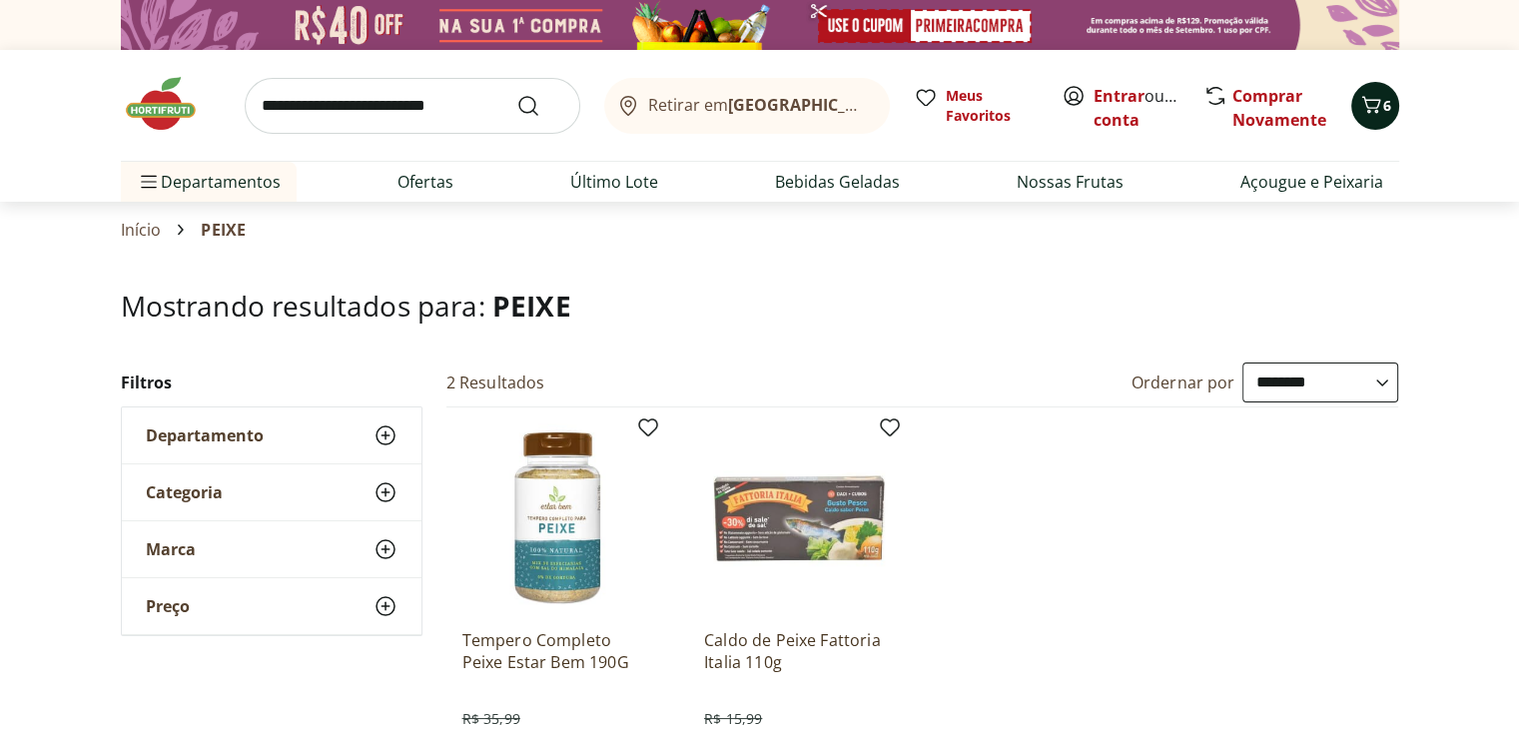
click at [1368, 108] on icon "Carrinho" at bounding box center [1370, 104] width 19 height 17
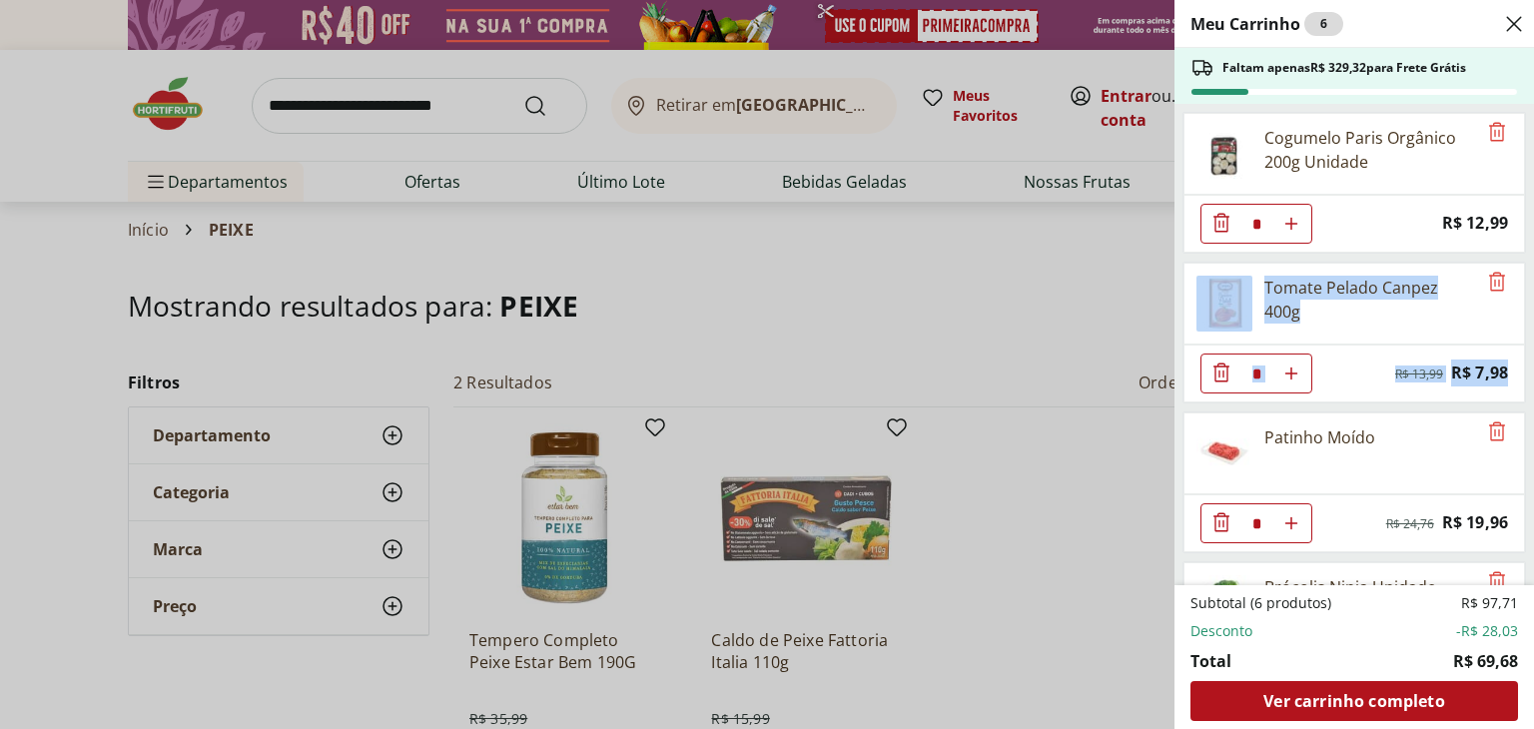
drag, startPoint x: 1533, startPoint y: 223, endPoint x: 1533, endPoint y: 353, distance: 129.9
click at [1518, 353] on div "Meu Carrinho 6 Faltam apenas R$ 329,32 para Frete Grátis Cogumelo Paris Orgânic…" at bounding box center [1355, 364] width 360 height 729
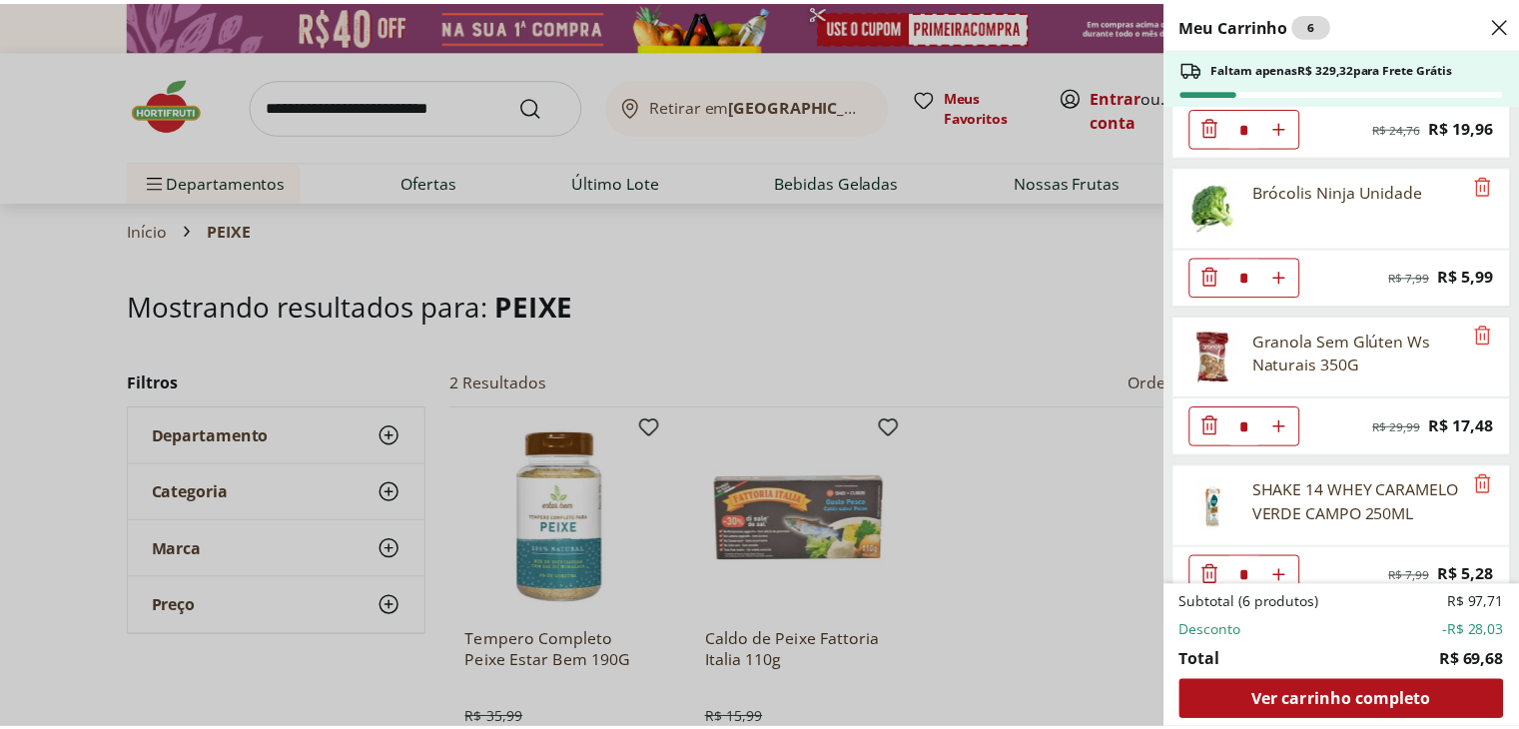
scroll to position [419, 0]
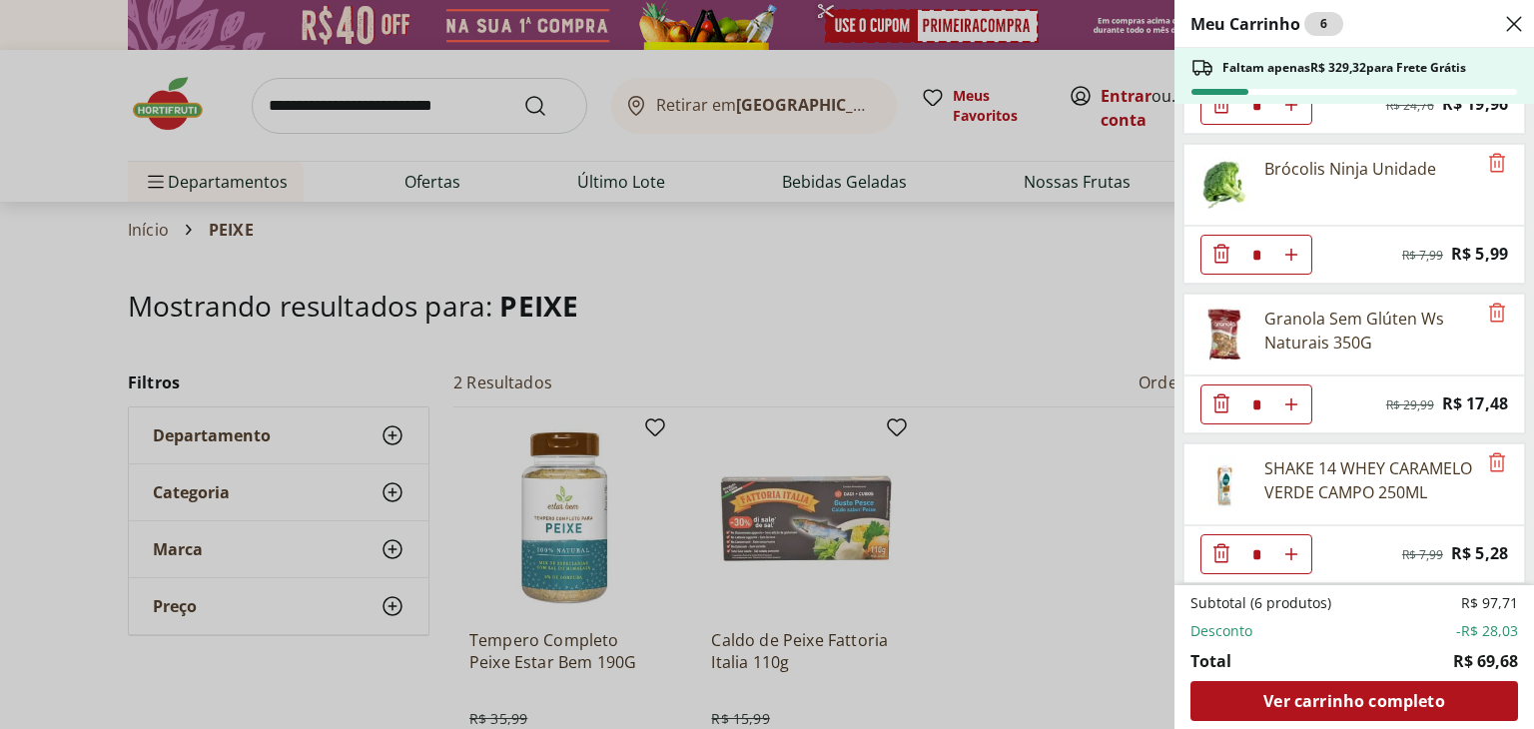
click at [836, 277] on div "Meu Carrinho 6 Faltam apenas R$ 329,32 para Frete Grátis Cogumelo Paris Orgânic…" at bounding box center [767, 364] width 1534 height 729
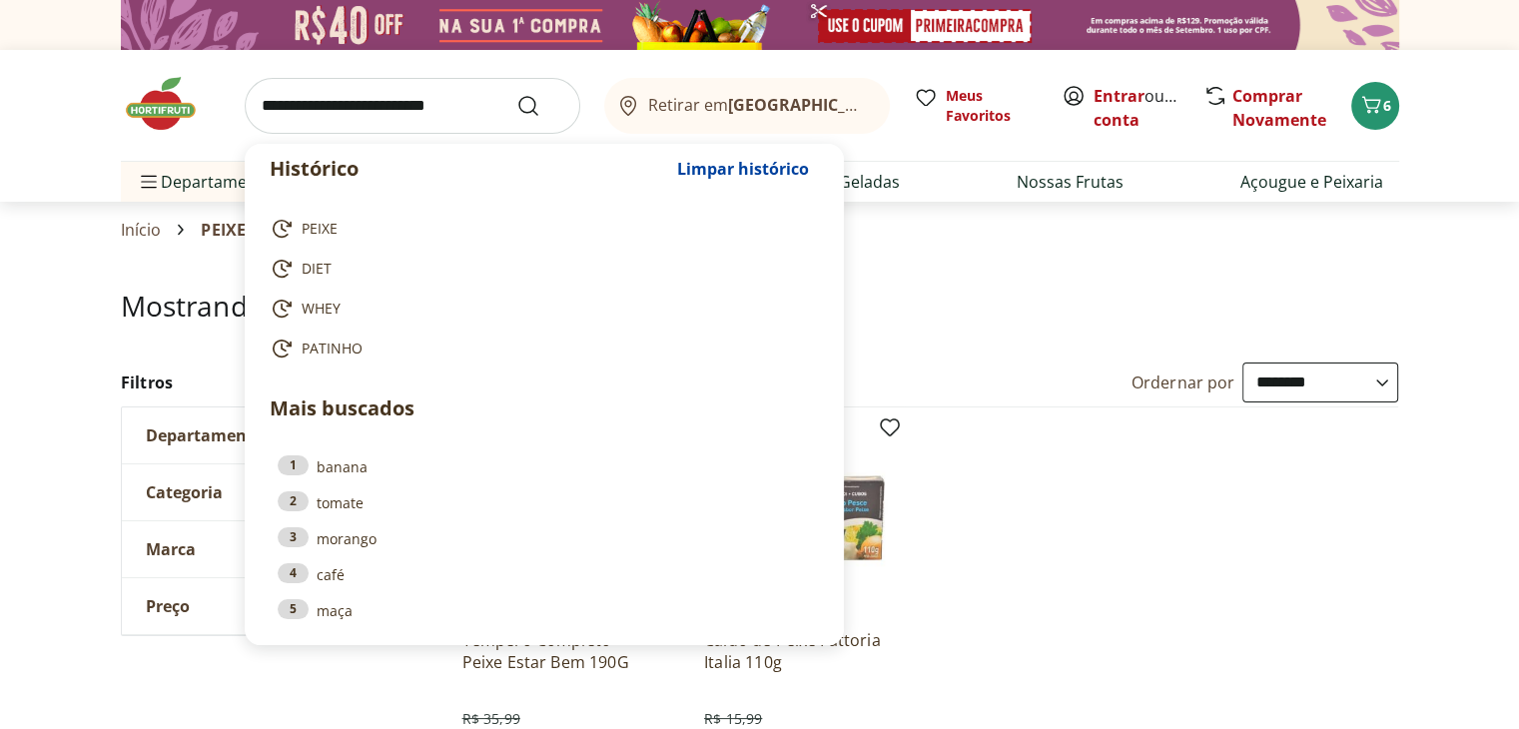
click at [440, 102] on input "search" at bounding box center [413, 106] width 336 height 56
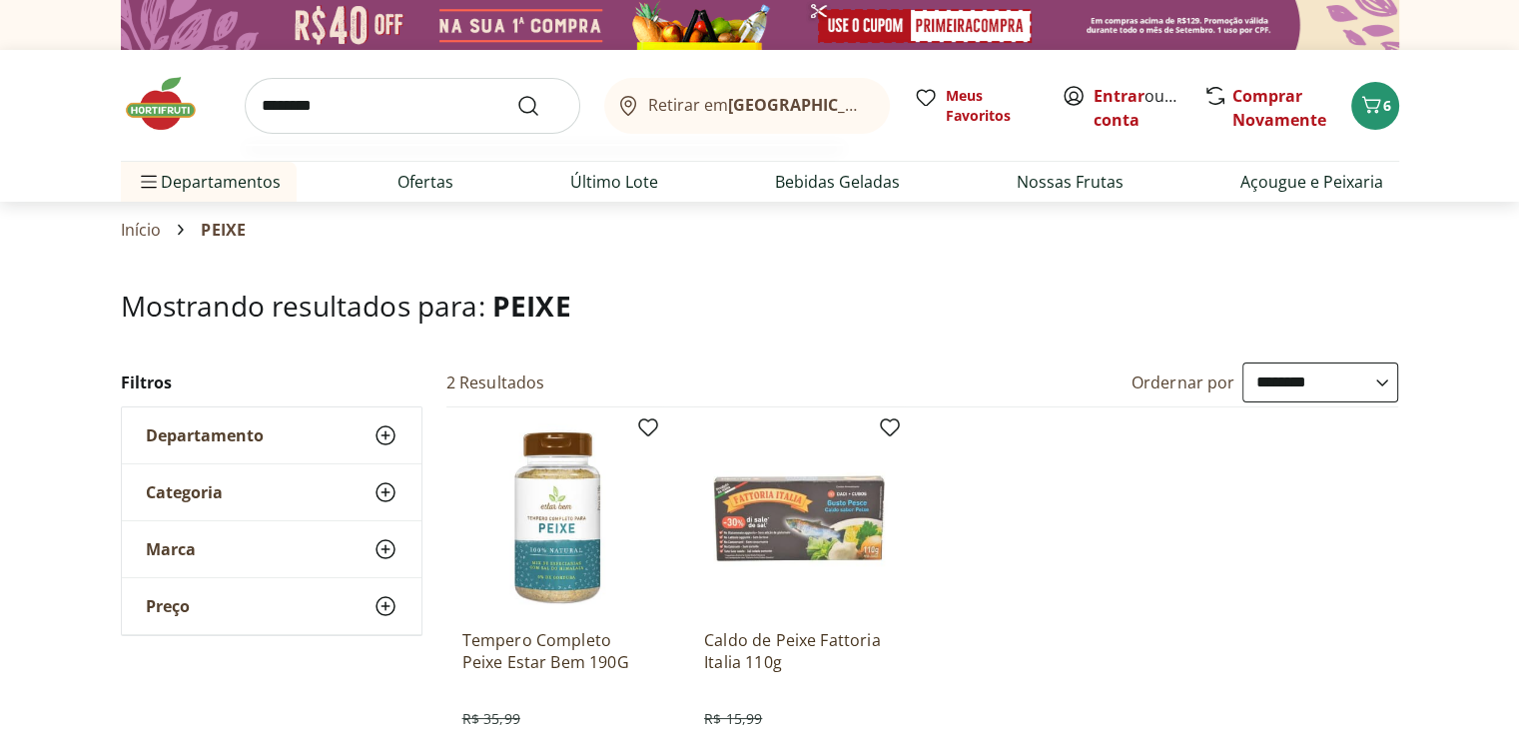
type input "********"
click at [516, 94] on button "Submit Search" at bounding box center [540, 106] width 48 height 24
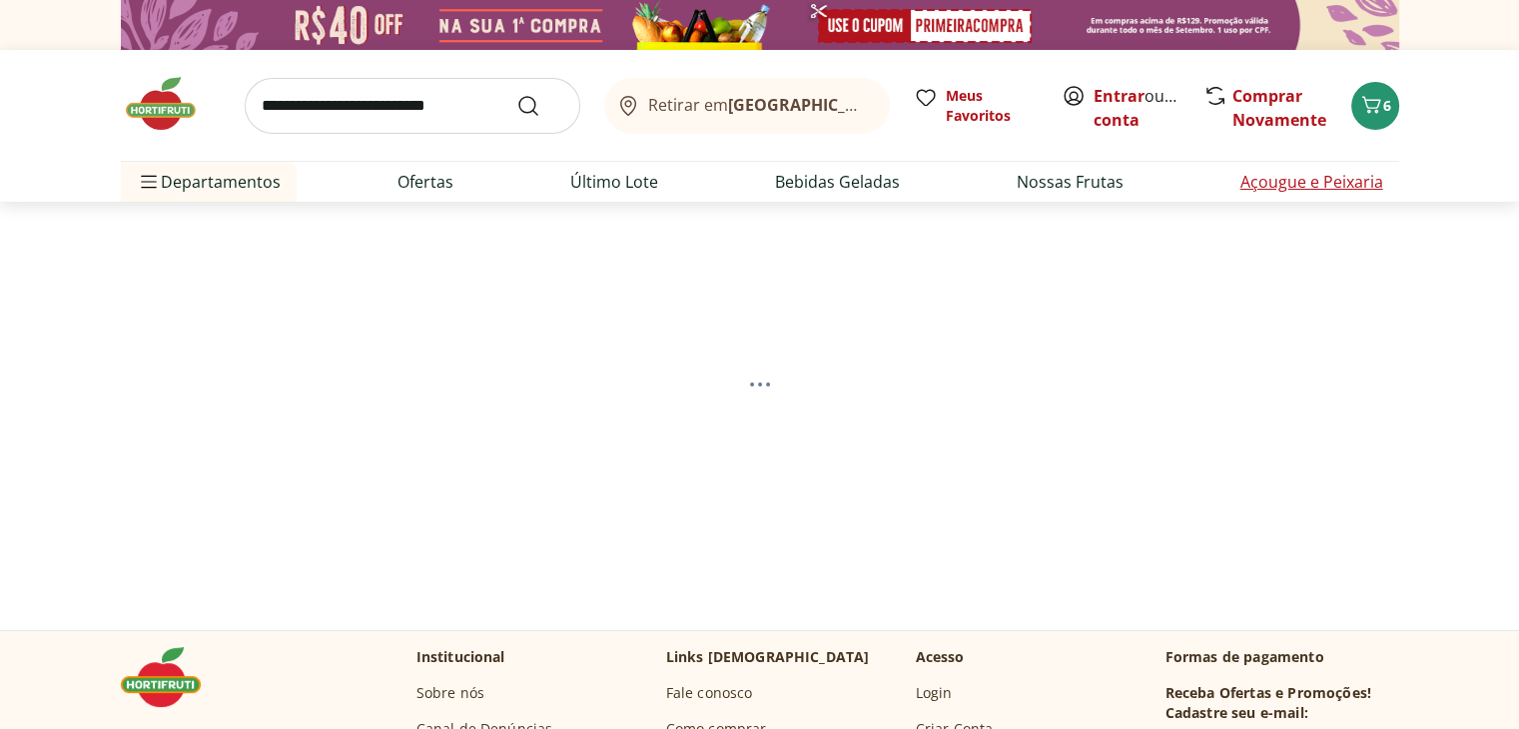
select select "**********"
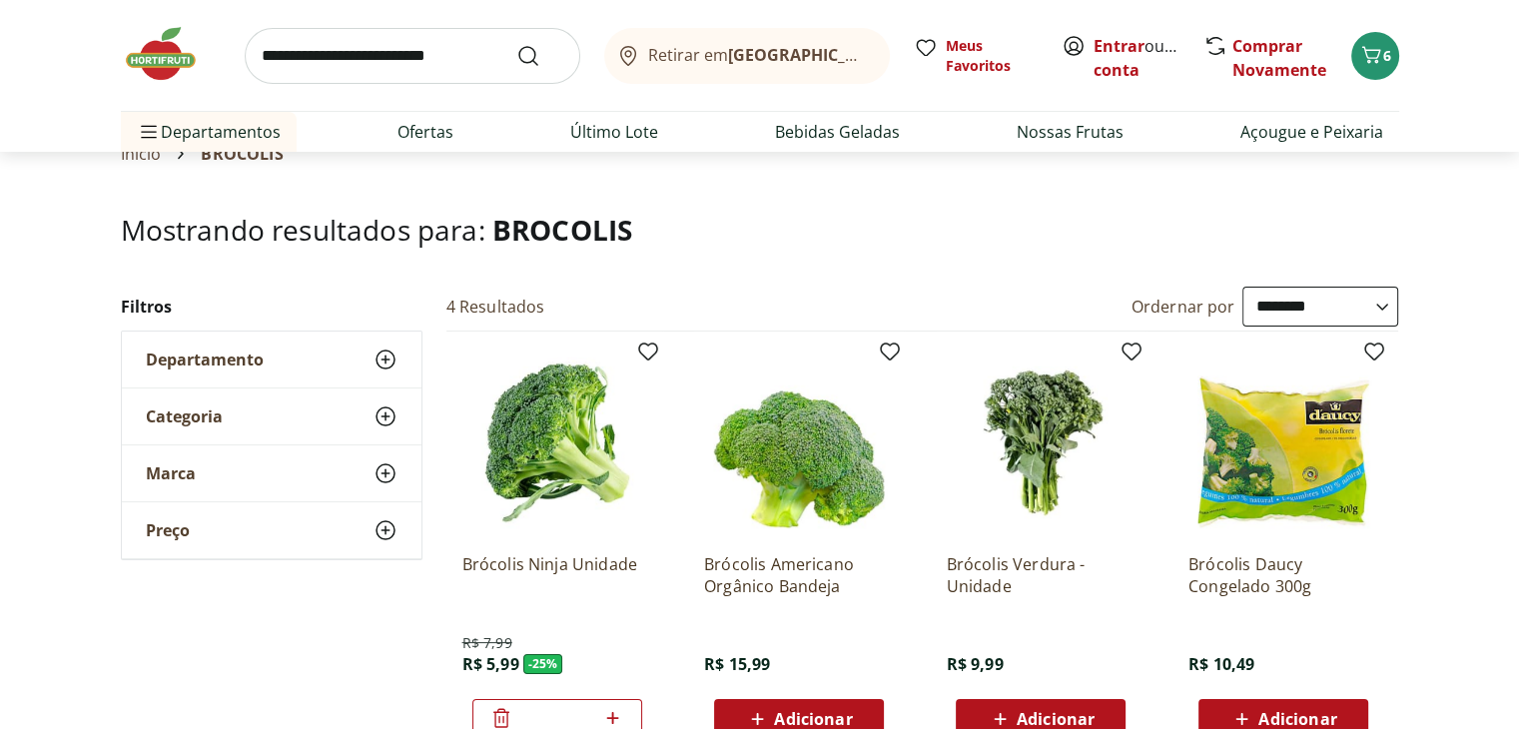
scroll to position [64, 0]
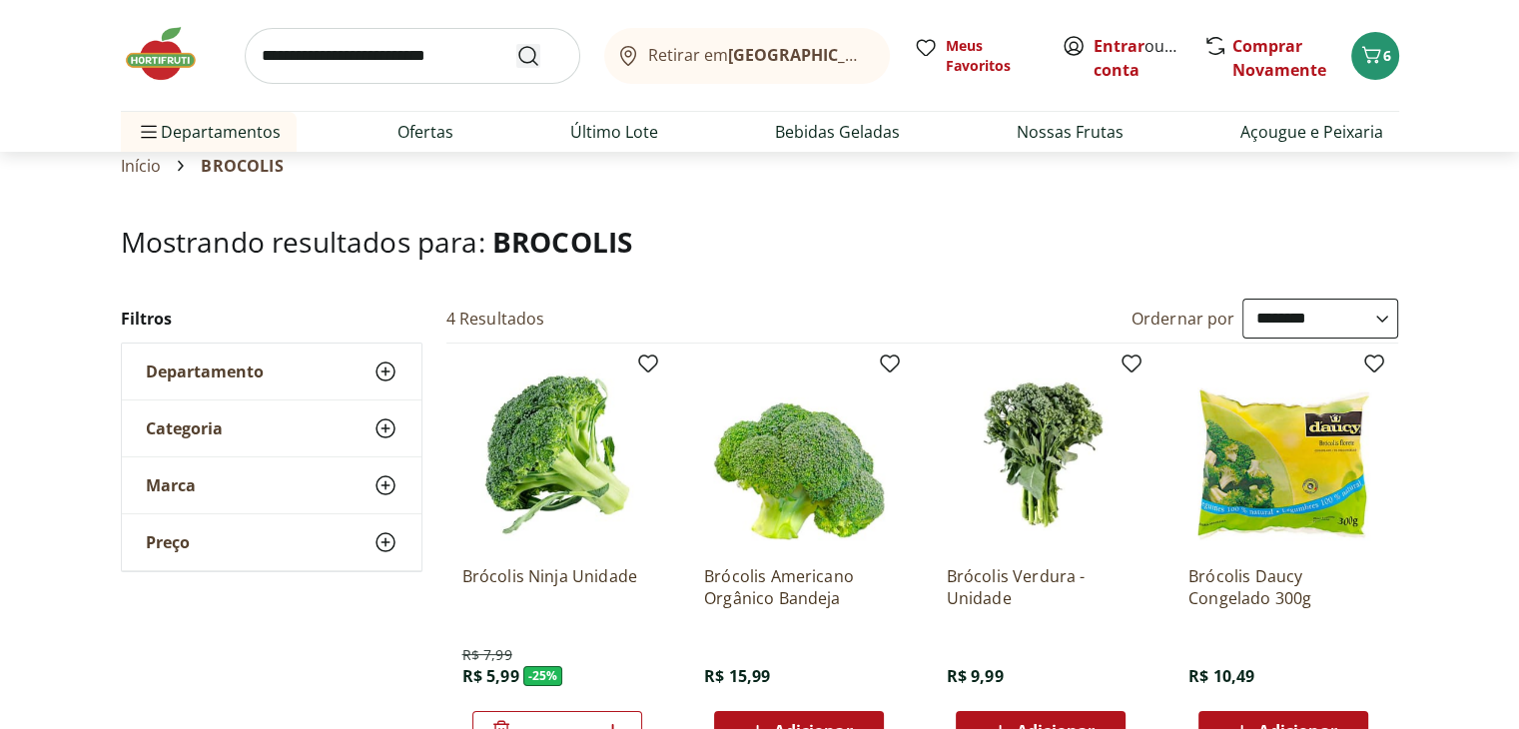
click at [527, 60] on icon "Submit Search" at bounding box center [528, 56] width 24 height 24
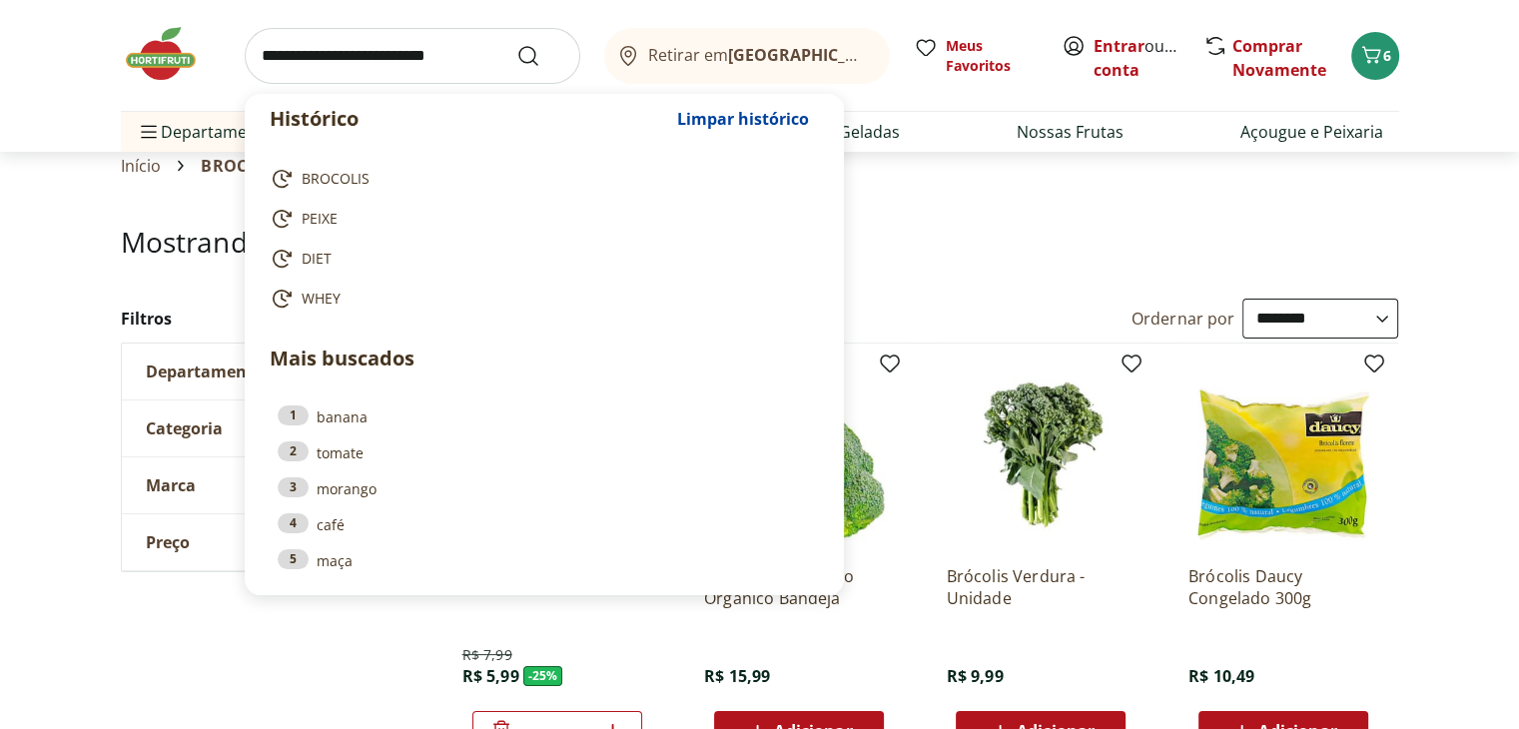
click at [487, 53] on input "search" at bounding box center [413, 56] width 336 height 56
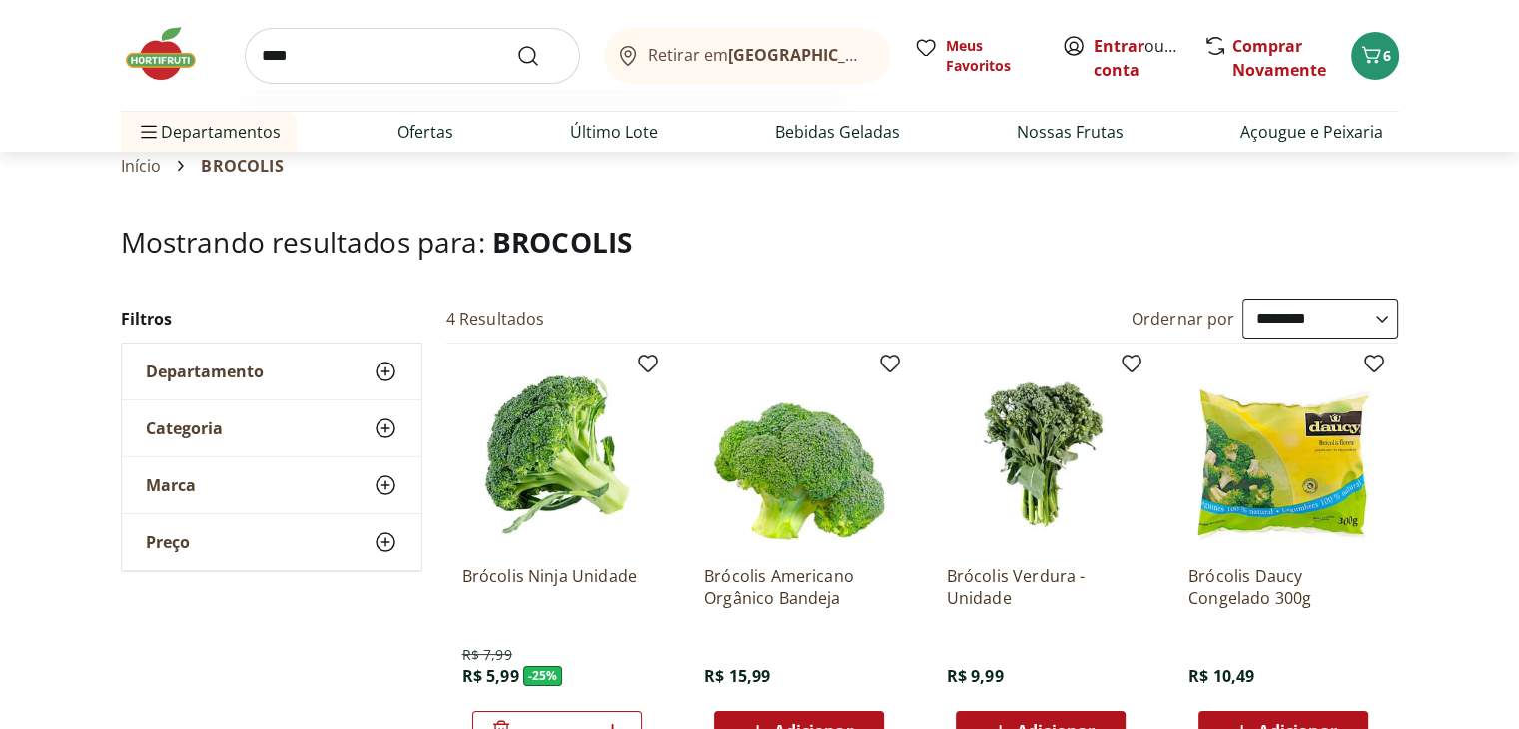
type input "****"
click at [516, 44] on button "Submit Search" at bounding box center [540, 56] width 48 height 24
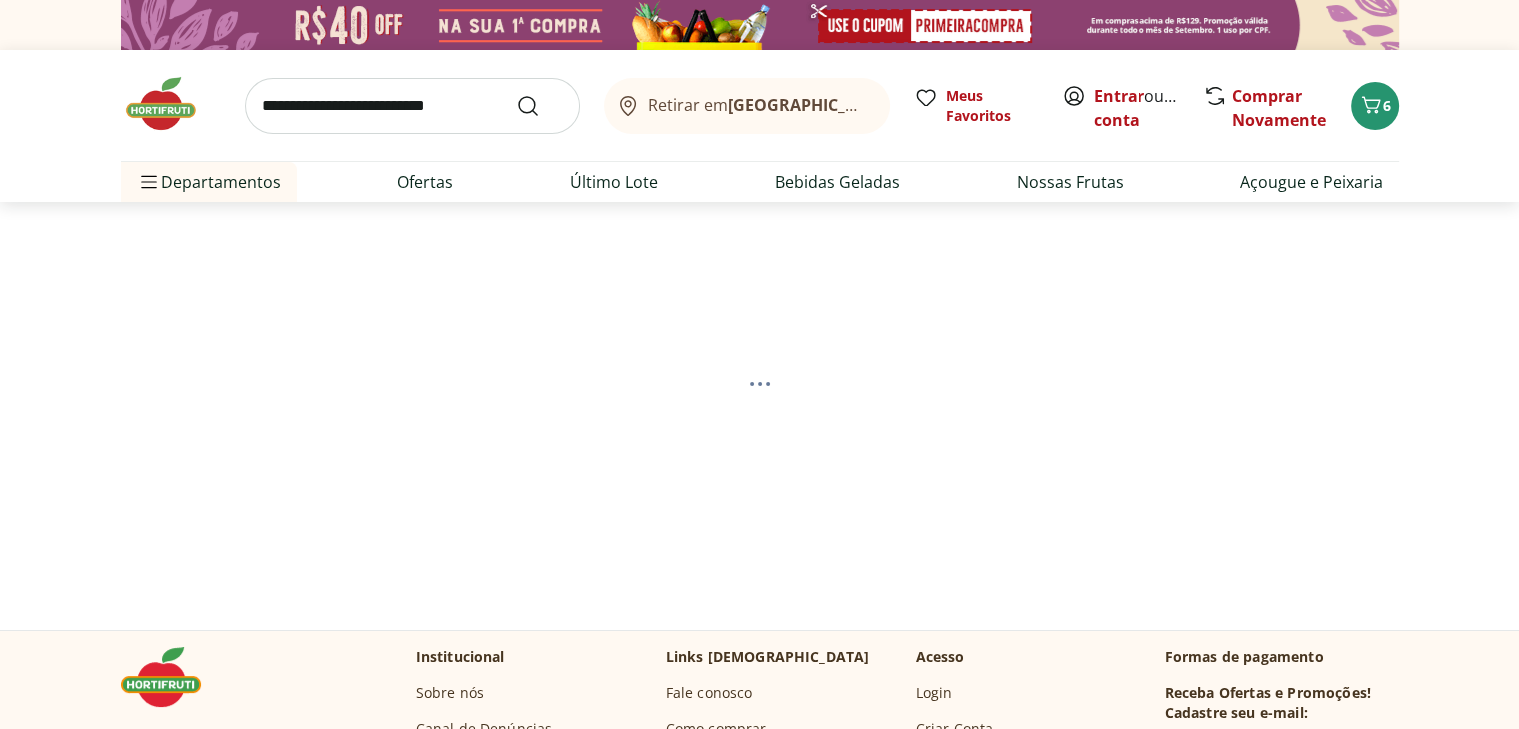
select select "**********"
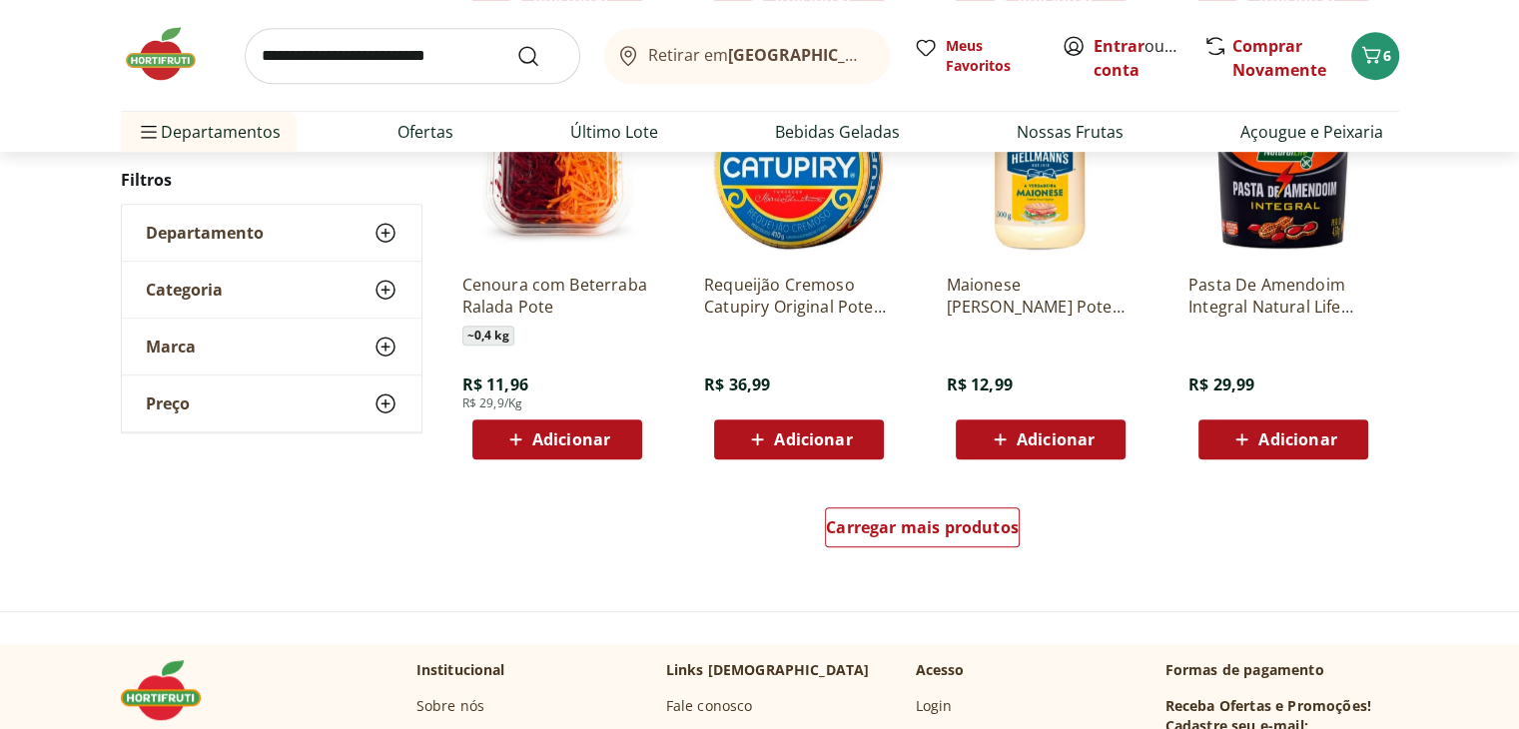
scroll to position [1227, 0]
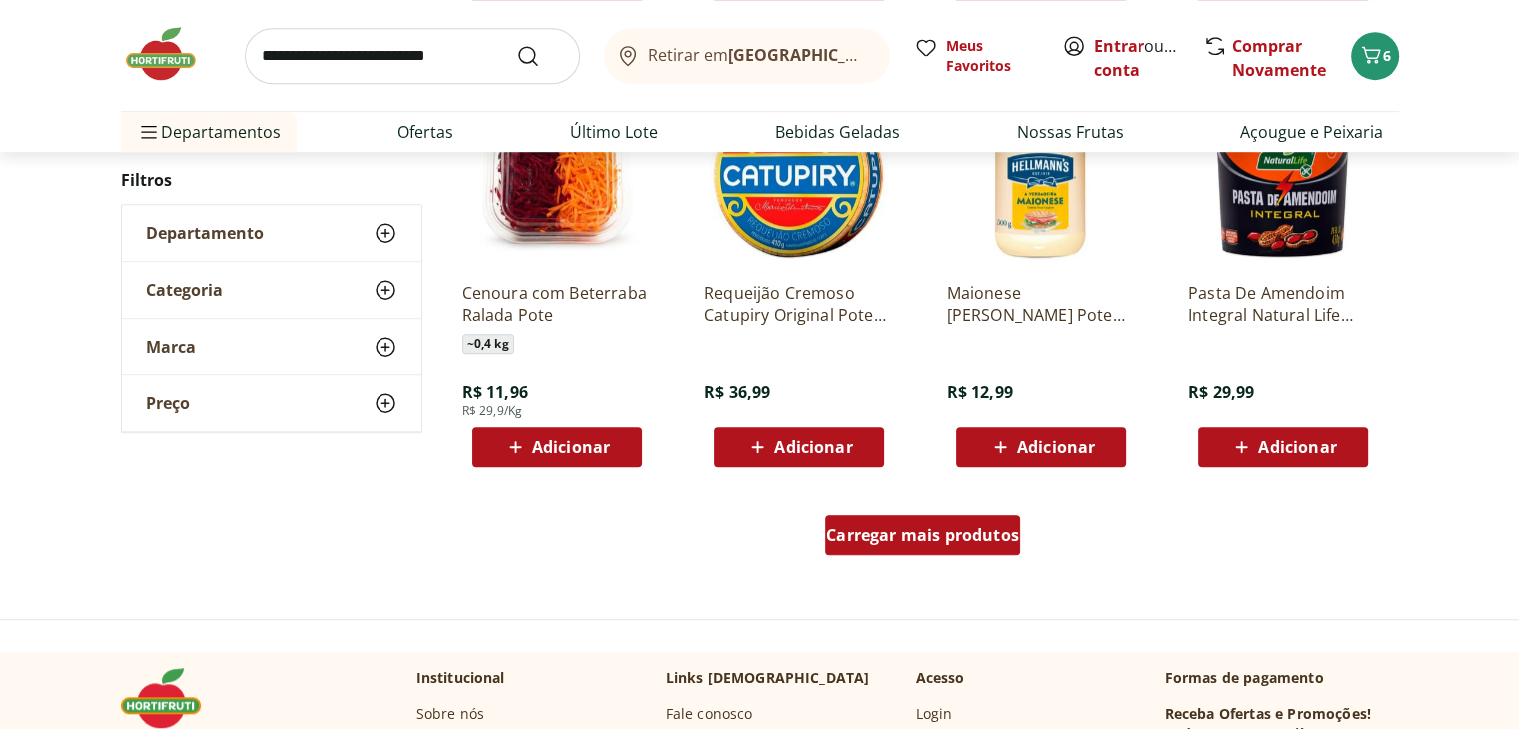
click at [975, 551] on div "Carregar mais produtos" at bounding box center [922, 535] width 195 height 40
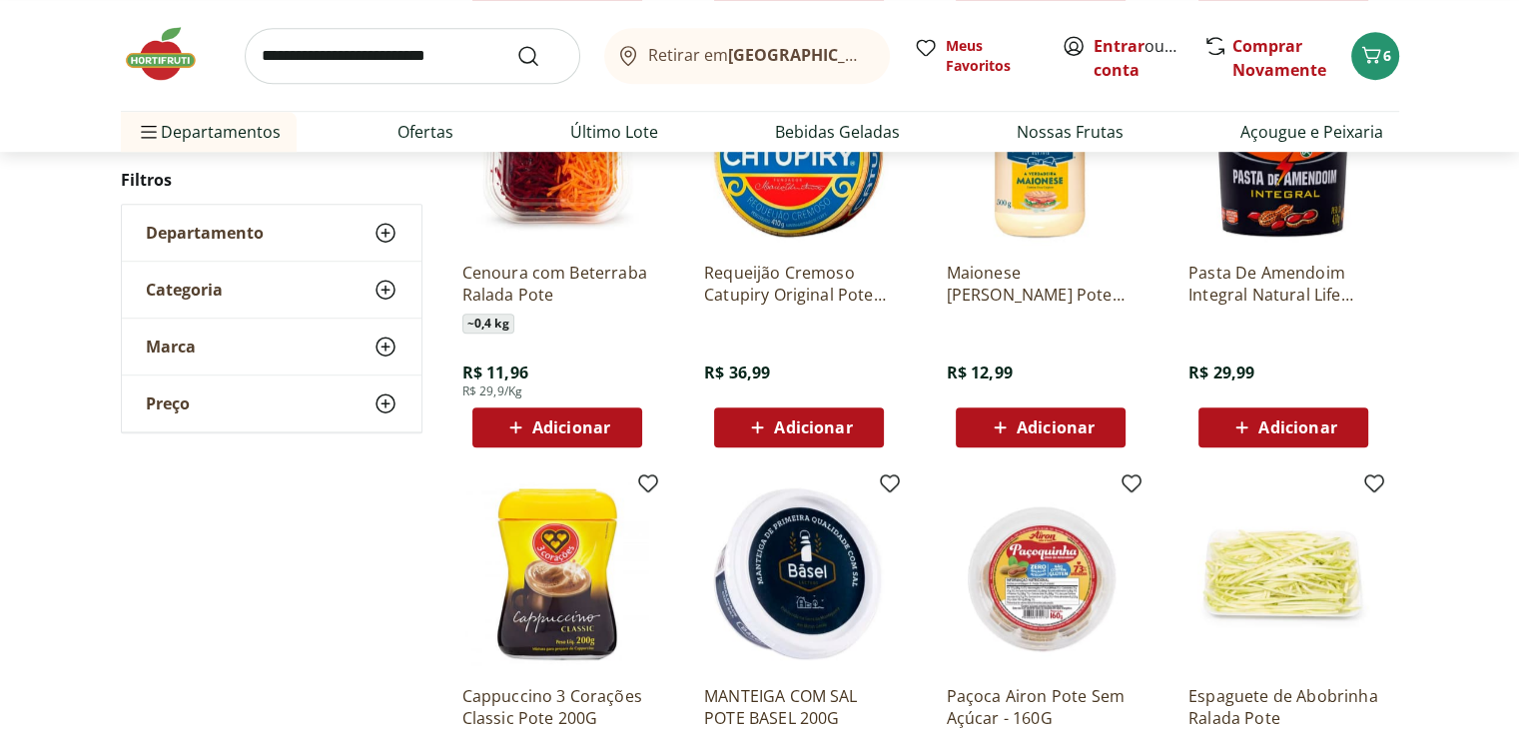
scroll to position [1208, 0]
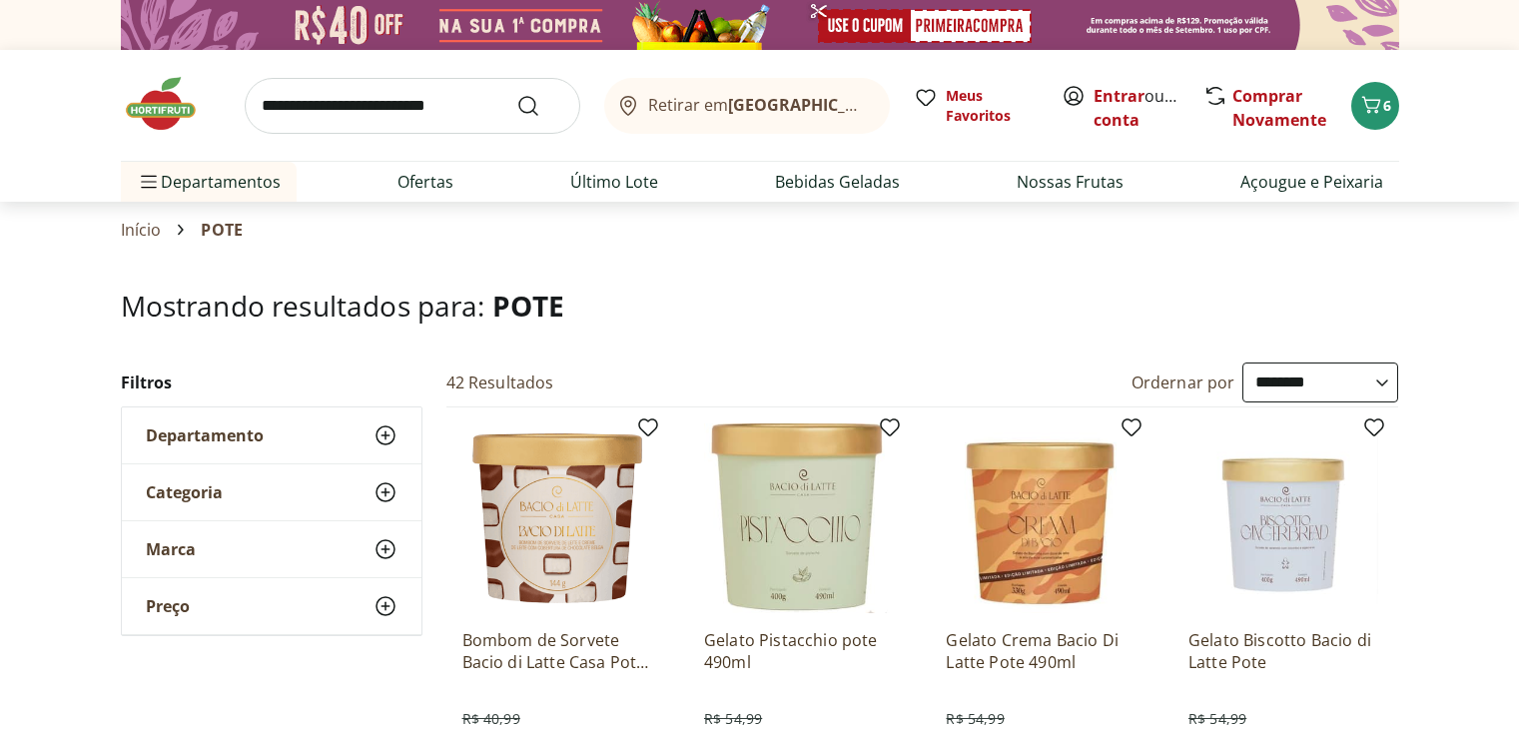
select select "**********"
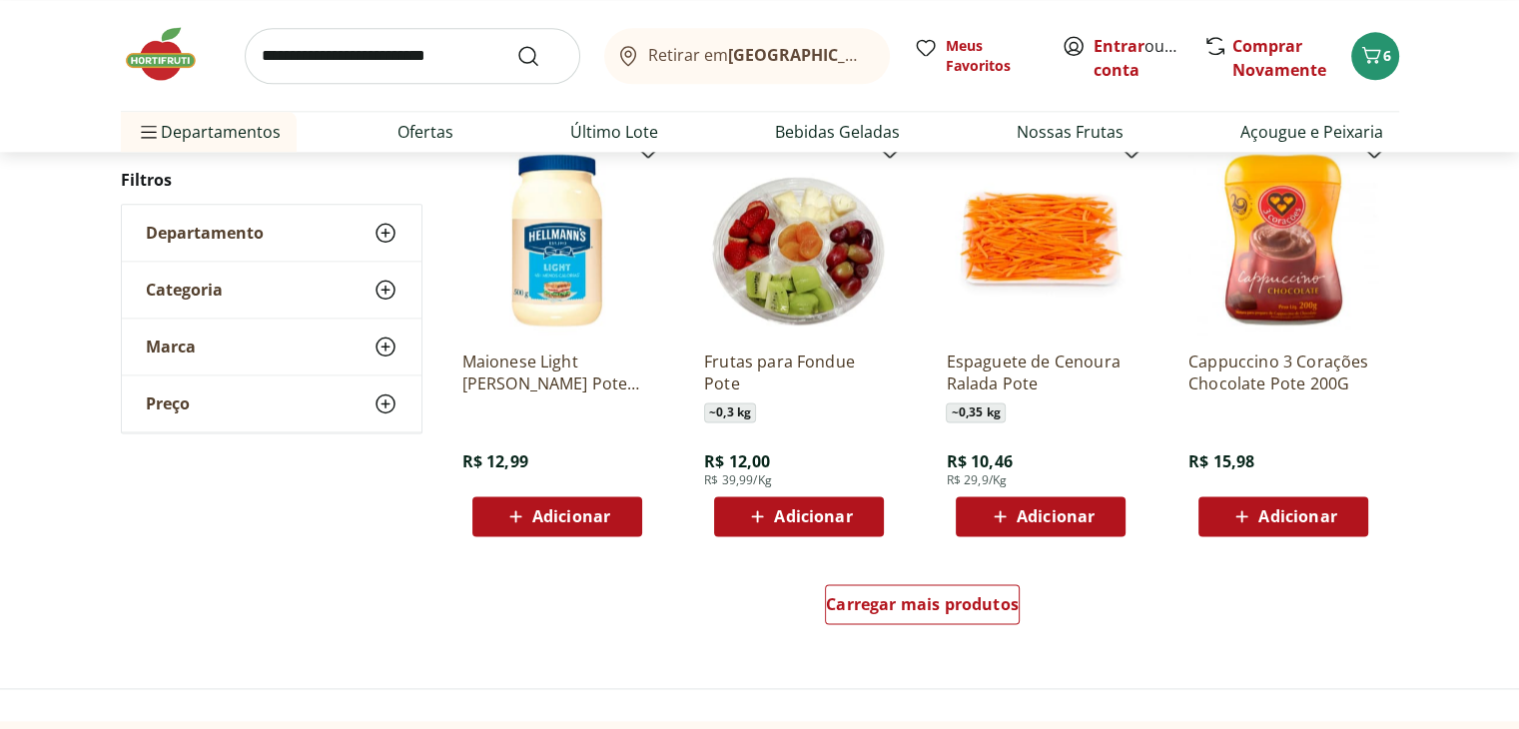
scroll to position [2454, 0]
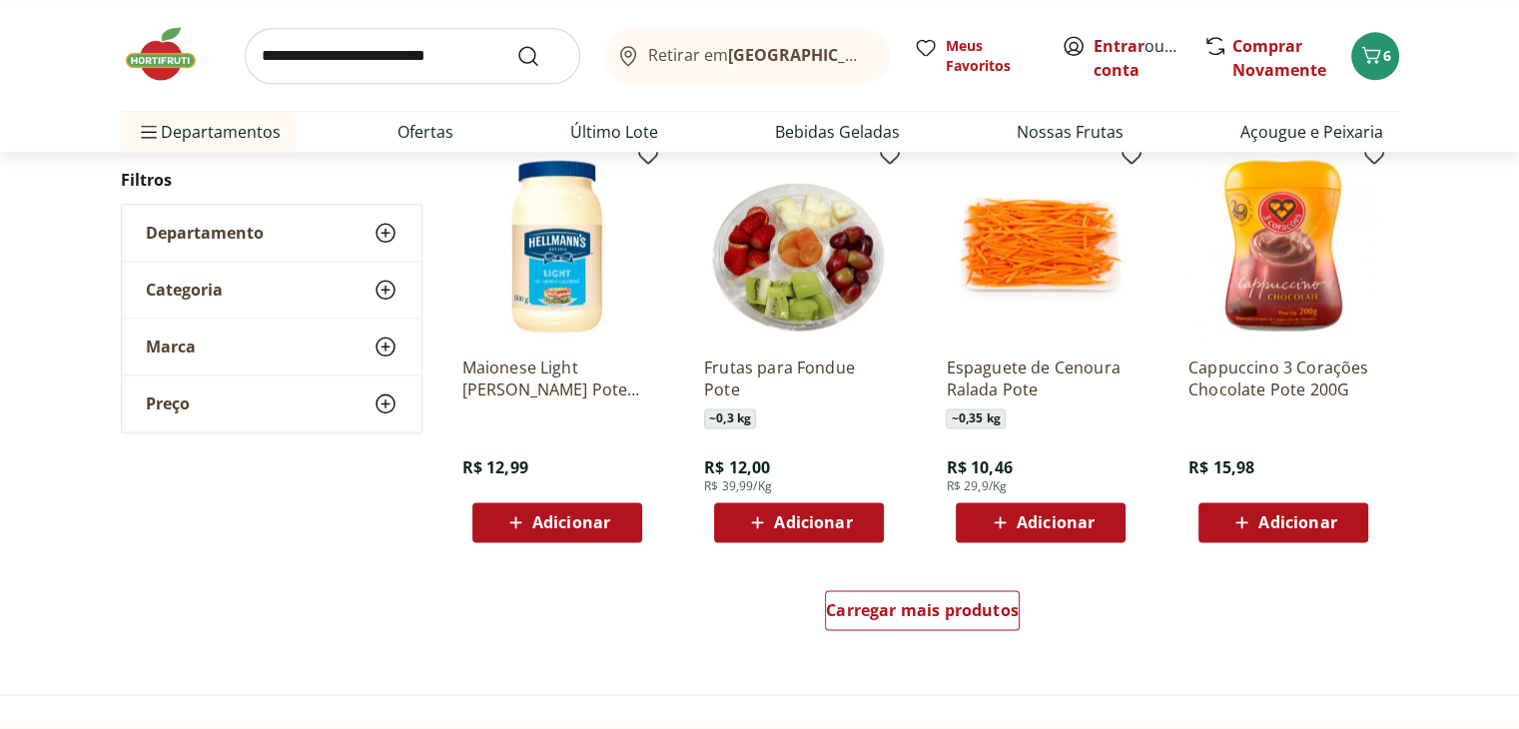
click at [336, 53] on input "search" at bounding box center [413, 56] width 336 height 56
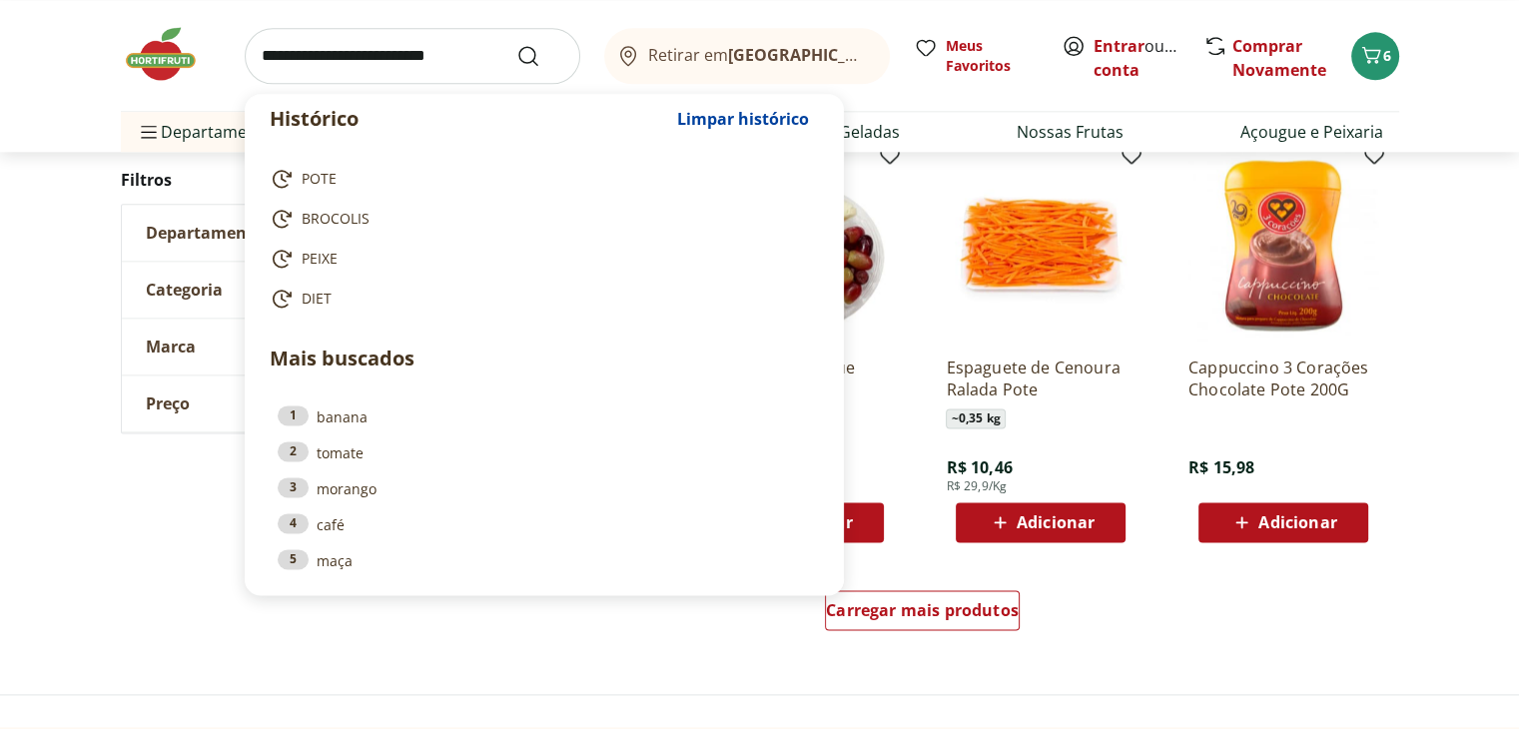
click at [336, 53] on input "search" at bounding box center [413, 56] width 336 height 56
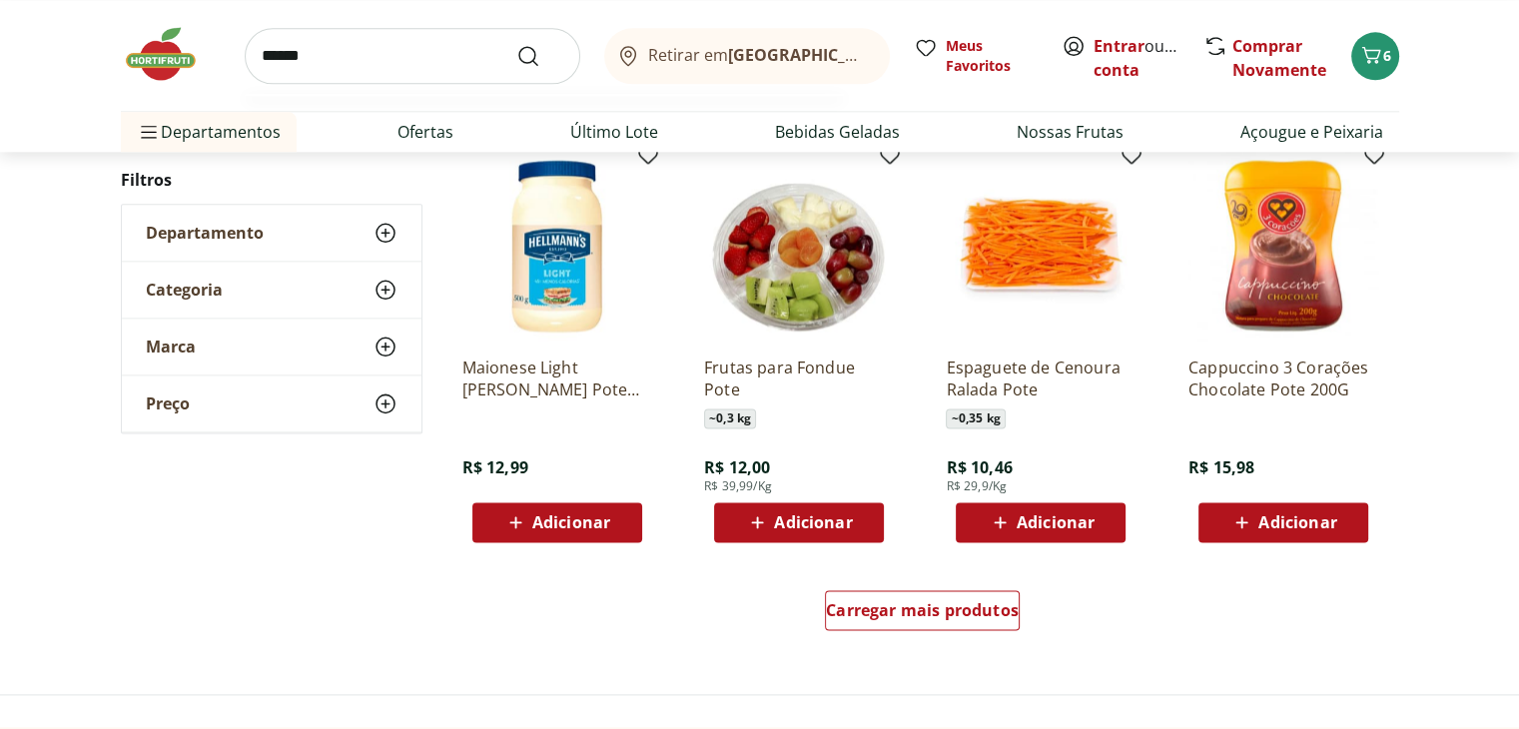
type input "******"
click at [516, 44] on button "Submit Search" at bounding box center [540, 56] width 48 height 24
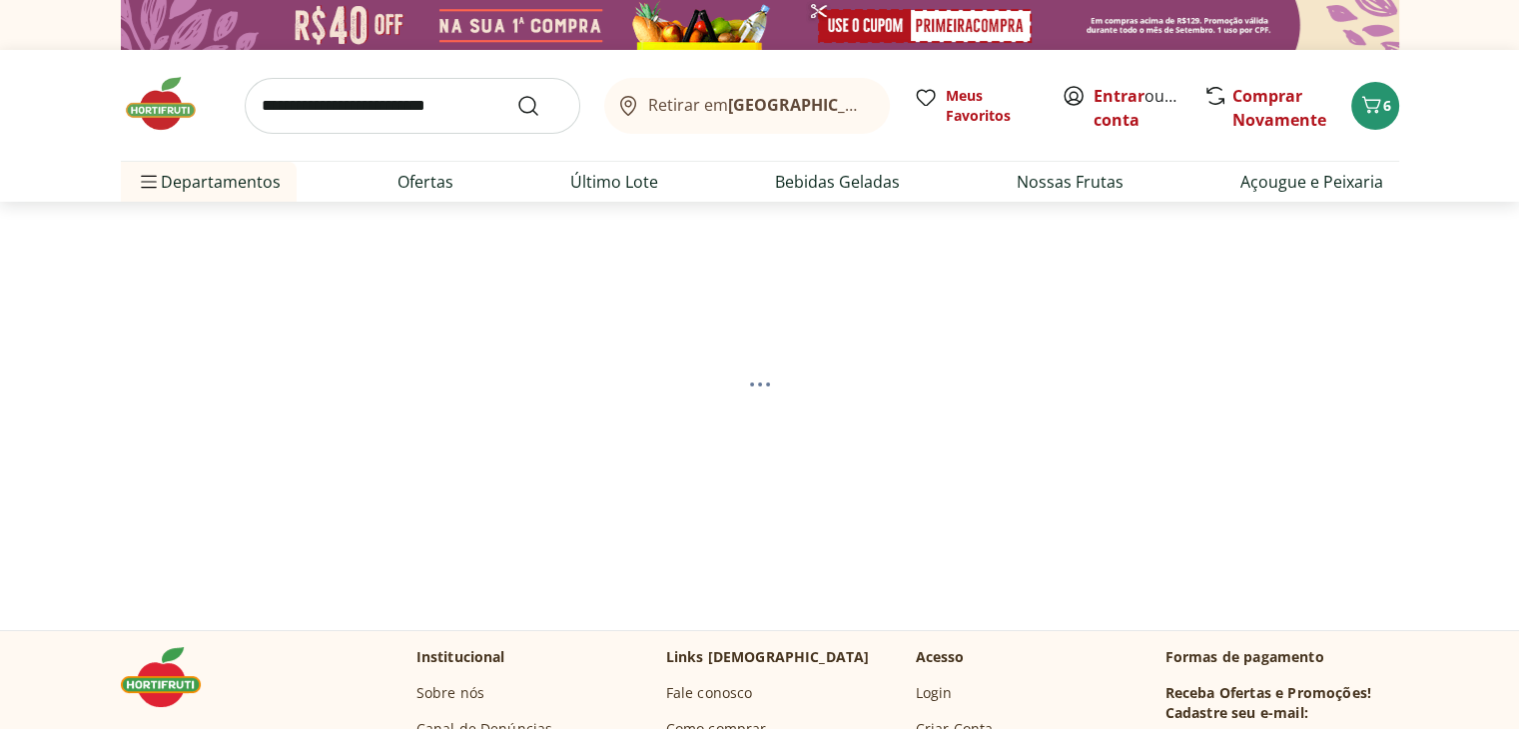
select select "**********"
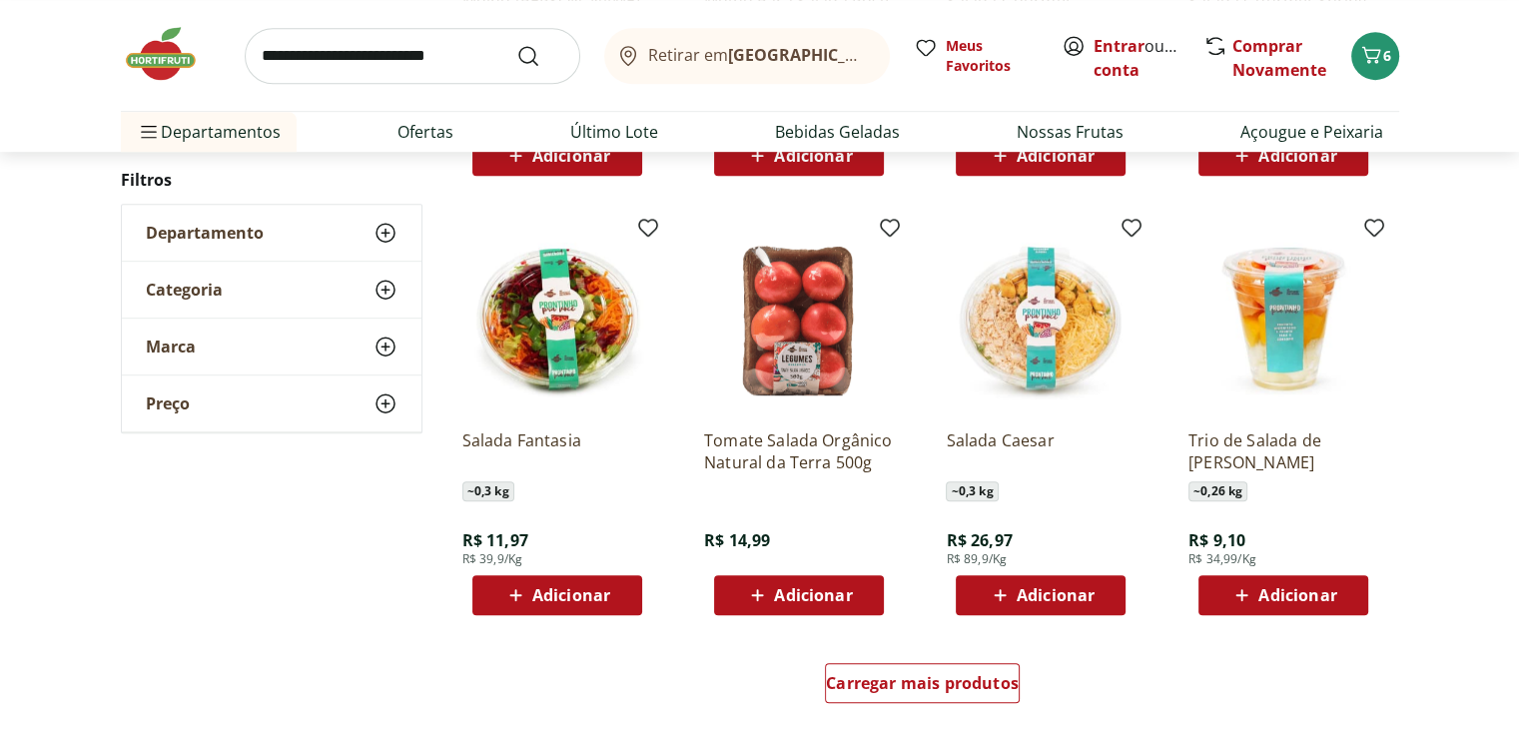
scroll to position [1074, 0]
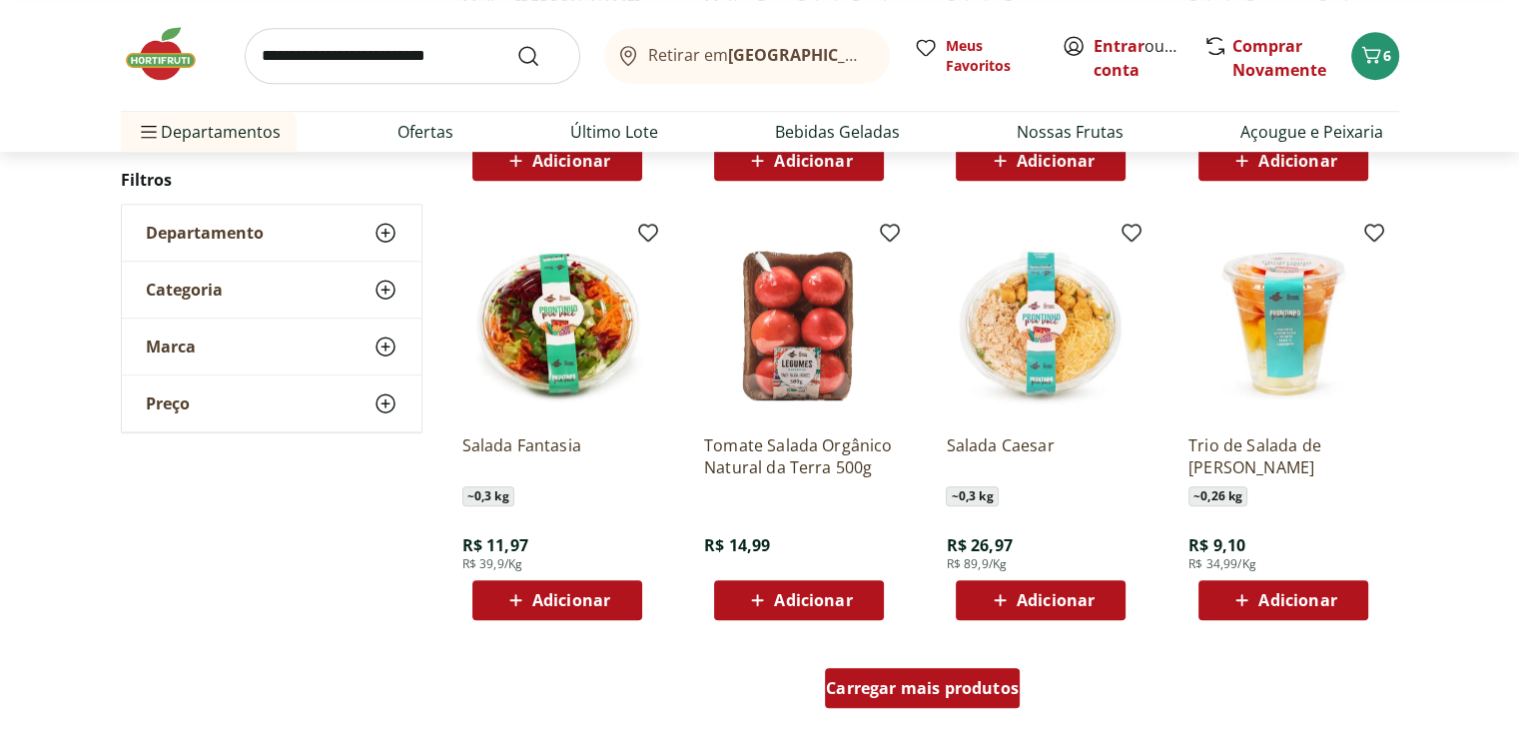
click at [957, 683] on span "Carregar mais produtos" at bounding box center [922, 688] width 193 height 16
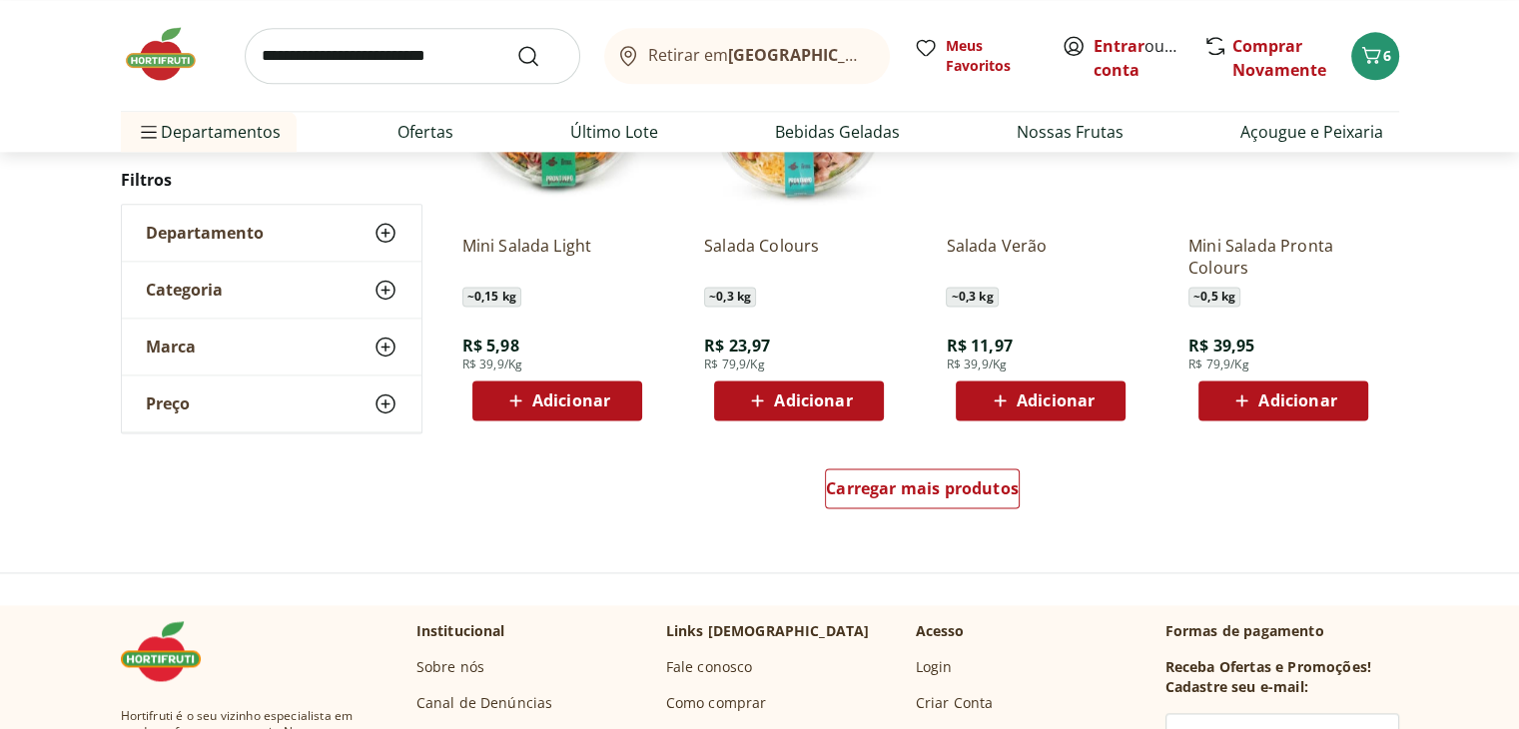
scroll to position [2559, 0]
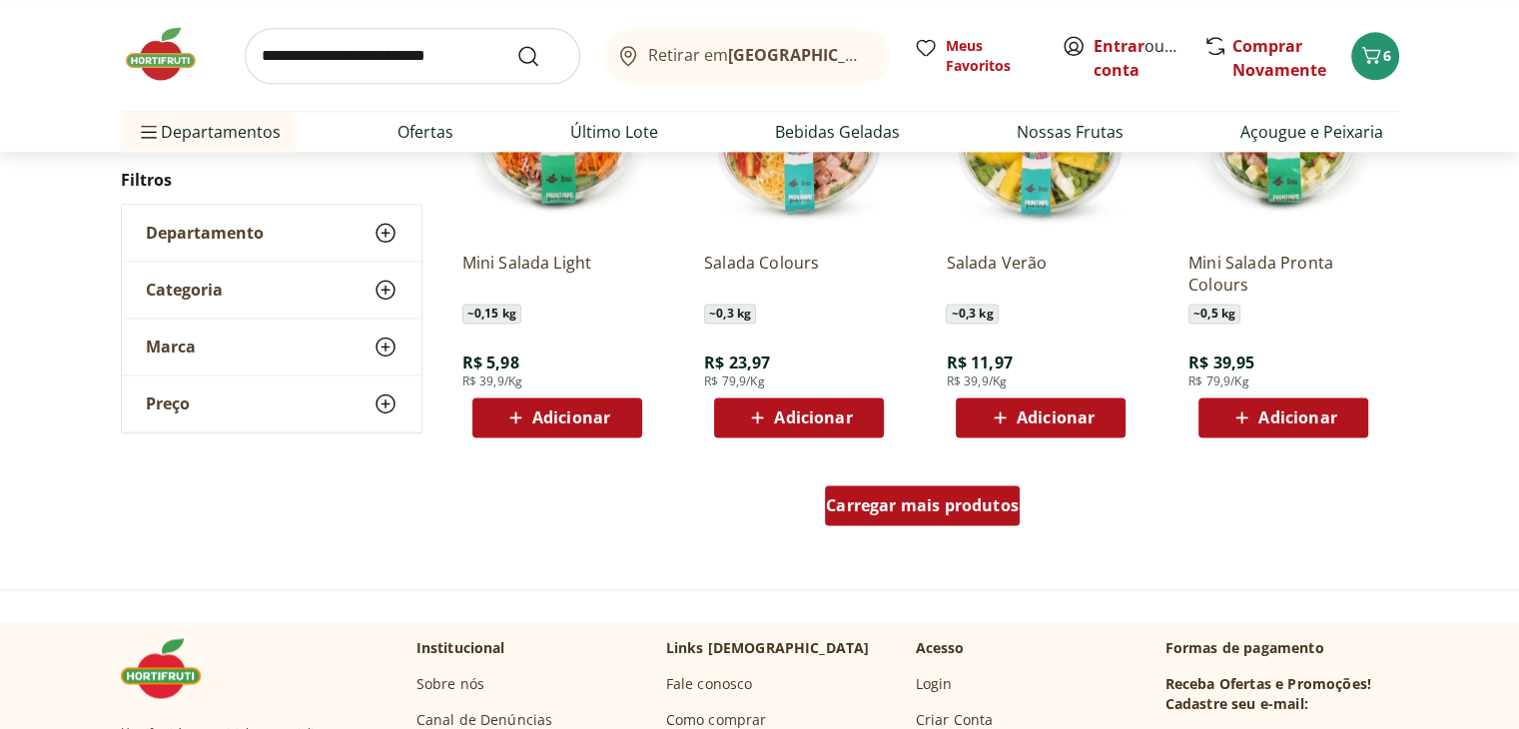
click at [997, 500] on span "Carregar mais produtos" at bounding box center [922, 505] width 193 height 16
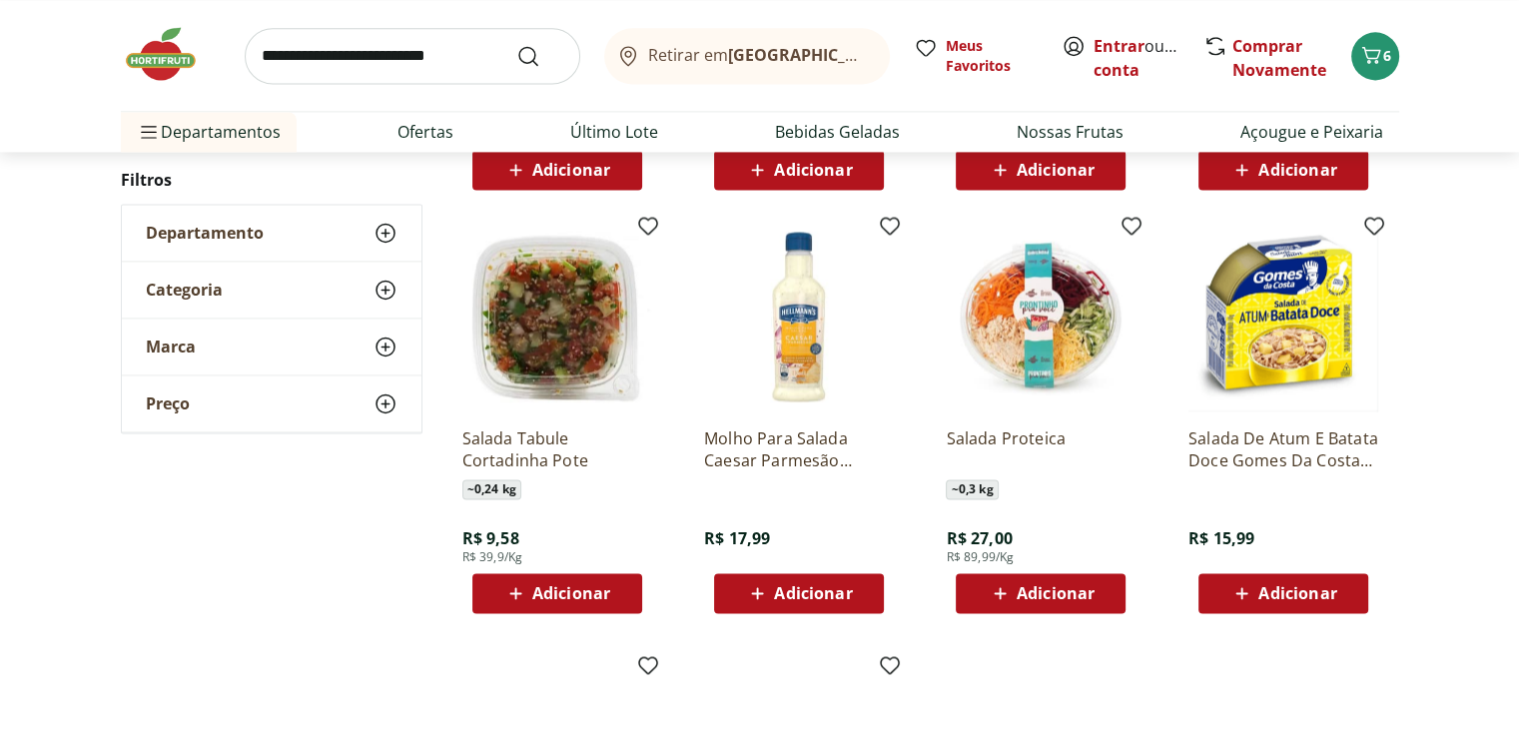
scroll to position [2813, 0]
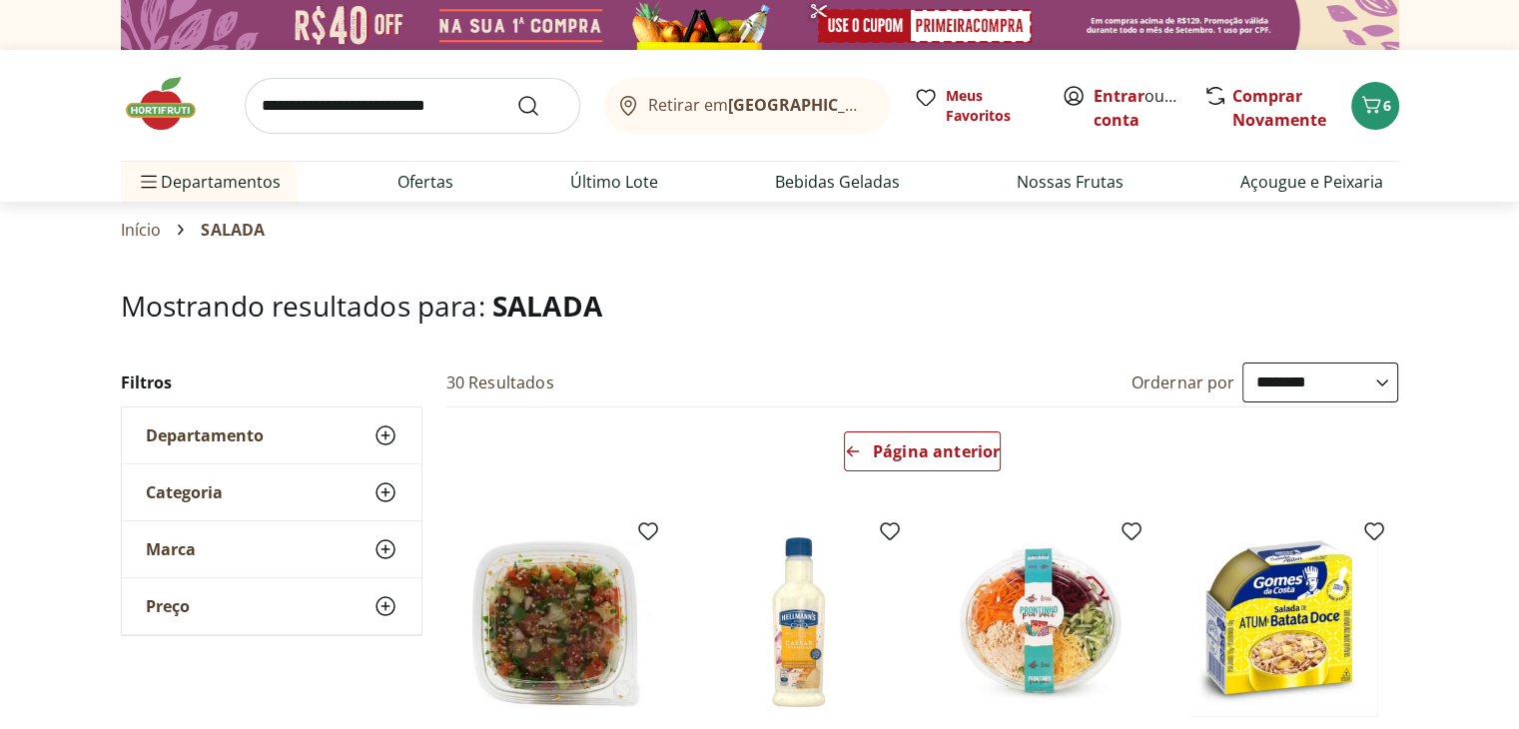
click at [178, 93] on img at bounding box center [171, 104] width 100 height 60
